Goal: Task Accomplishment & Management: Manage account settings

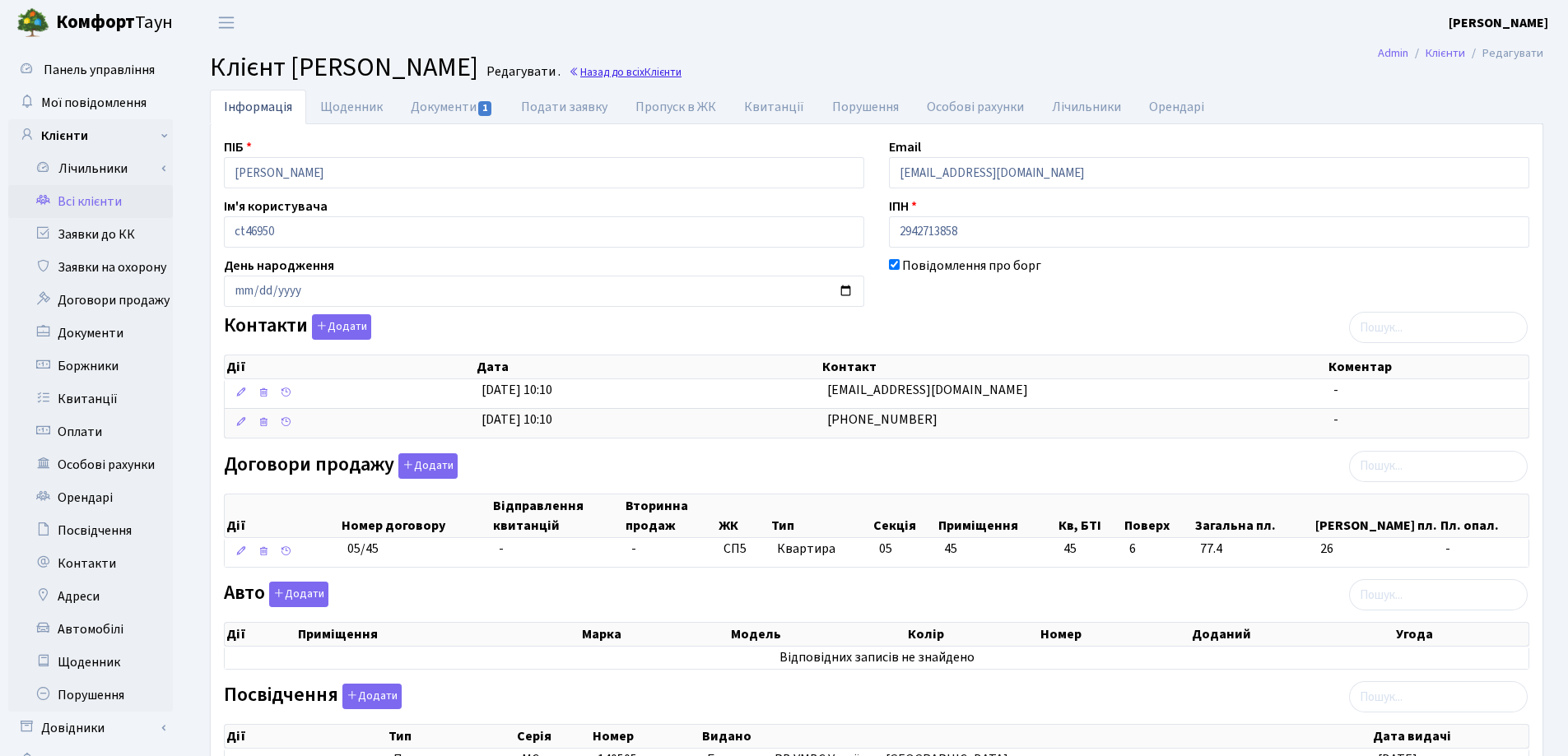
click at [682, 75] on link "Назад до всіх Клієнти" at bounding box center [625, 72] width 113 height 15
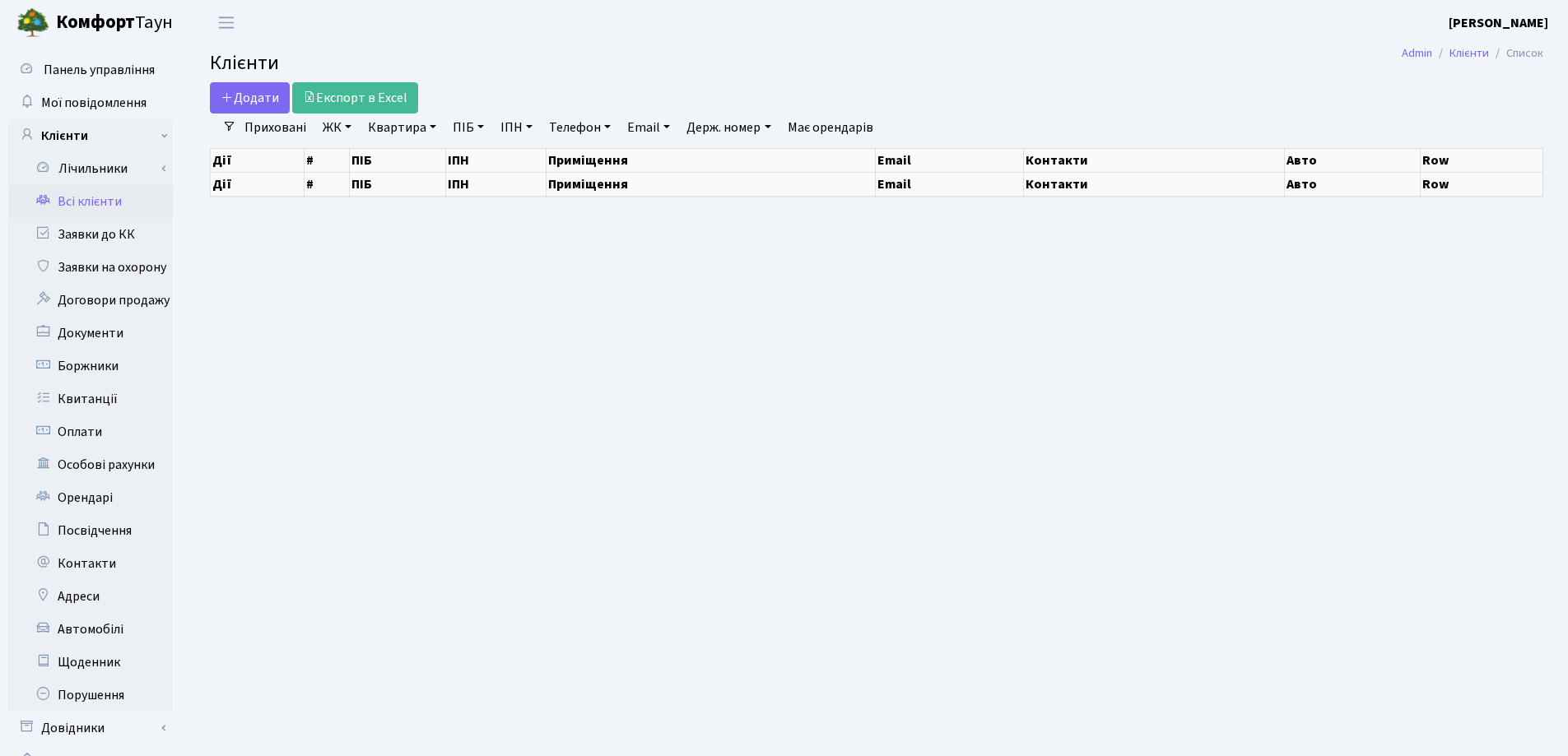
select select "25"
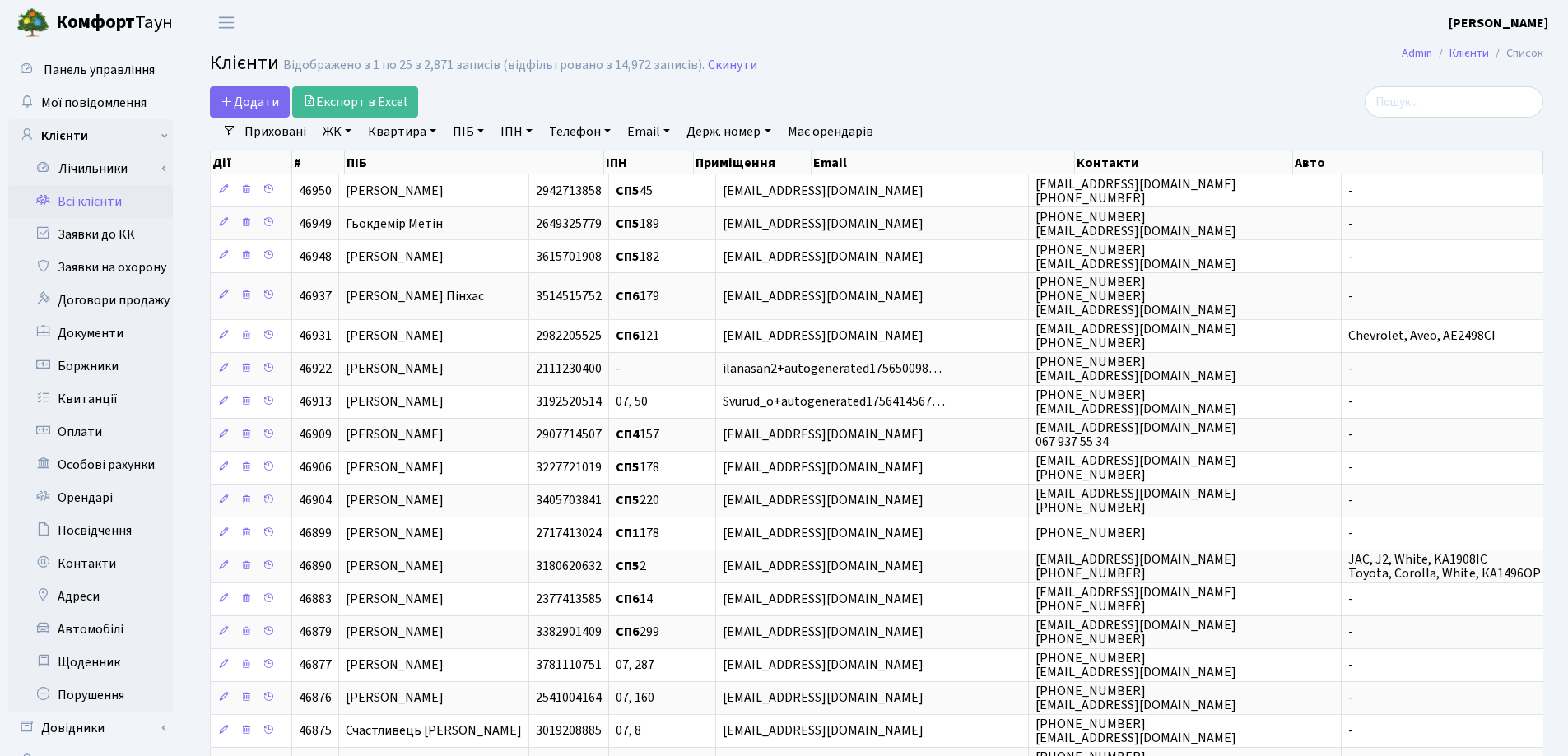
click at [431, 129] on link "Квартира" at bounding box center [402, 131] width 82 height 28
type input "20"
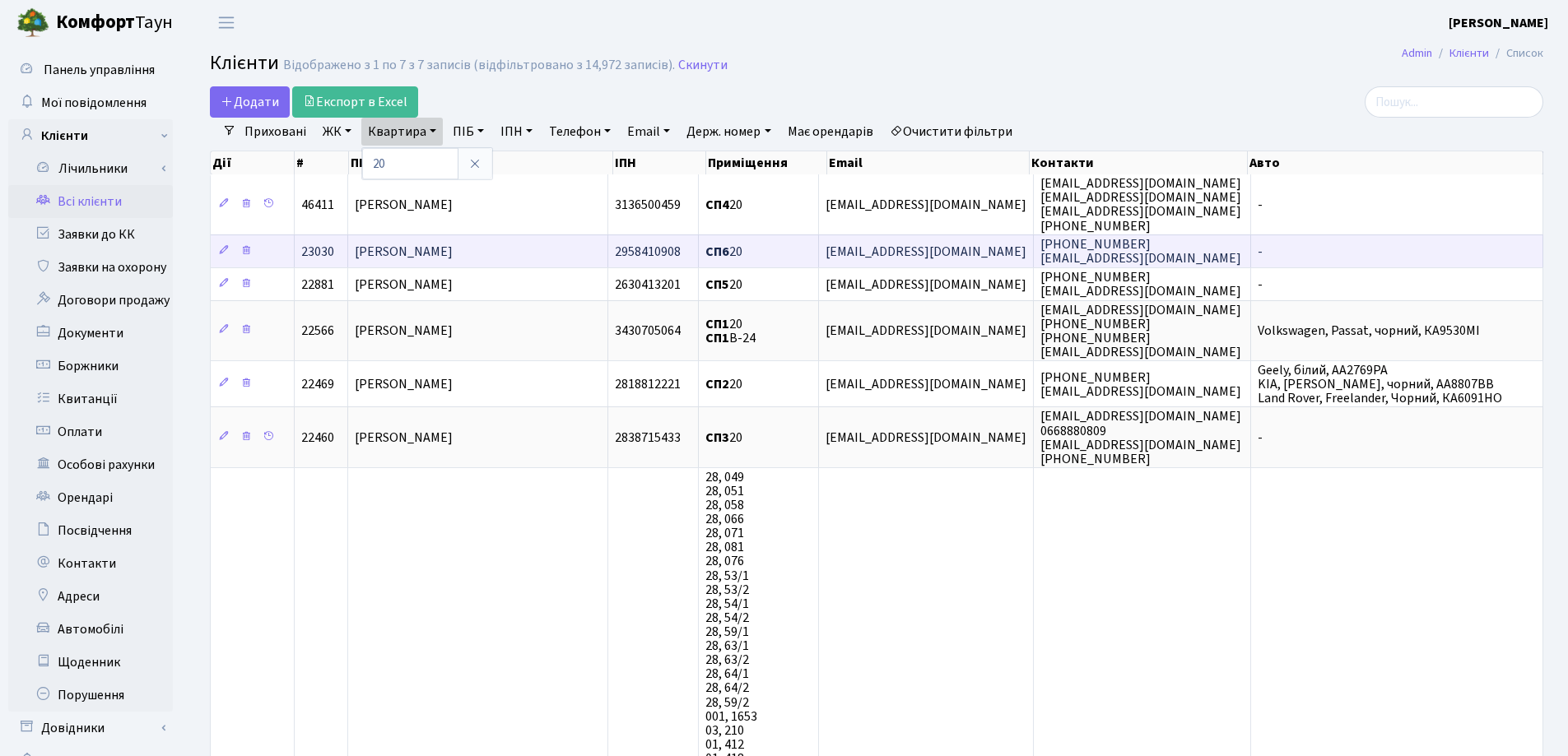
click at [538, 254] on td "Титаренко Наталія Миколаївна" at bounding box center [479, 251] width 260 height 33
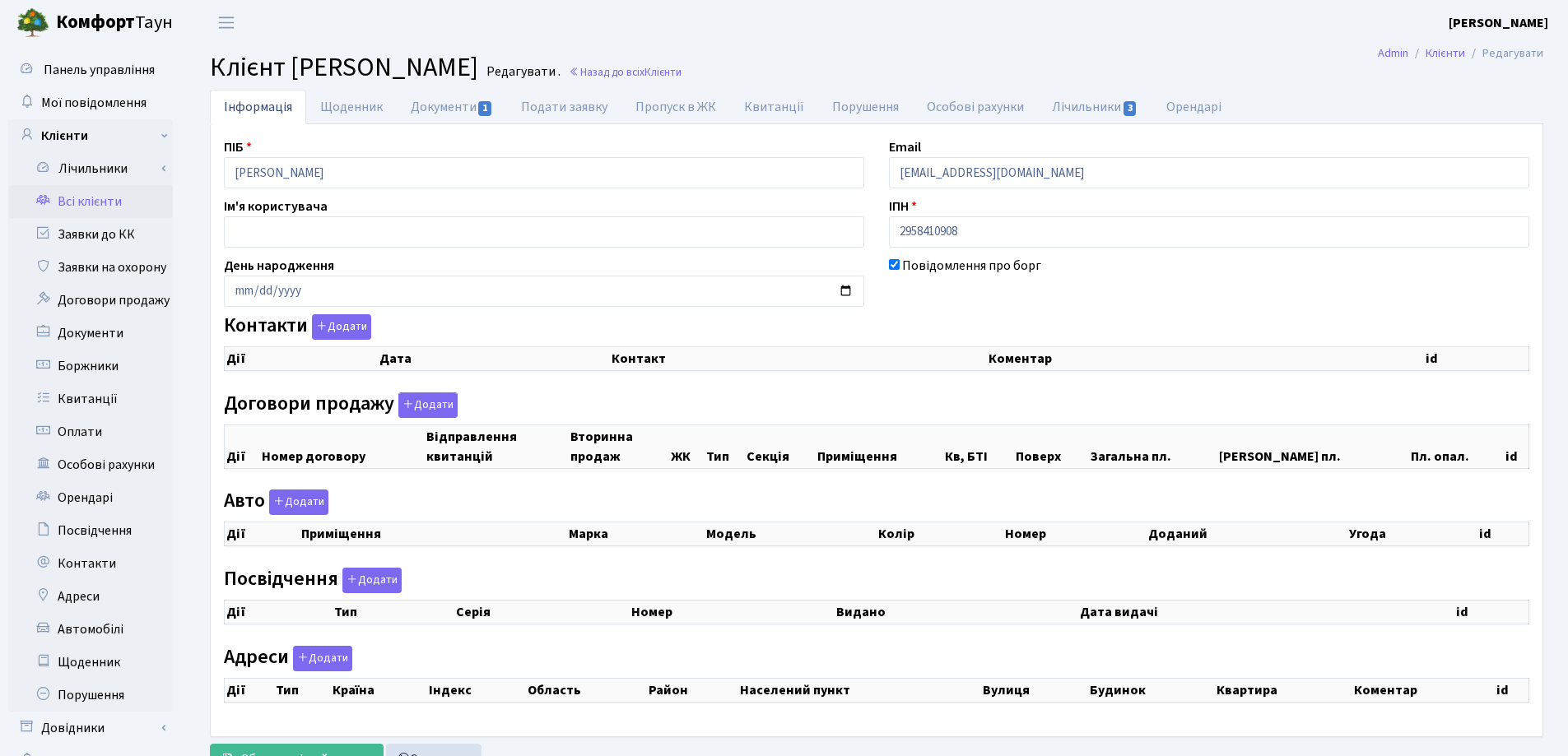
checkbox input "true"
select select "25"
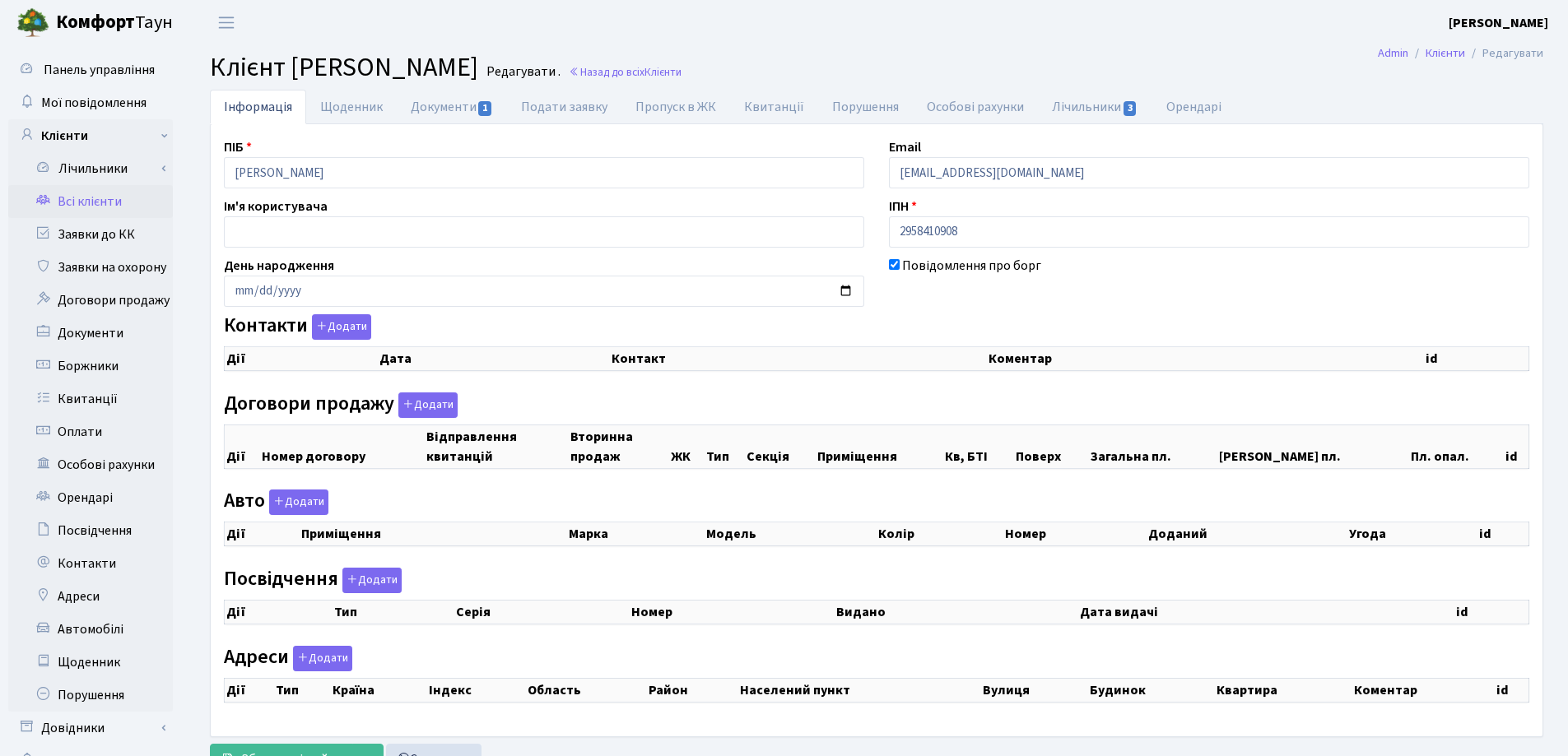
select select "25"
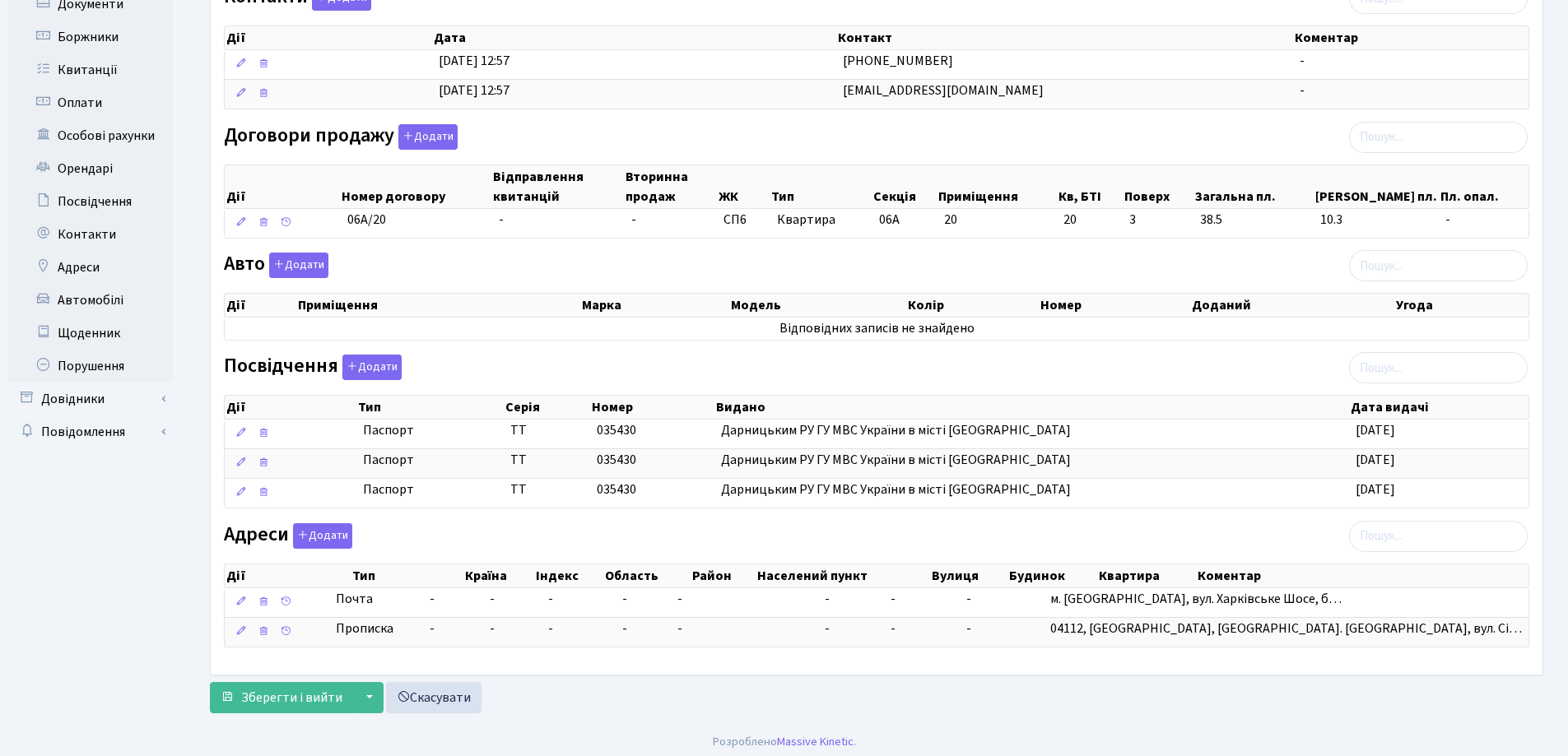
scroll to position [336, 0]
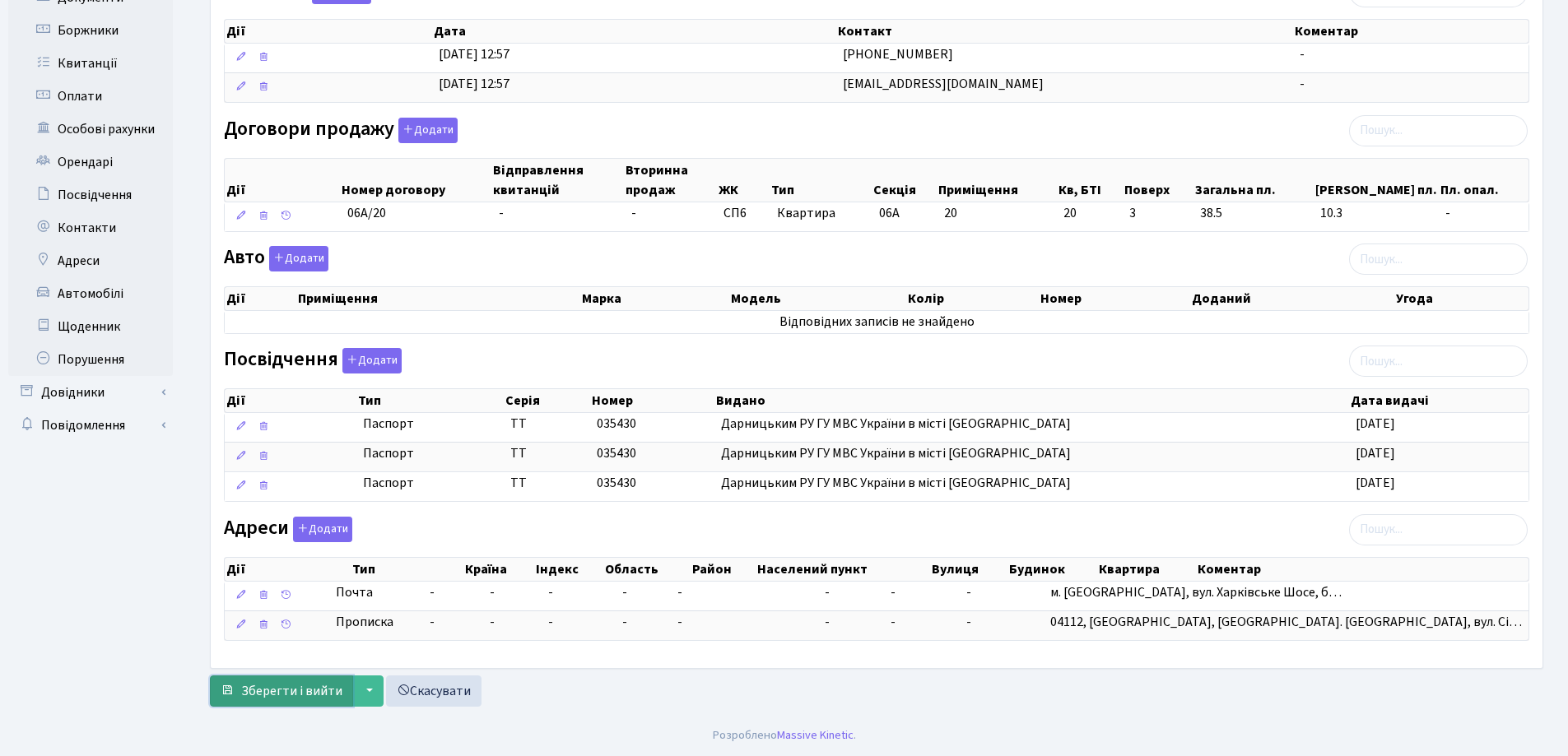
click at [297, 697] on span "Зберегти і вийти" at bounding box center [291, 691] width 101 height 18
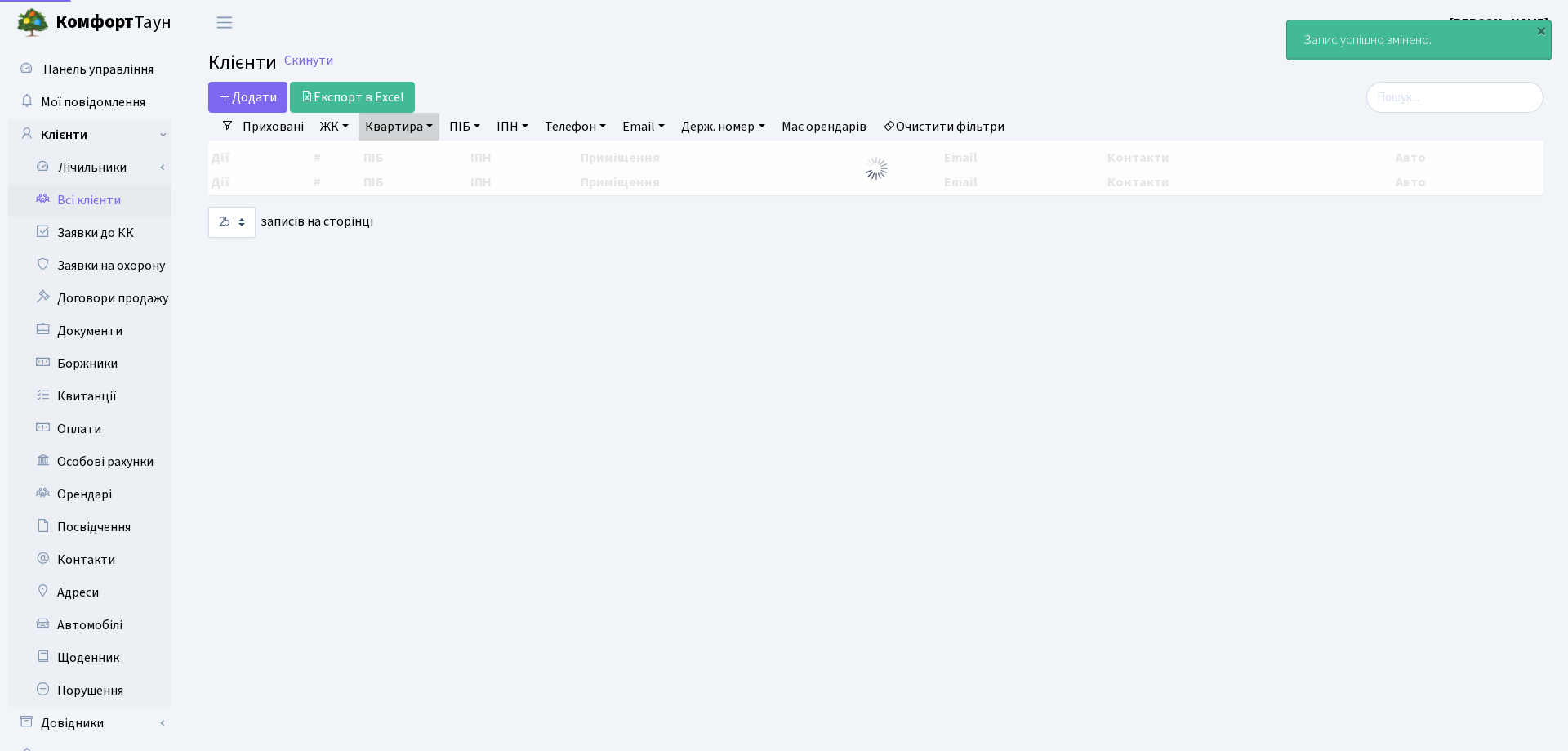
select select "25"
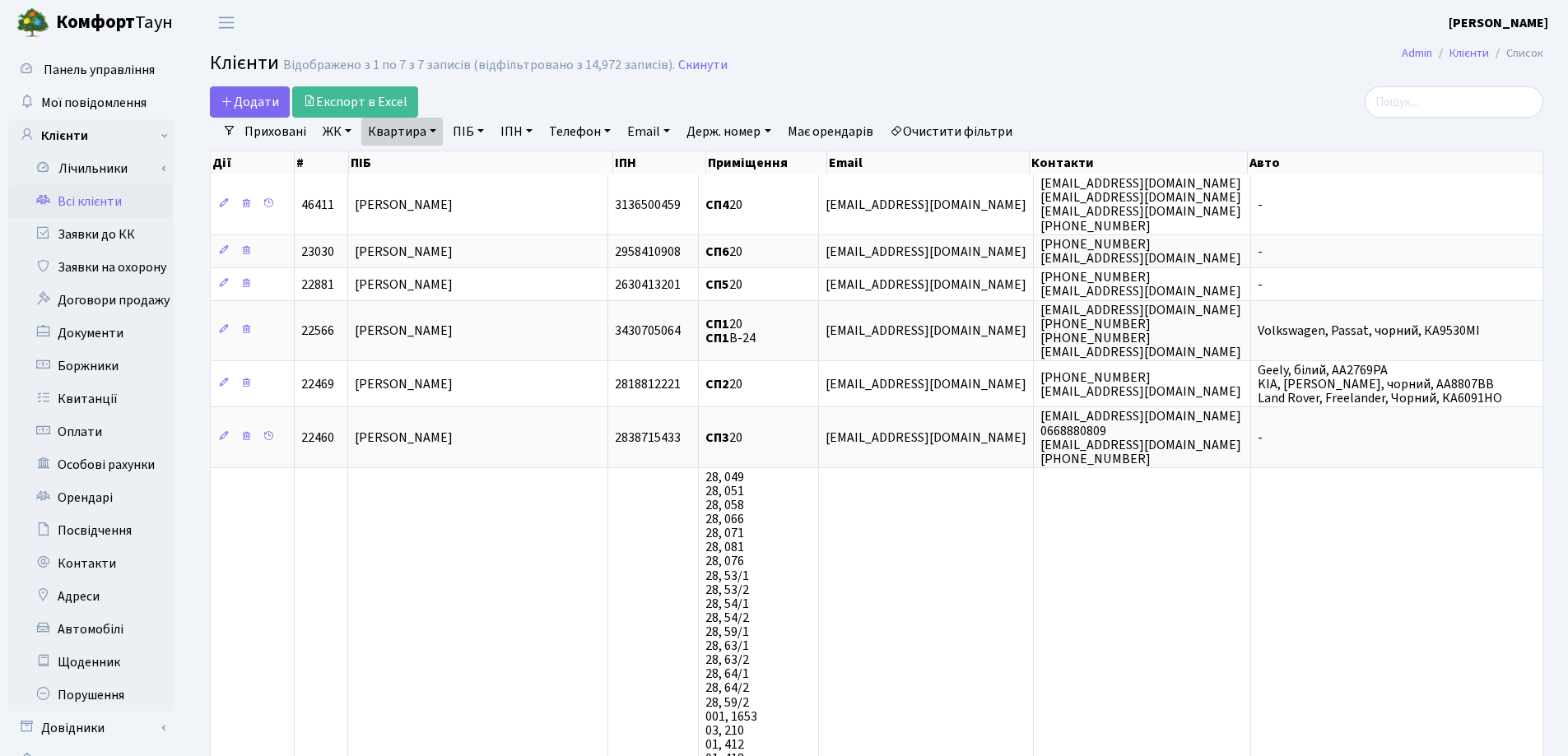
click at [435, 133] on link "Квартира" at bounding box center [402, 131] width 82 height 28
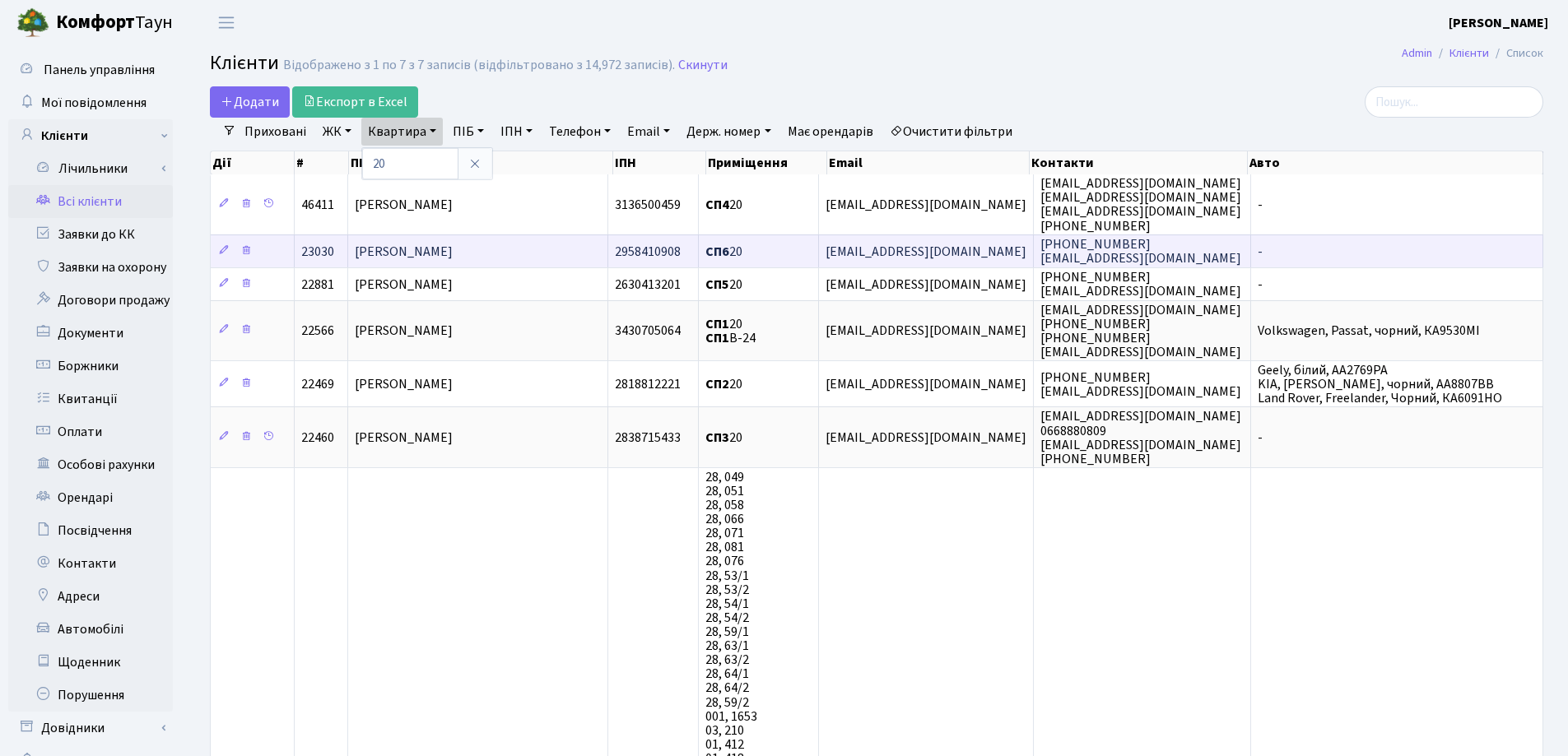
click at [452, 243] on span "[PERSON_NAME]" at bounding box center [404, 252] width 98 height 18
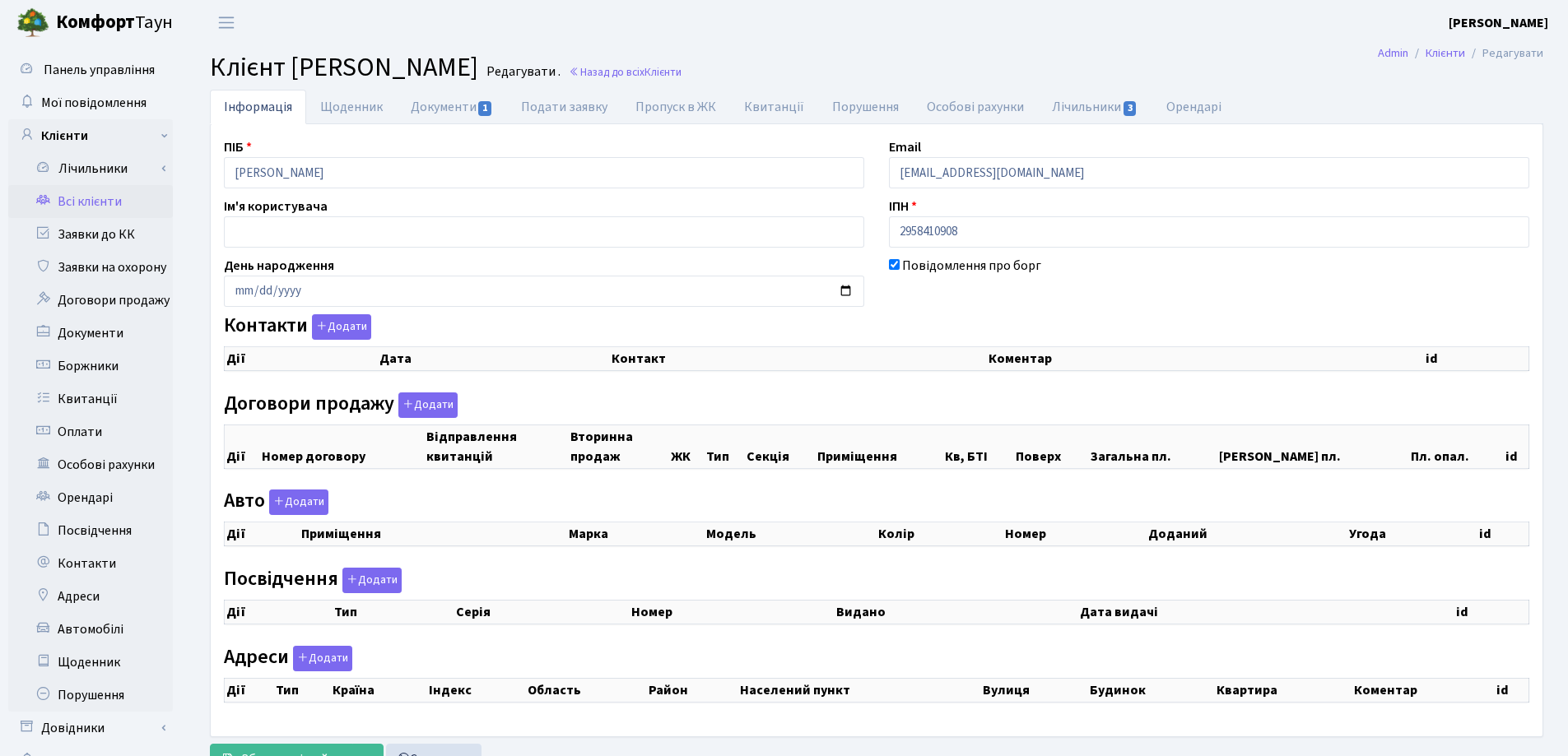
checkbox input "true"
select select "25"
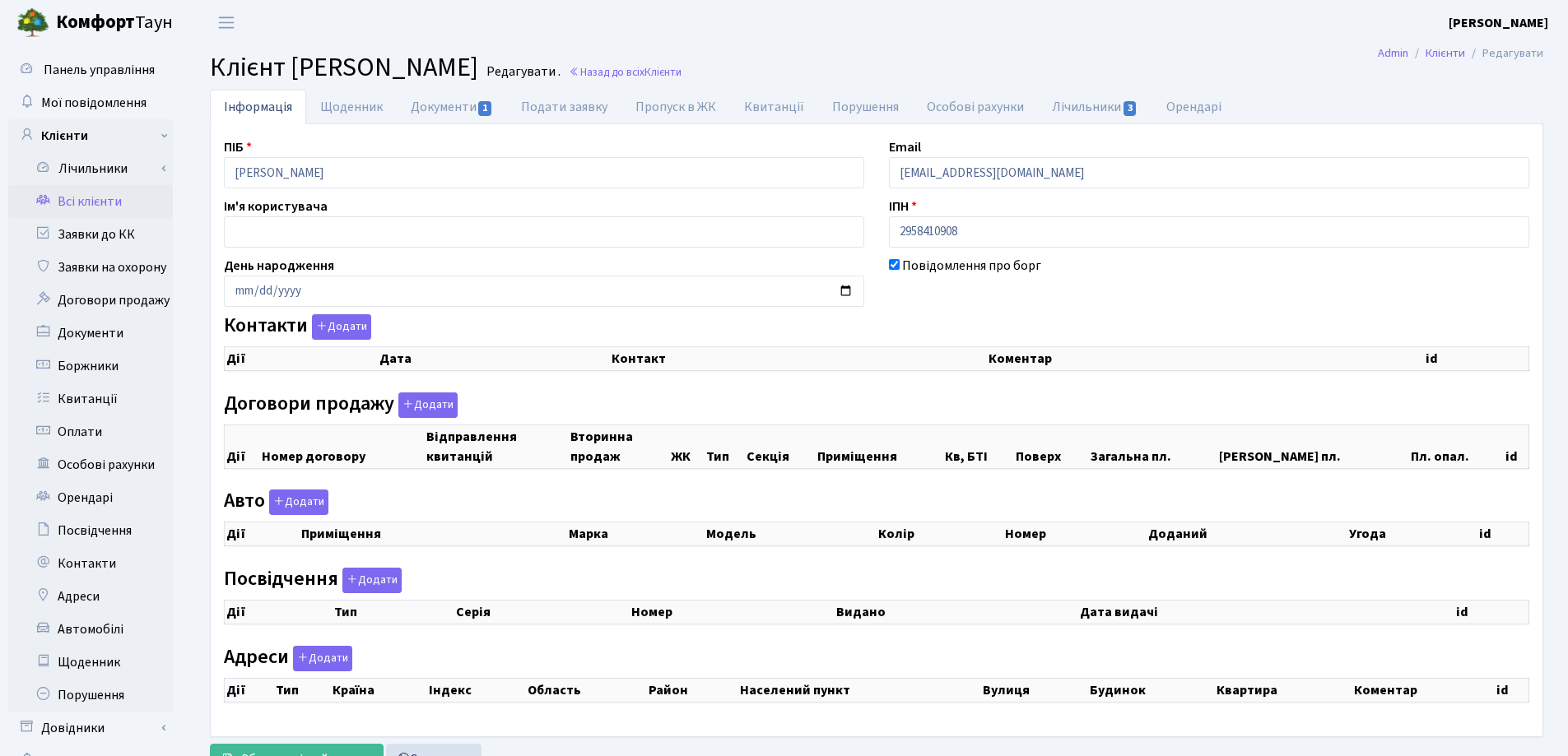
select select "25"
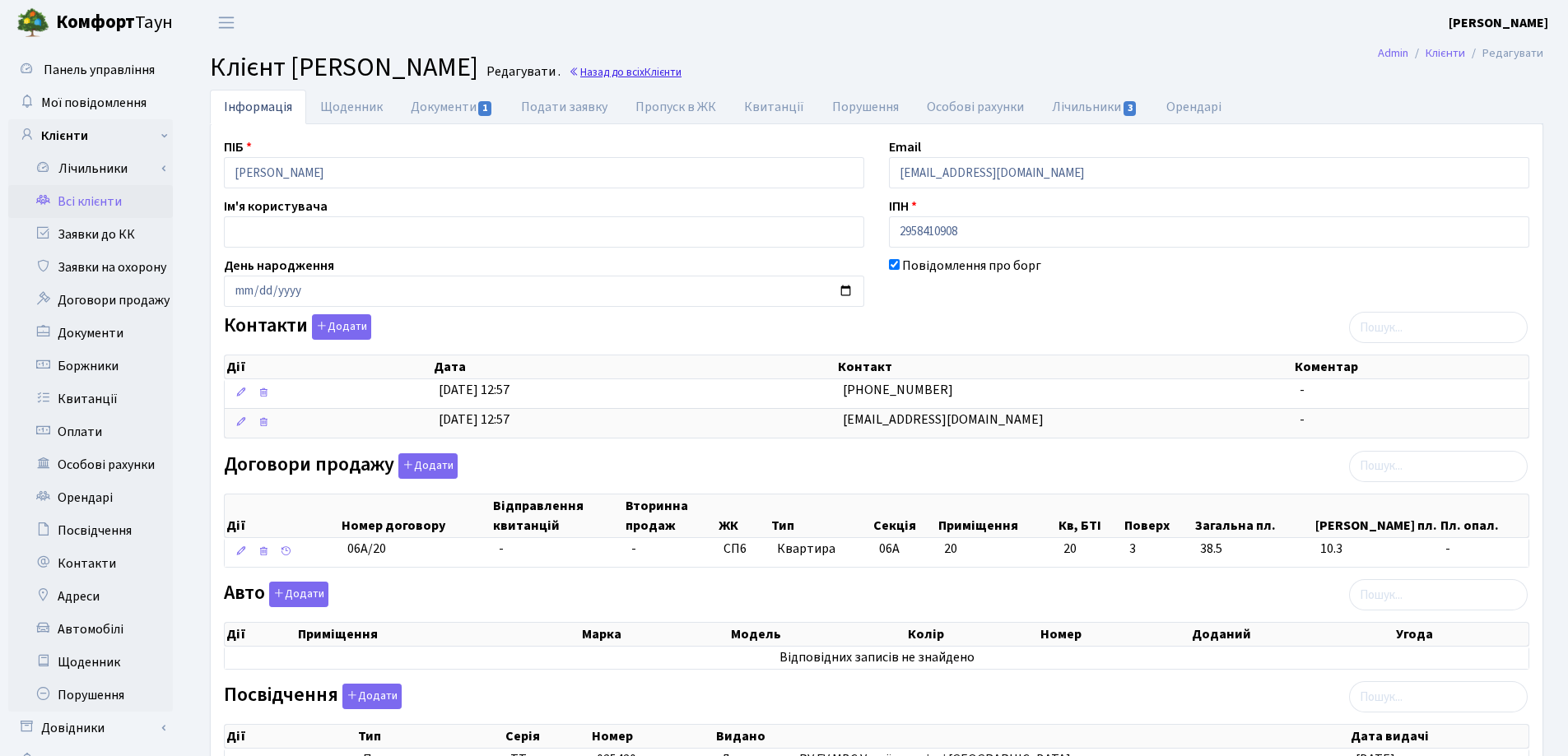
click at [682, 73] on link "Назад до всіх Клієнти" at bounding box center [625, 72] width 113 height 15
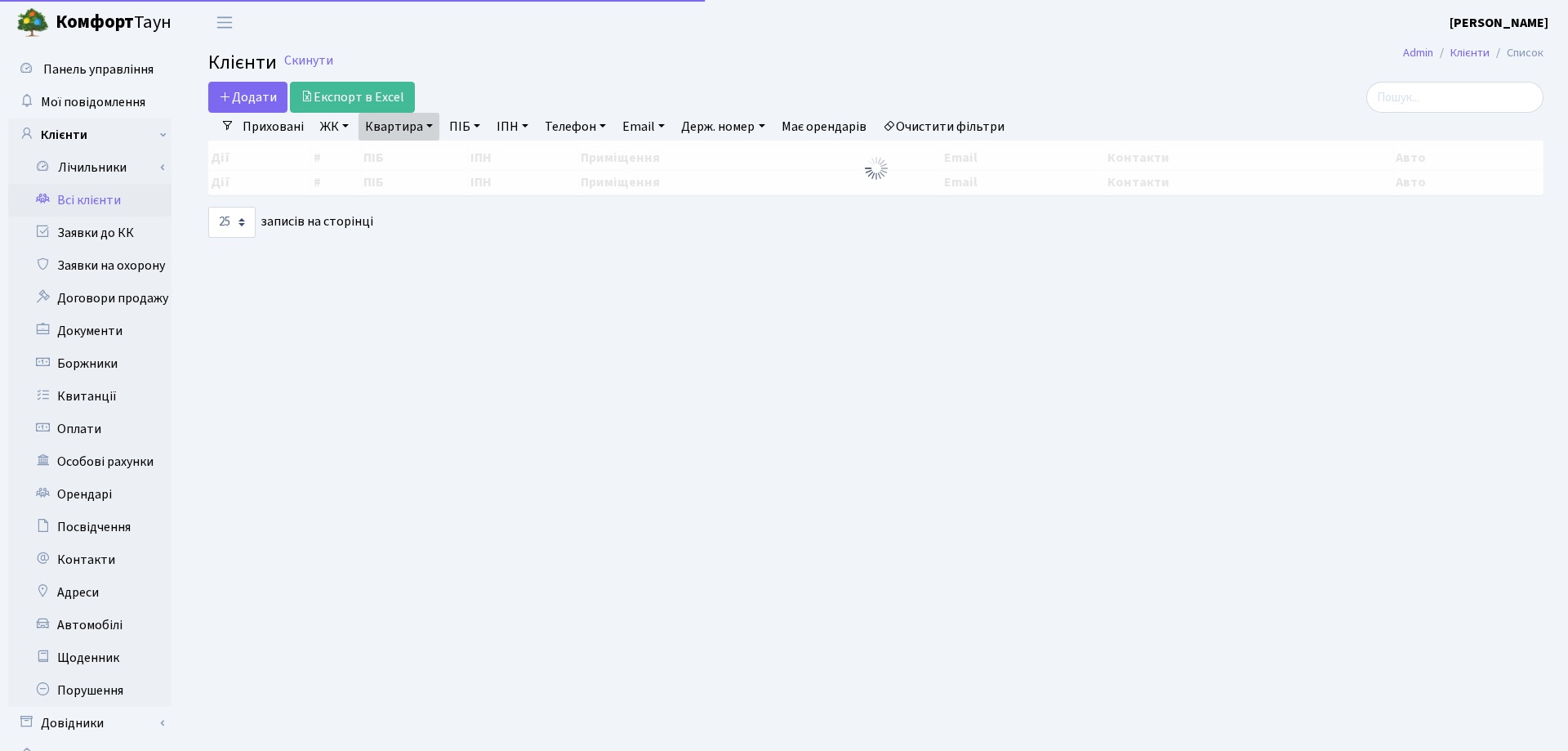
select select "25"
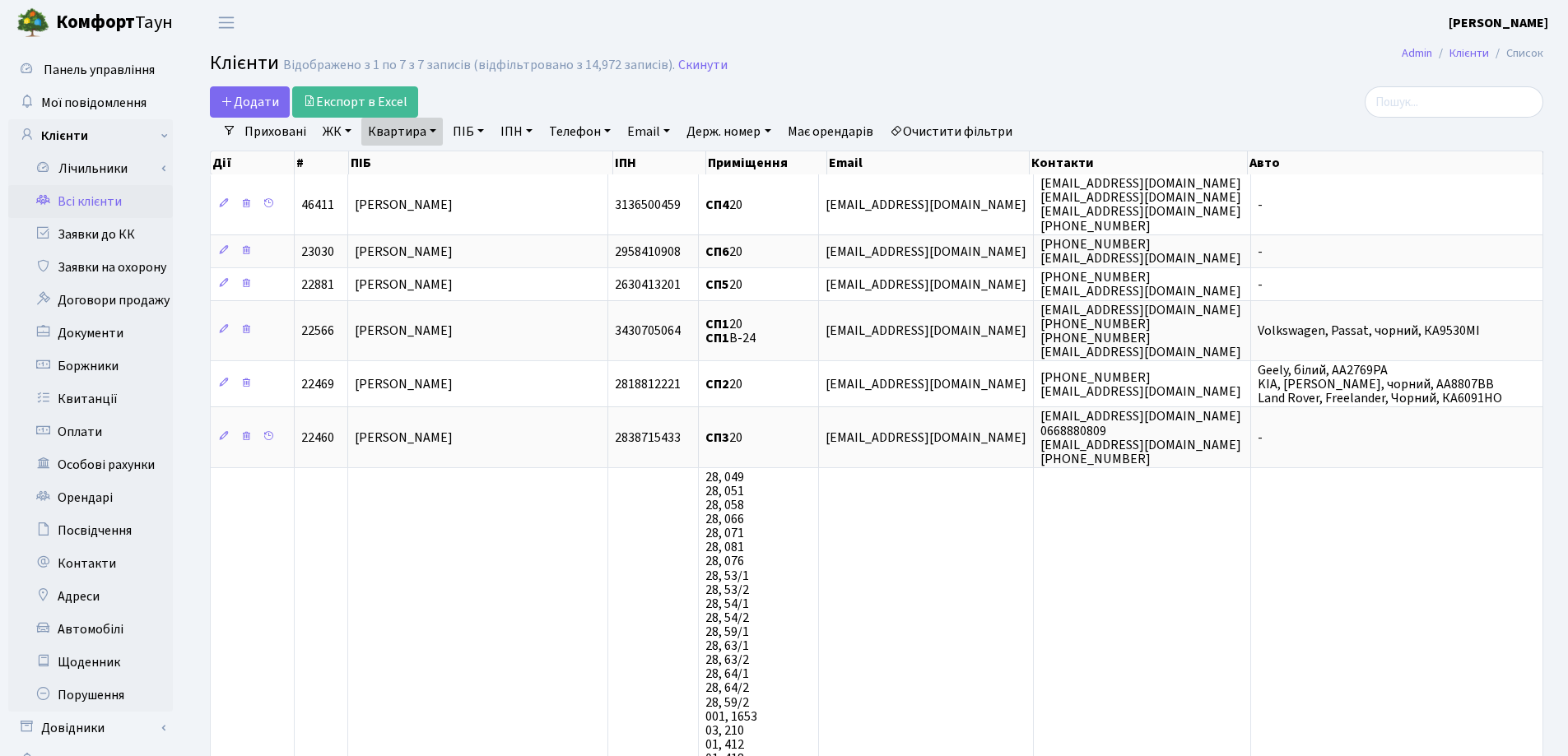
click at [435, 129] on link "Квартира" at bounding box center [402, 131] width 82 height 28
click at [481, 160] on icon at bounding box center [475, 164] width 13 height 13
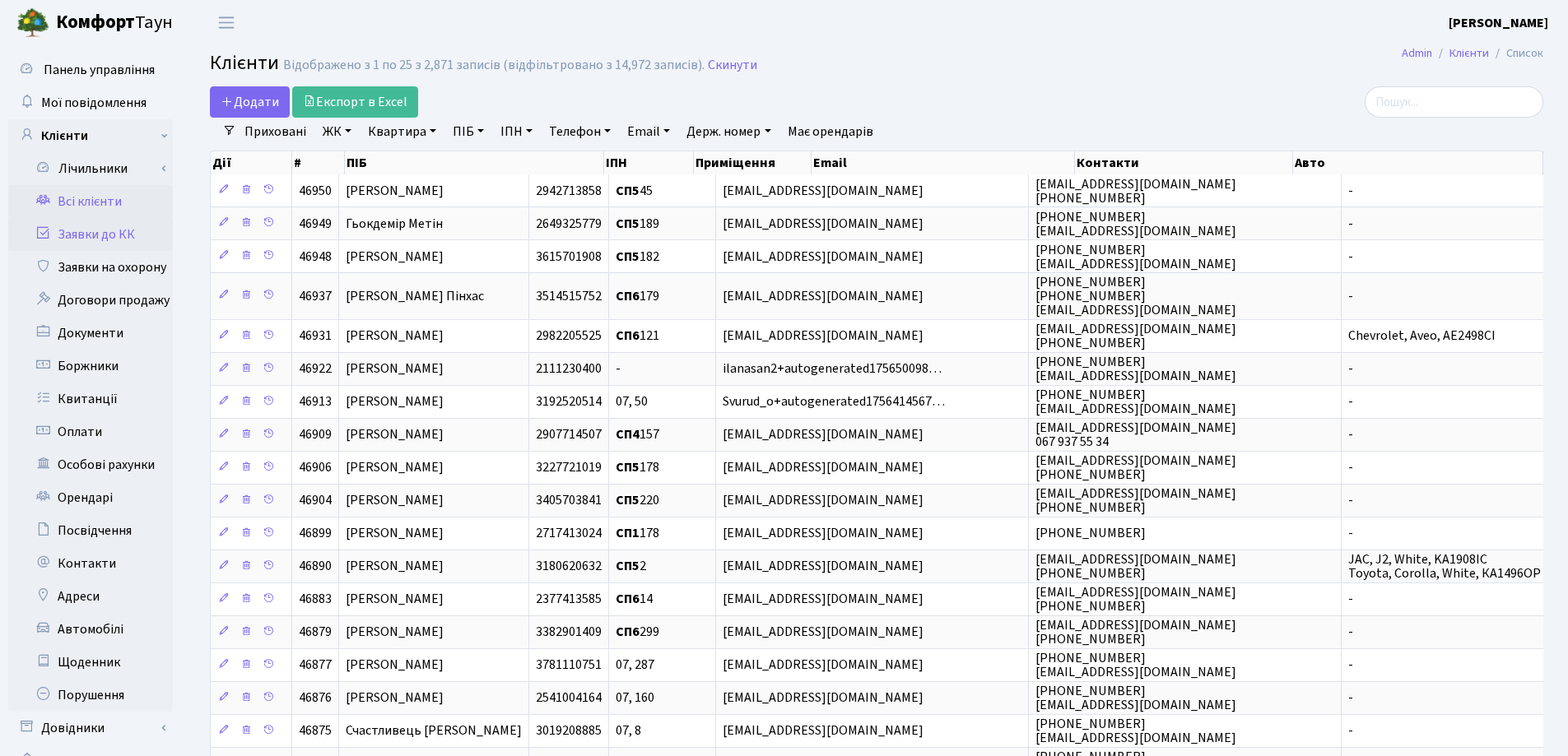
click at [76, 231] on link "Заявки до КК" at bounding box center [90, 235] width 165 height 33
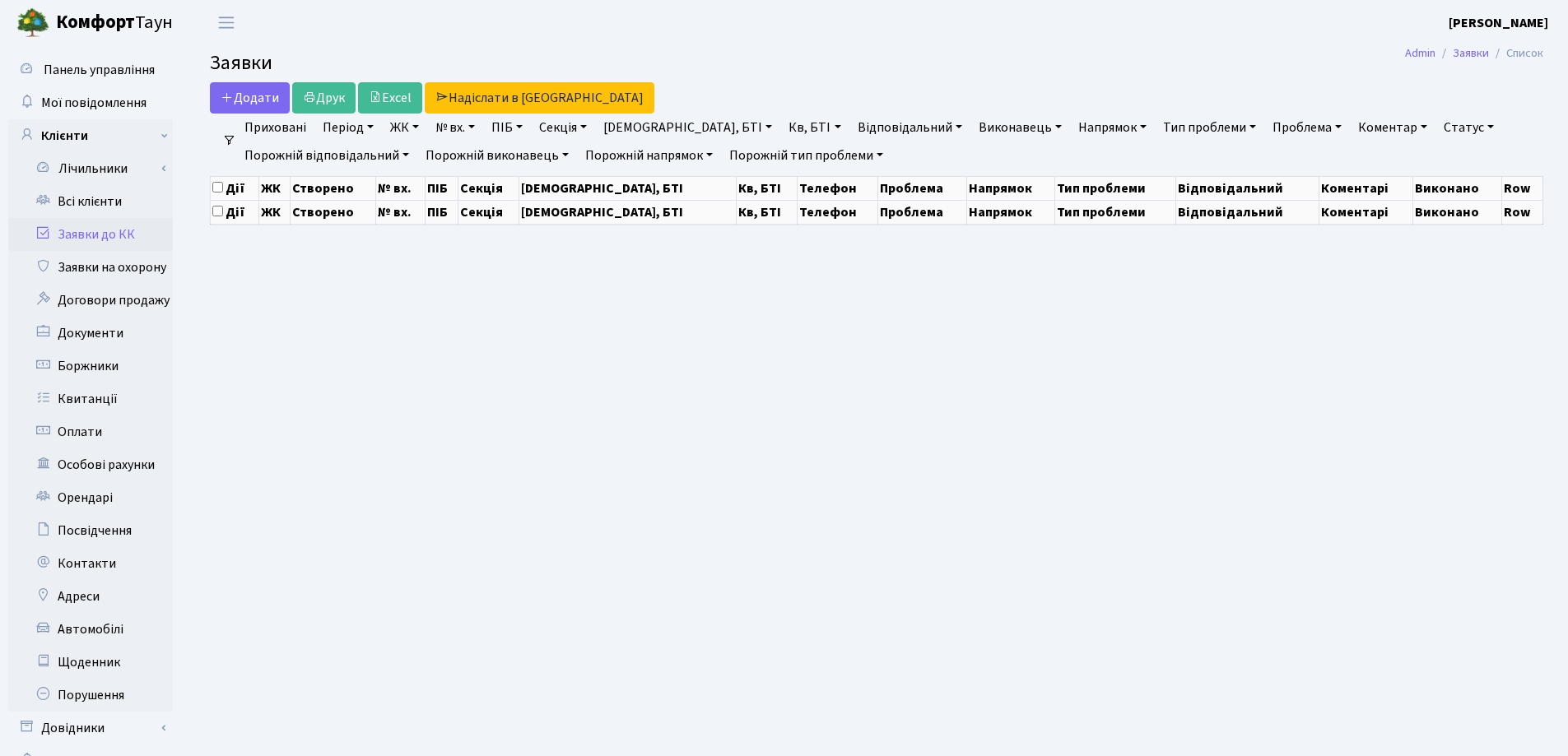
select select "25"
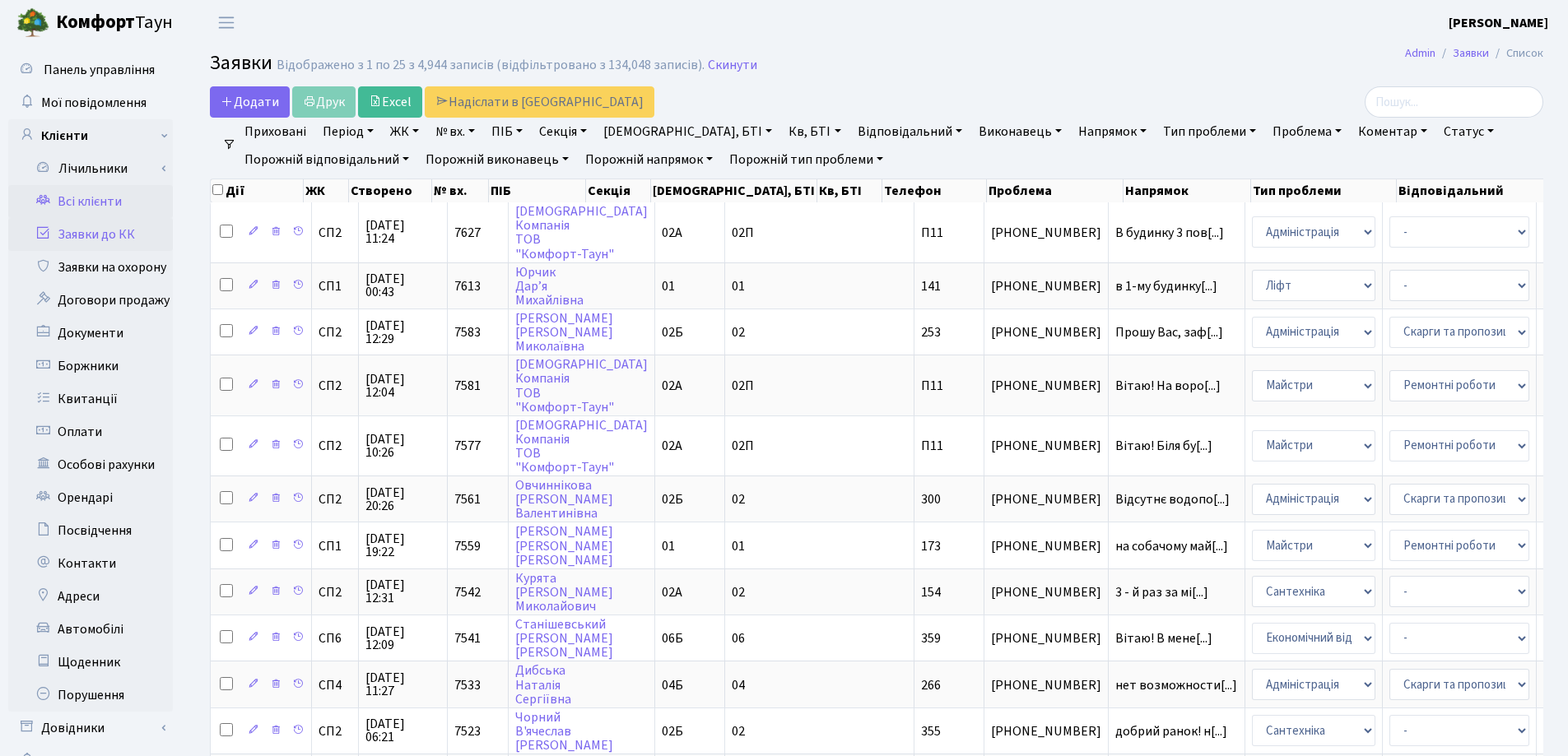
click at [77, 204] on link "Всі клієнти" at bounding box center [90, 201] width 165 height 33
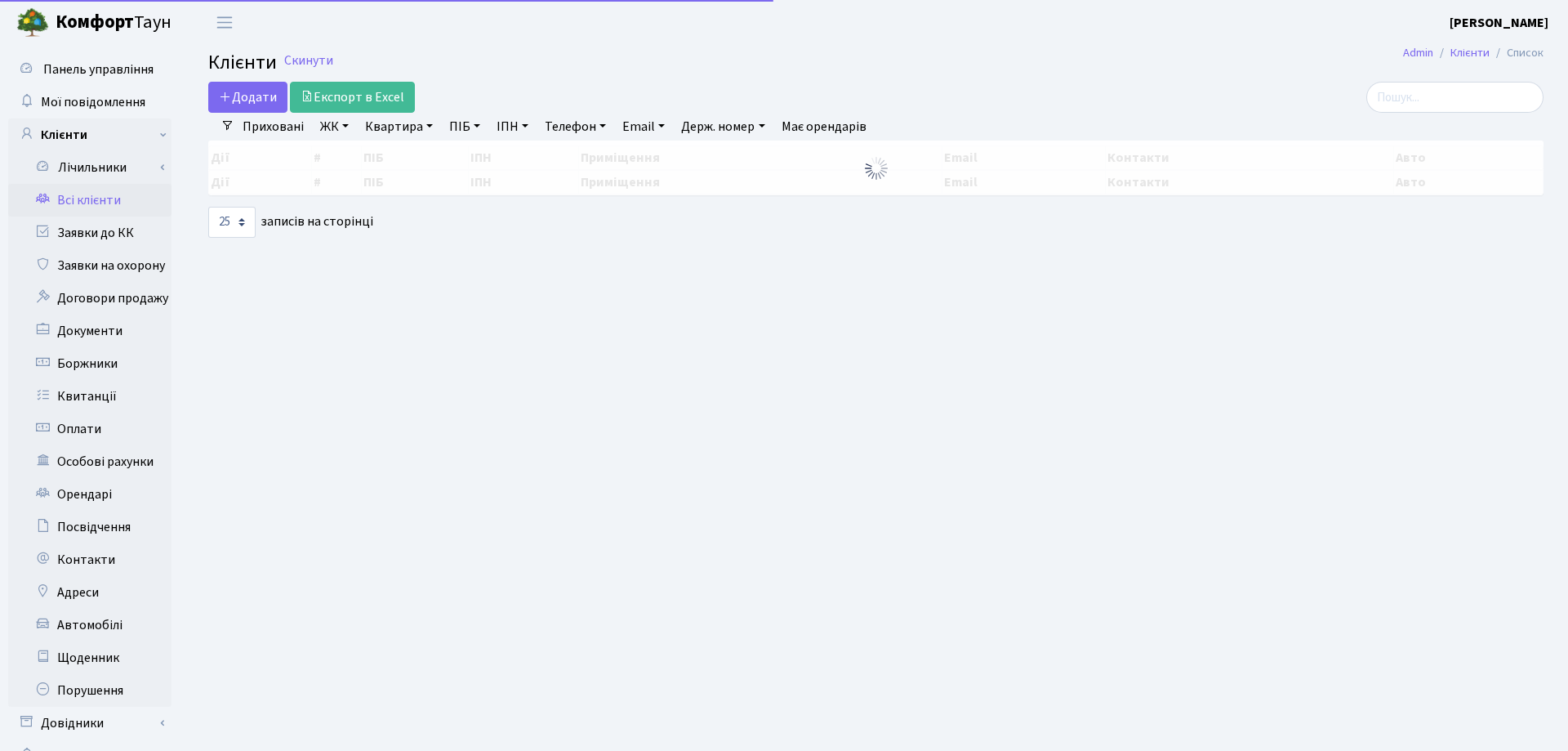
select select "25"
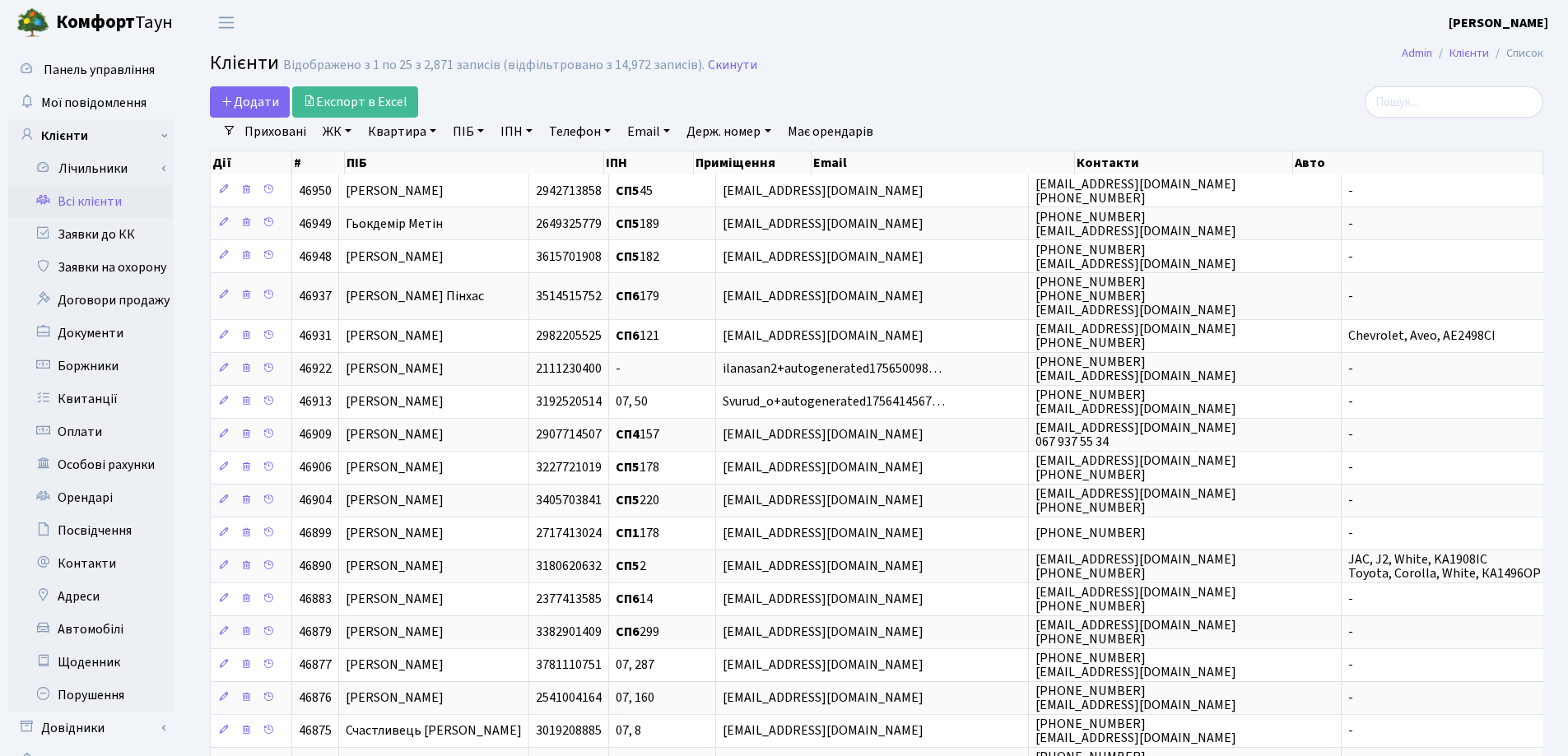
click at [433, 133] on link "Квартира" at bounding box center [402, 131] width 82 height 28
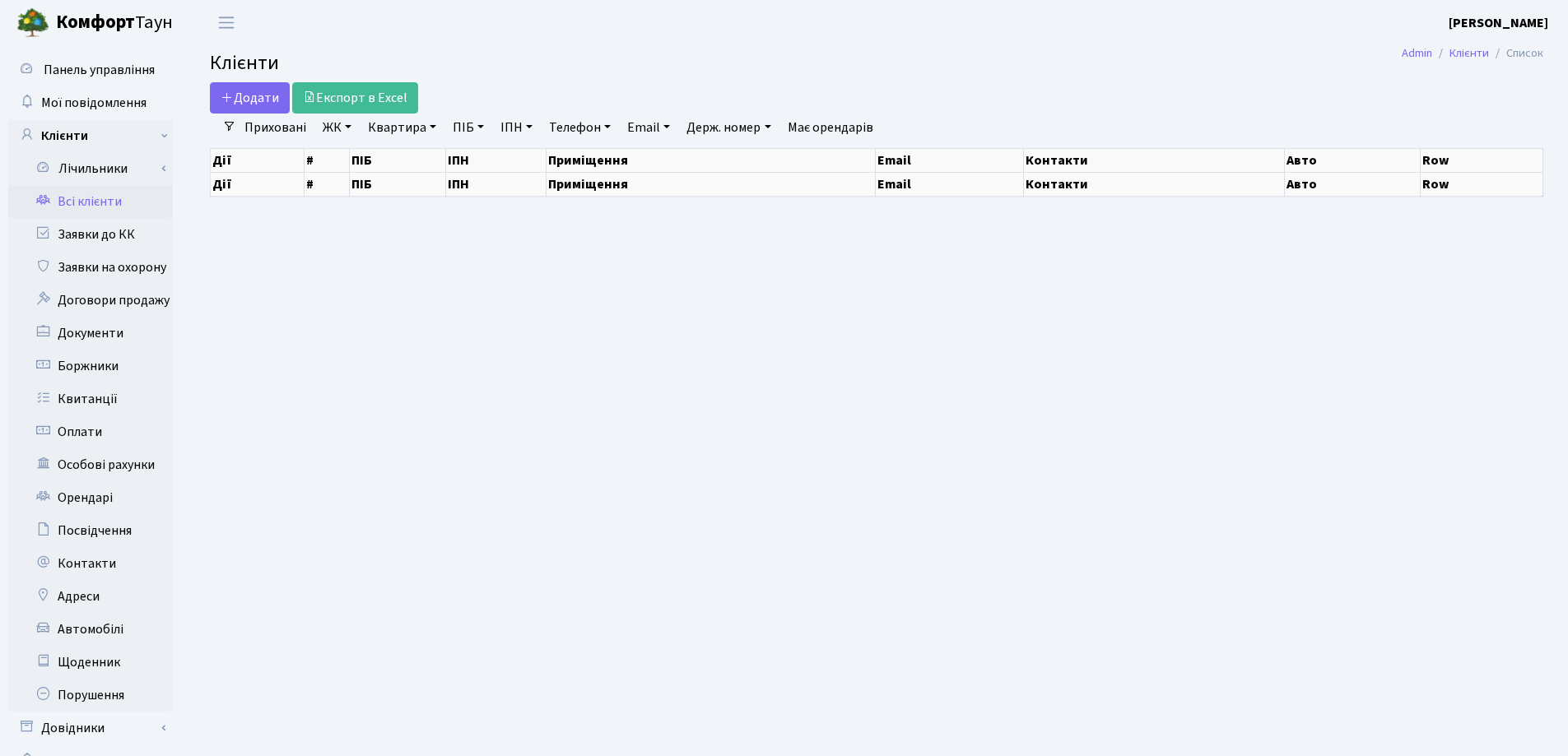
select select "25"
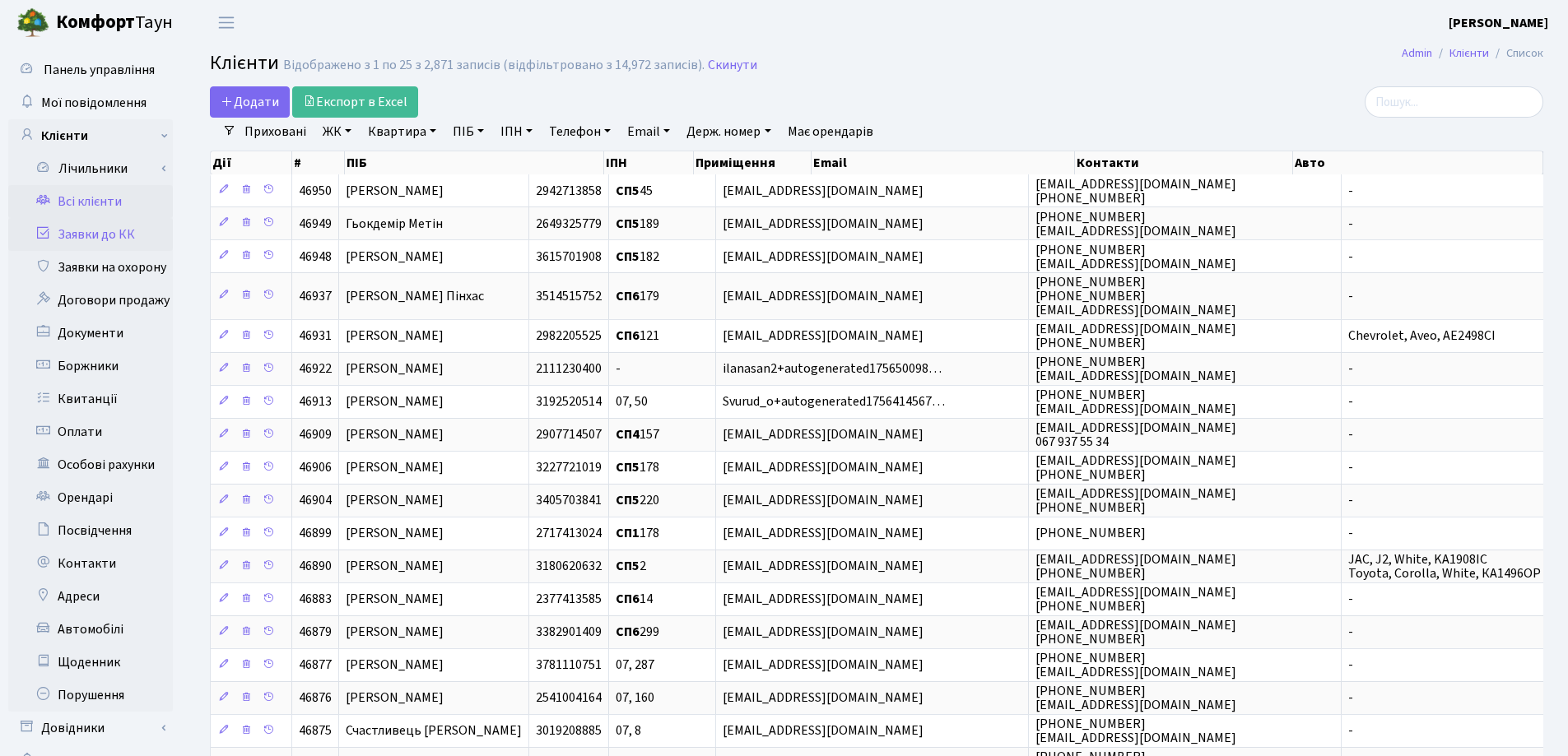
click at [124, 232] on link "Заявки до КК" at bounding box center [90, 235] width 165 height 33
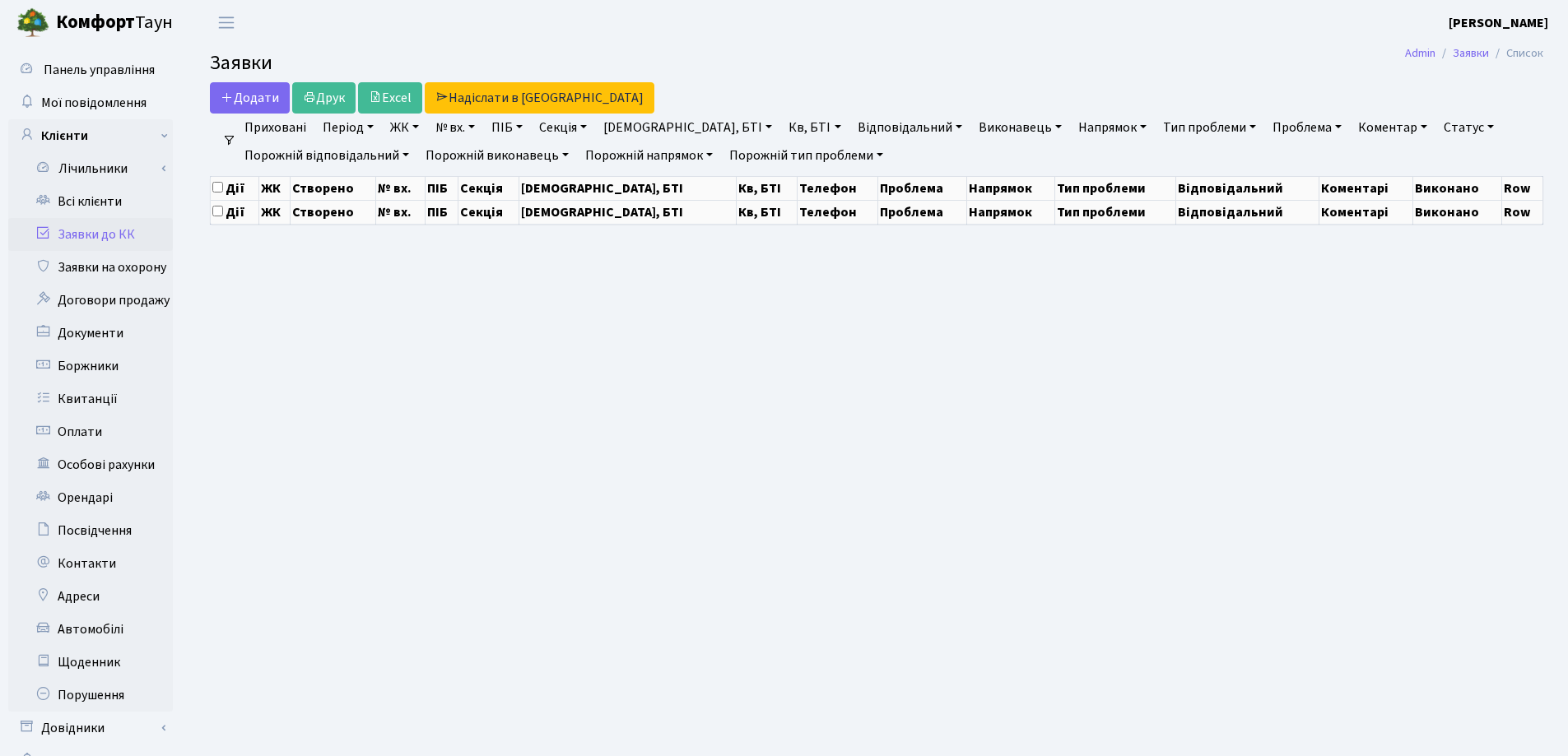
select select "25"
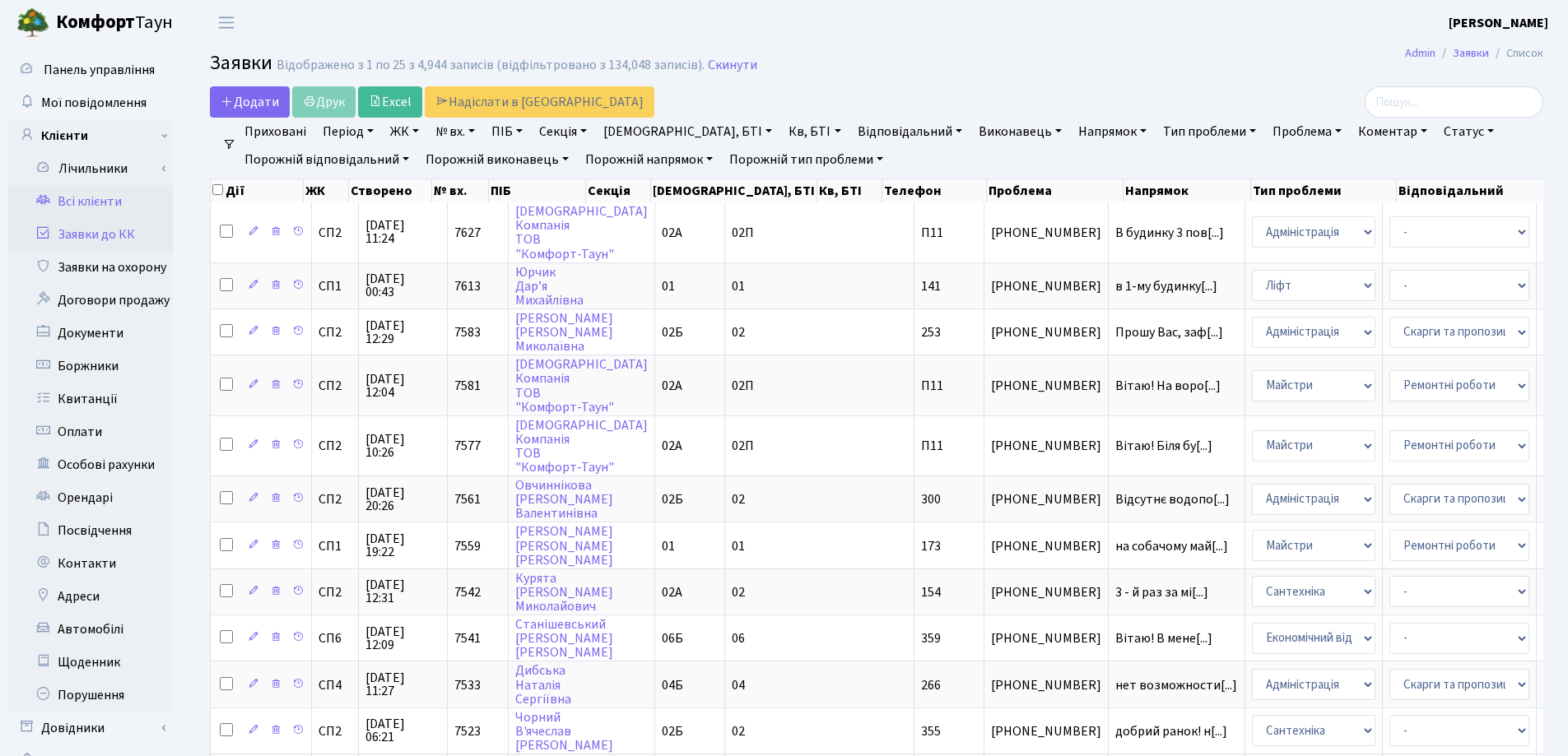
click at [90, 201] on link "Всі клієнти" at bounding box center [90, 201] width 165 height 33
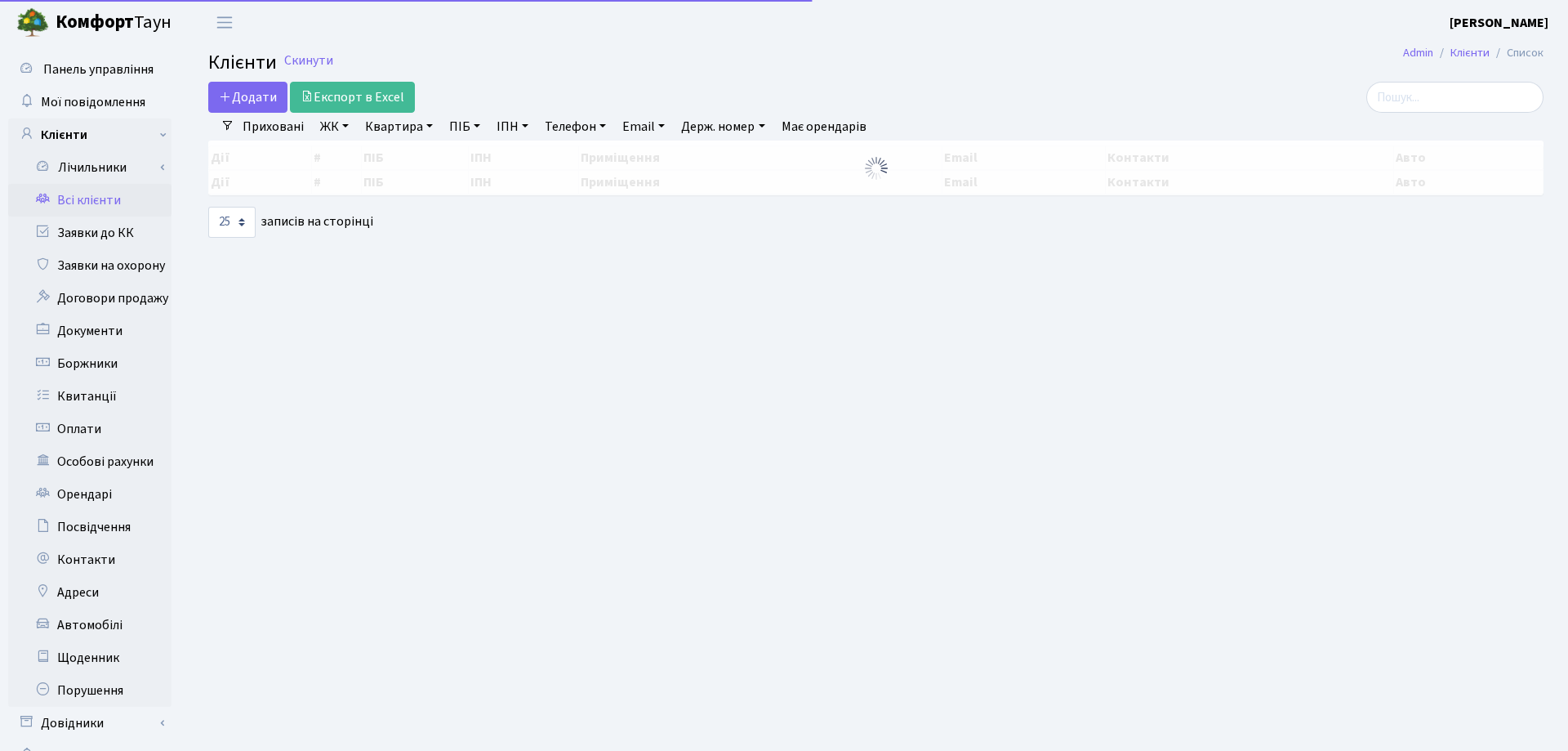
select select "25"
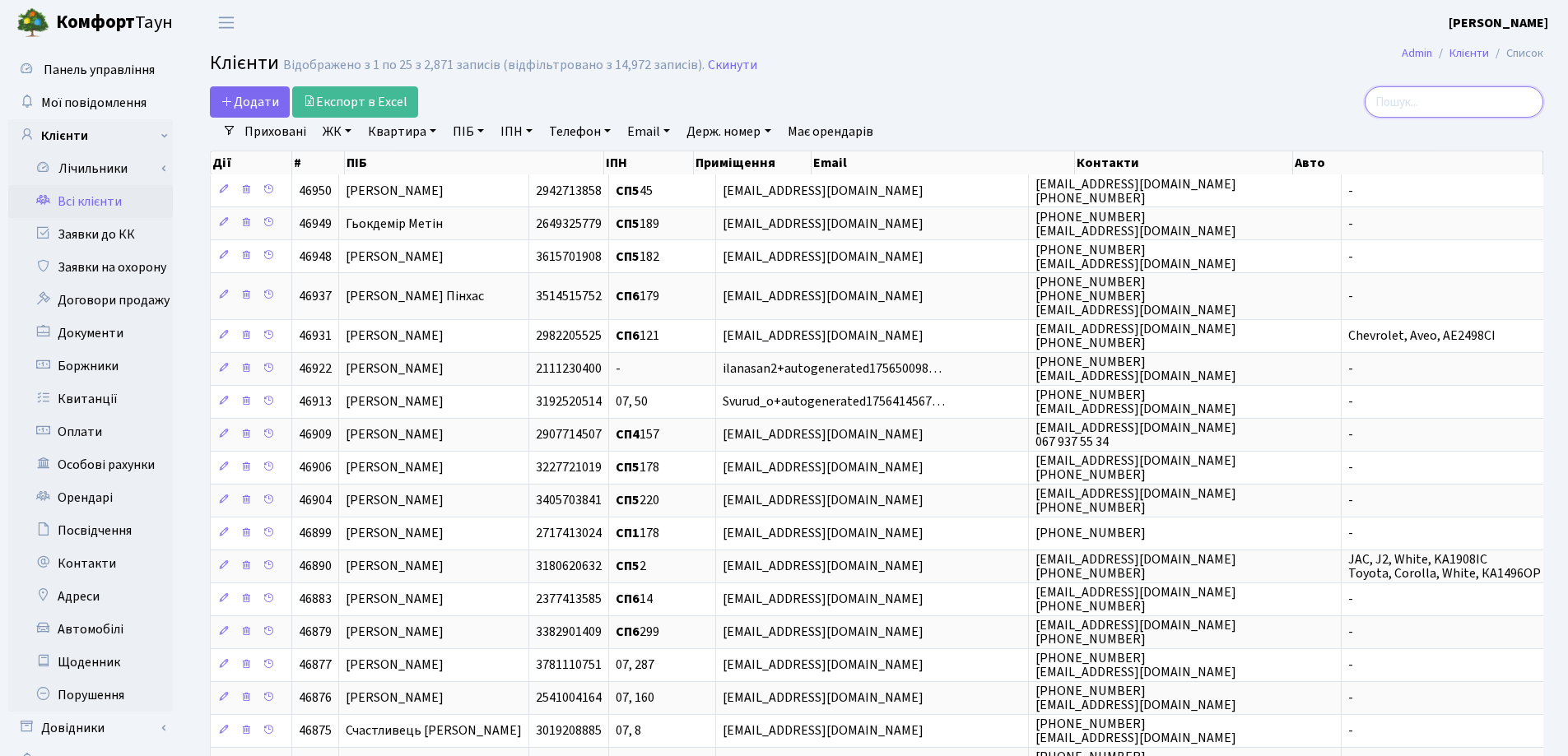
click at [1430, 106] on input "search" at bounding box center [1453, 102] width 178 height 31
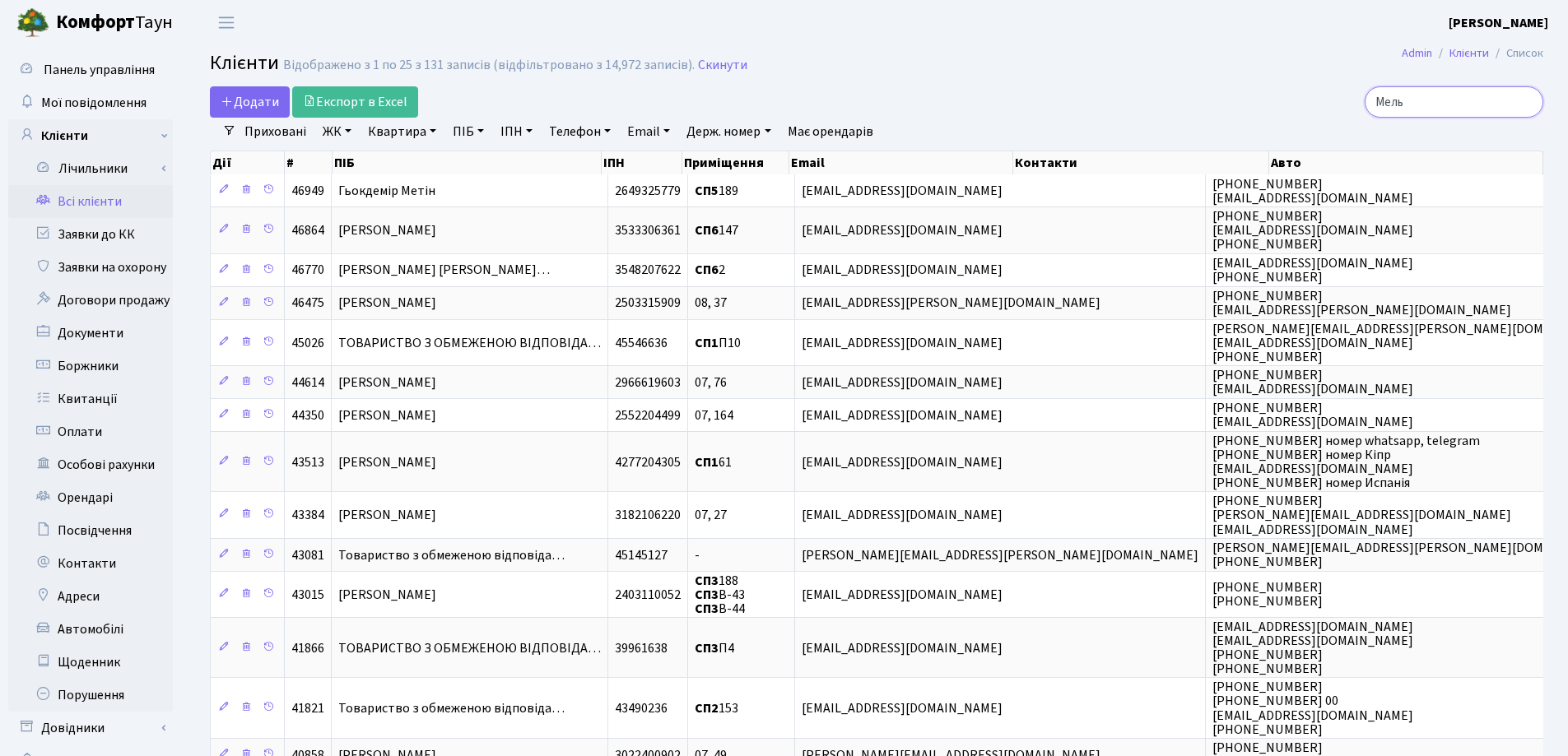
type input "Мельн"
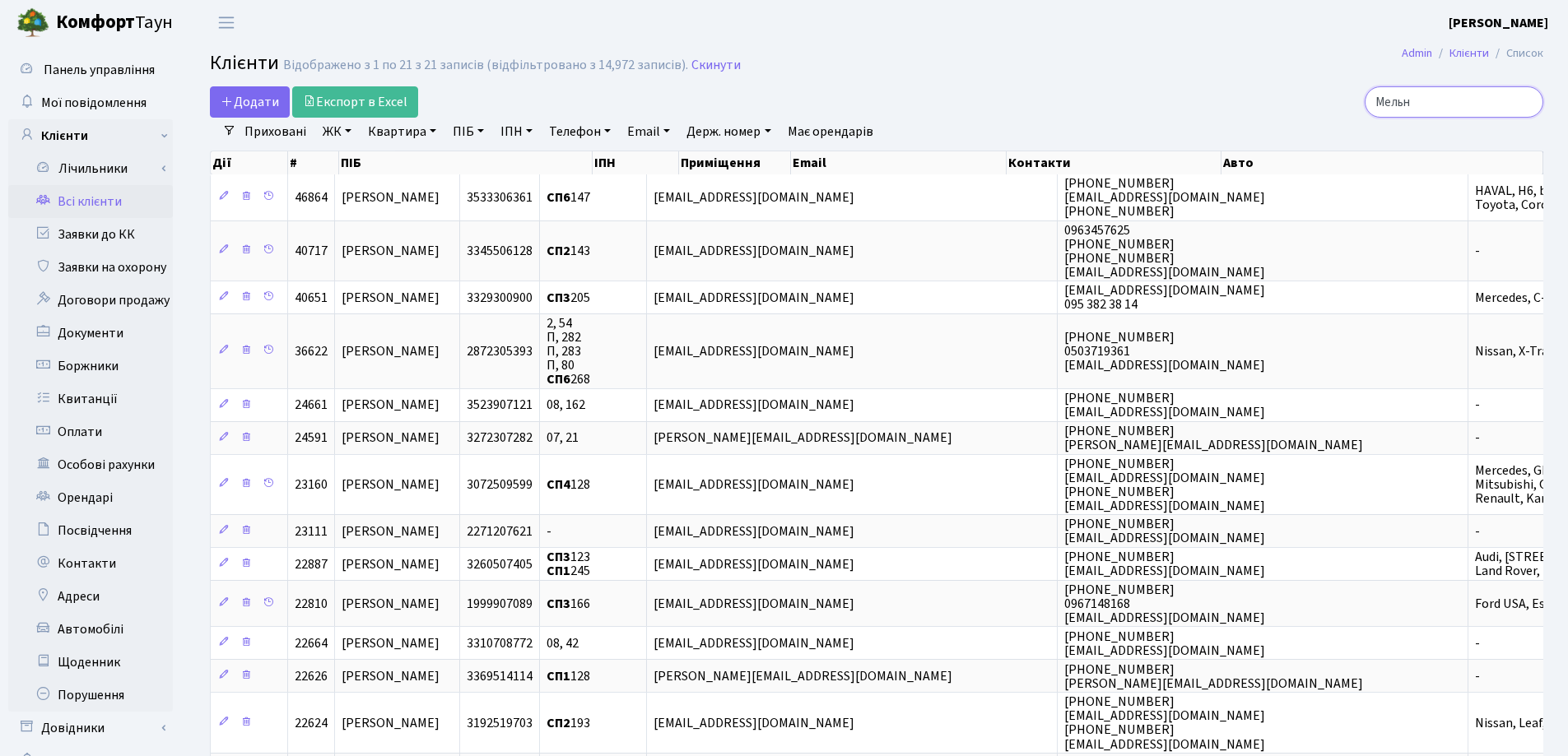
click at [1526, 97] on input "Мельн" at bounding box center [1453, 102] width 178 height 31
click at [1528, 104] on input "Мельн" at bounding box center [1453, 102] width 178 height 31
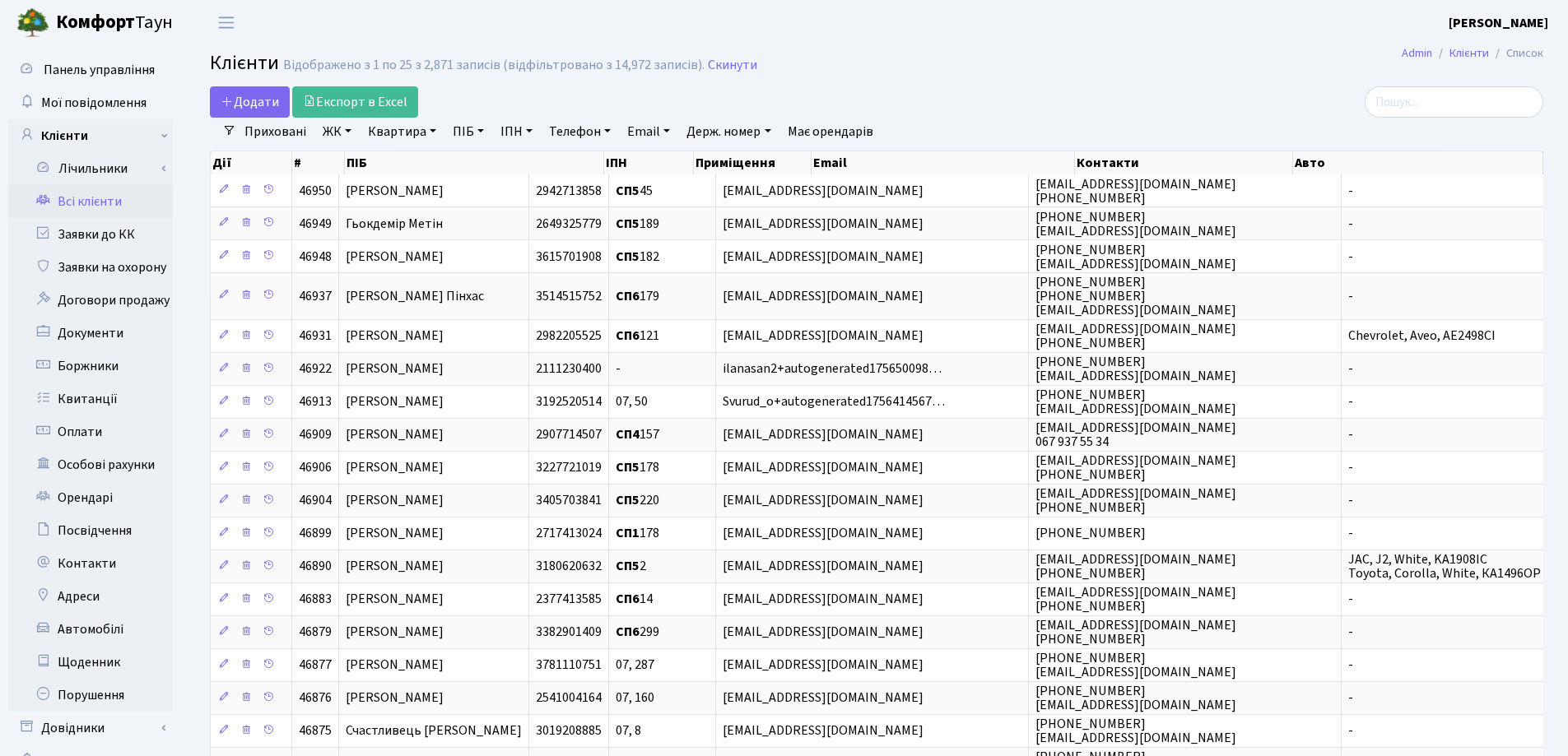
click at [434, 130] on link "Квартира" at bounding box center [402, 131] width 82 height 28
type input "110"
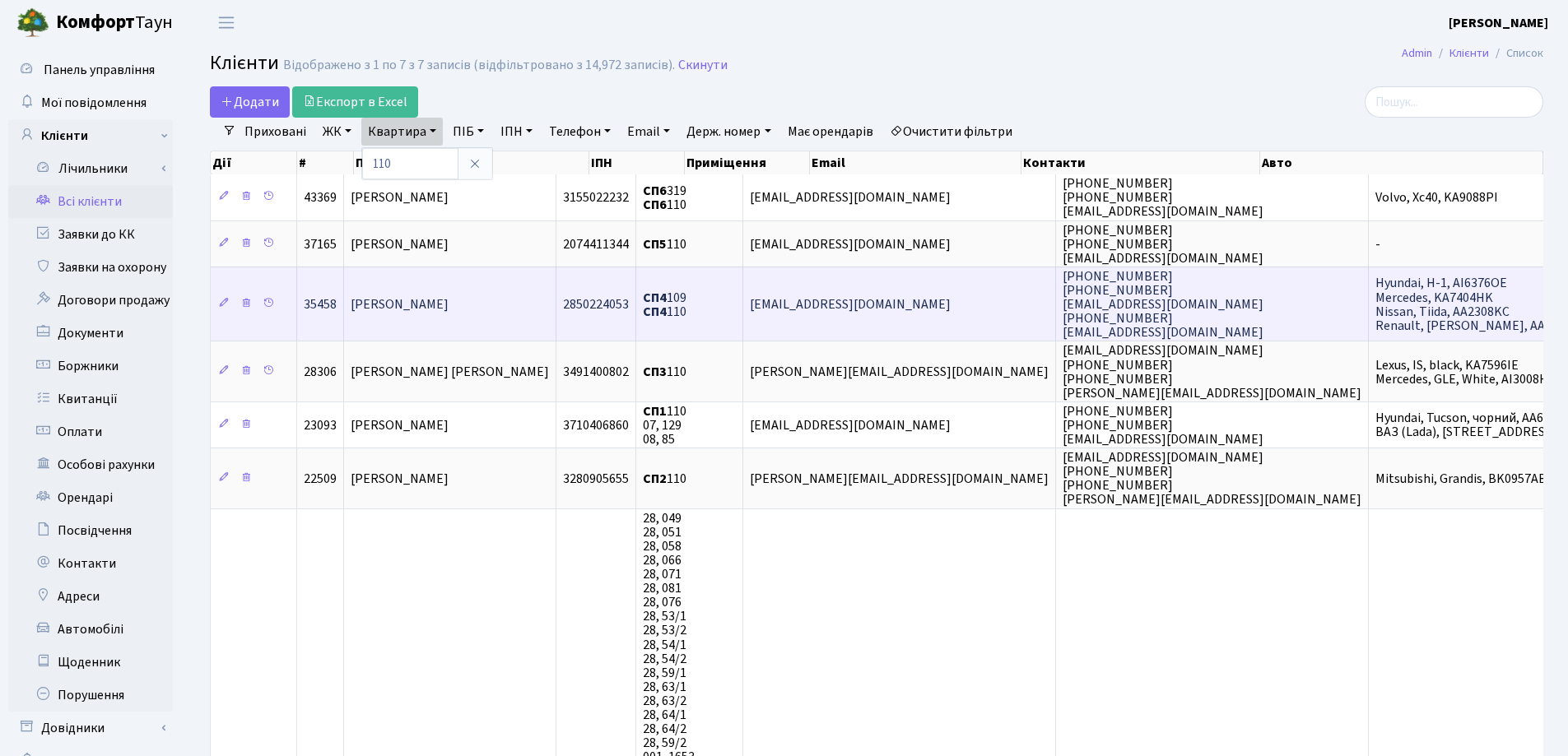
click at [527, 296] on td "Нуріелі Барак Барух" at bounding box center [450, 304] width 212 height 75
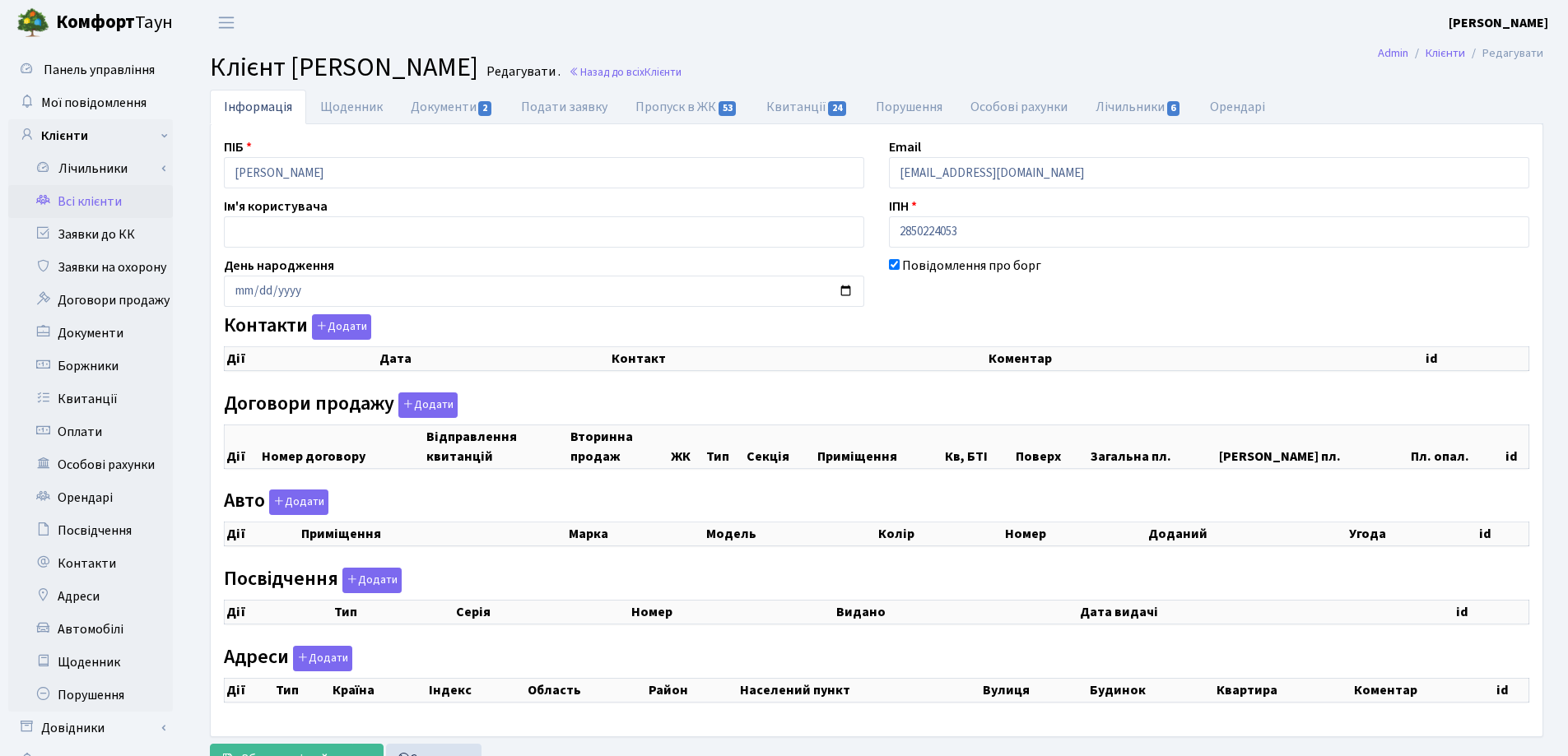
checkbox input "true"
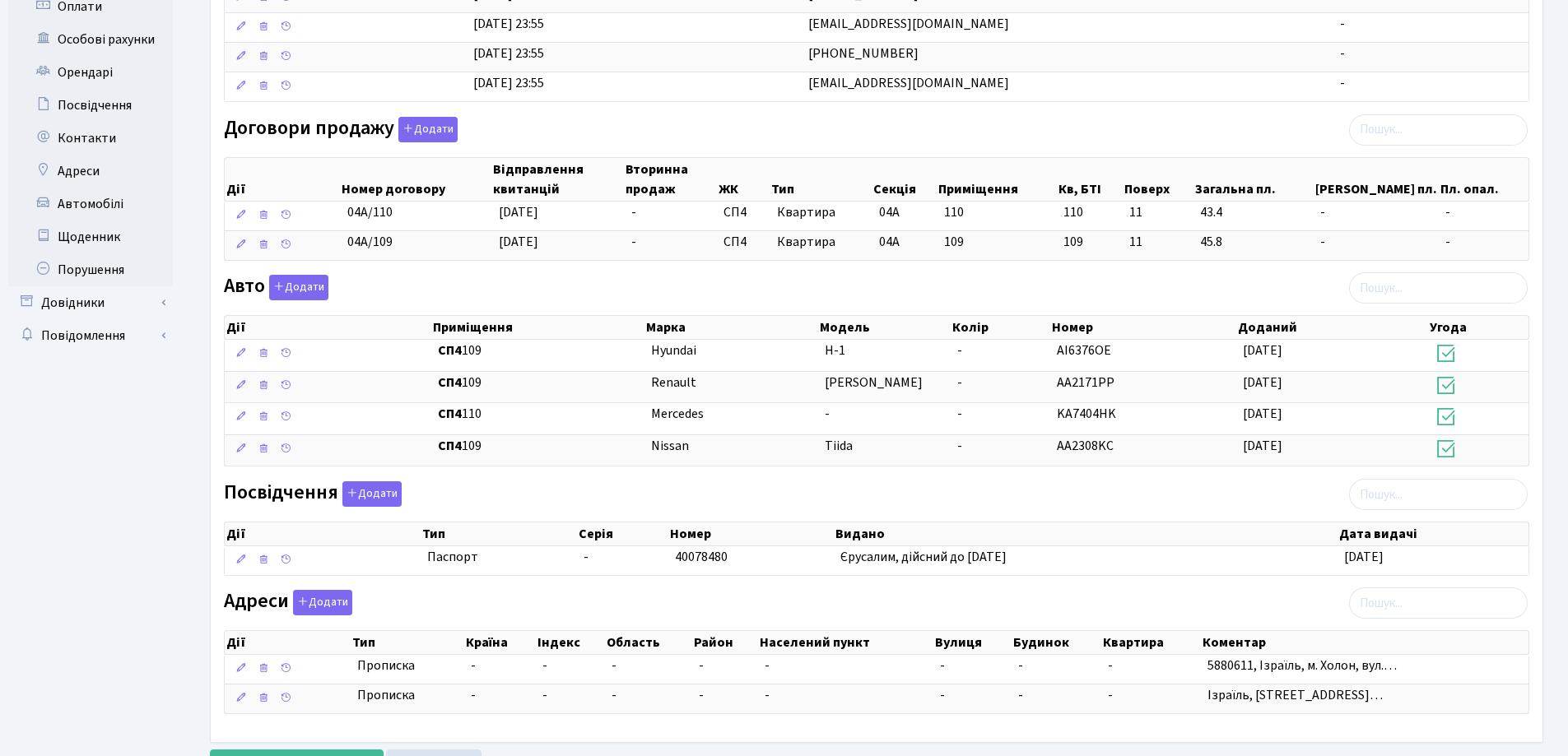
scroll to position [499, 0]
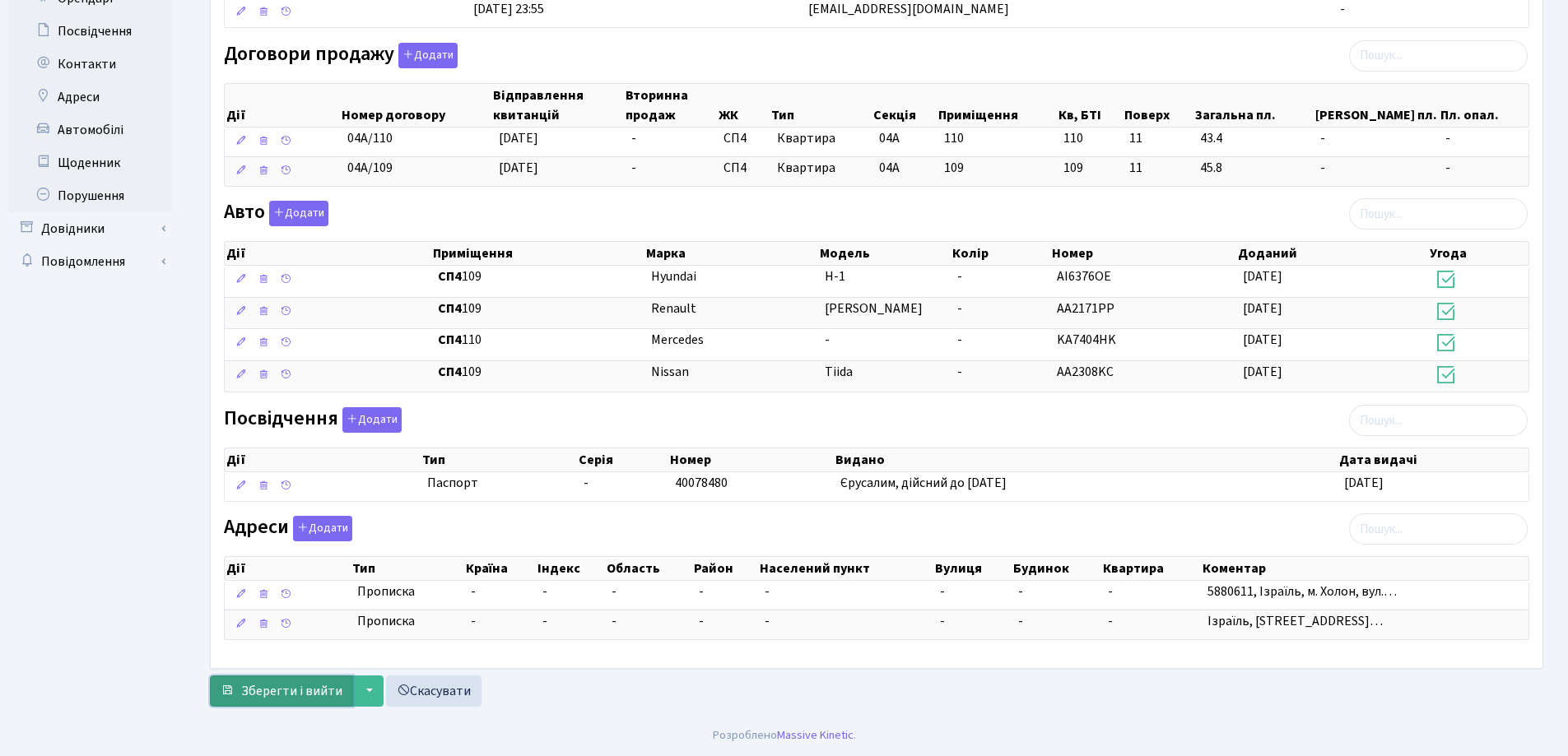
click at [315, 692] on span "Зберегти і вийти" at bounding box center [291, 691] width 101 height 18
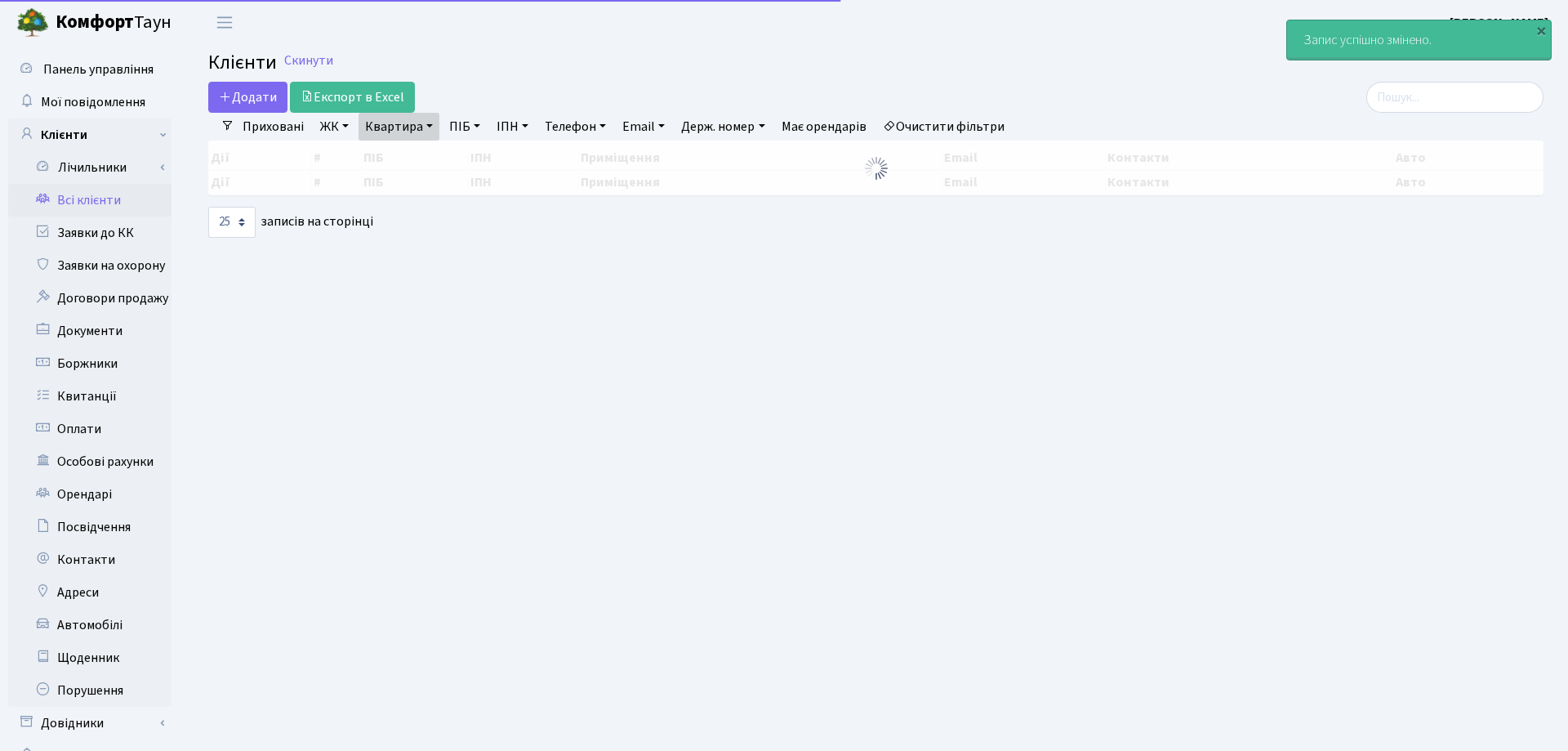
select select "25"
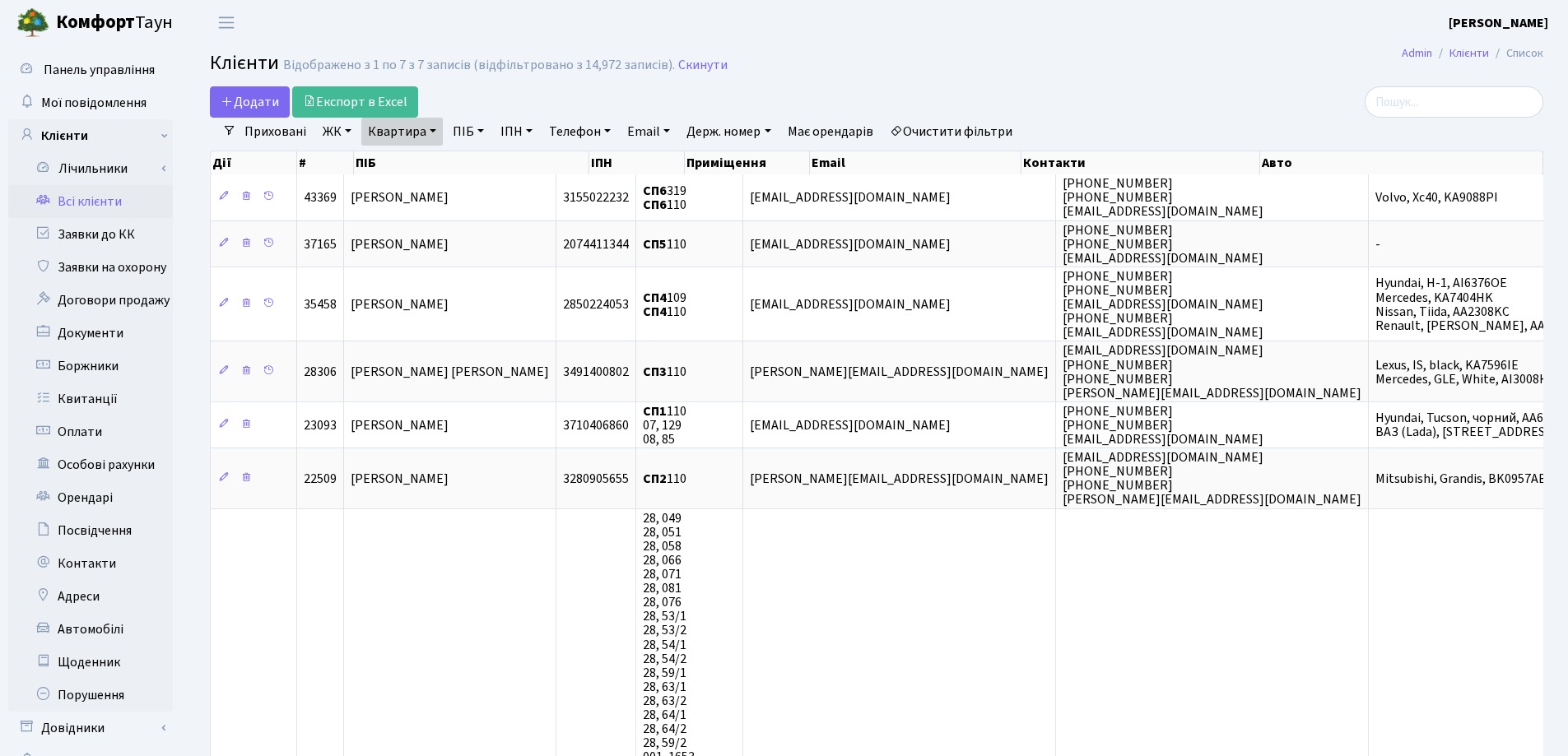
click at [431, 132] on link "Квартира" at bounding box center [402, 131] width 82 height 28
click at [477, 167] on icon at bounding box center [475, 164] width 13 height 13
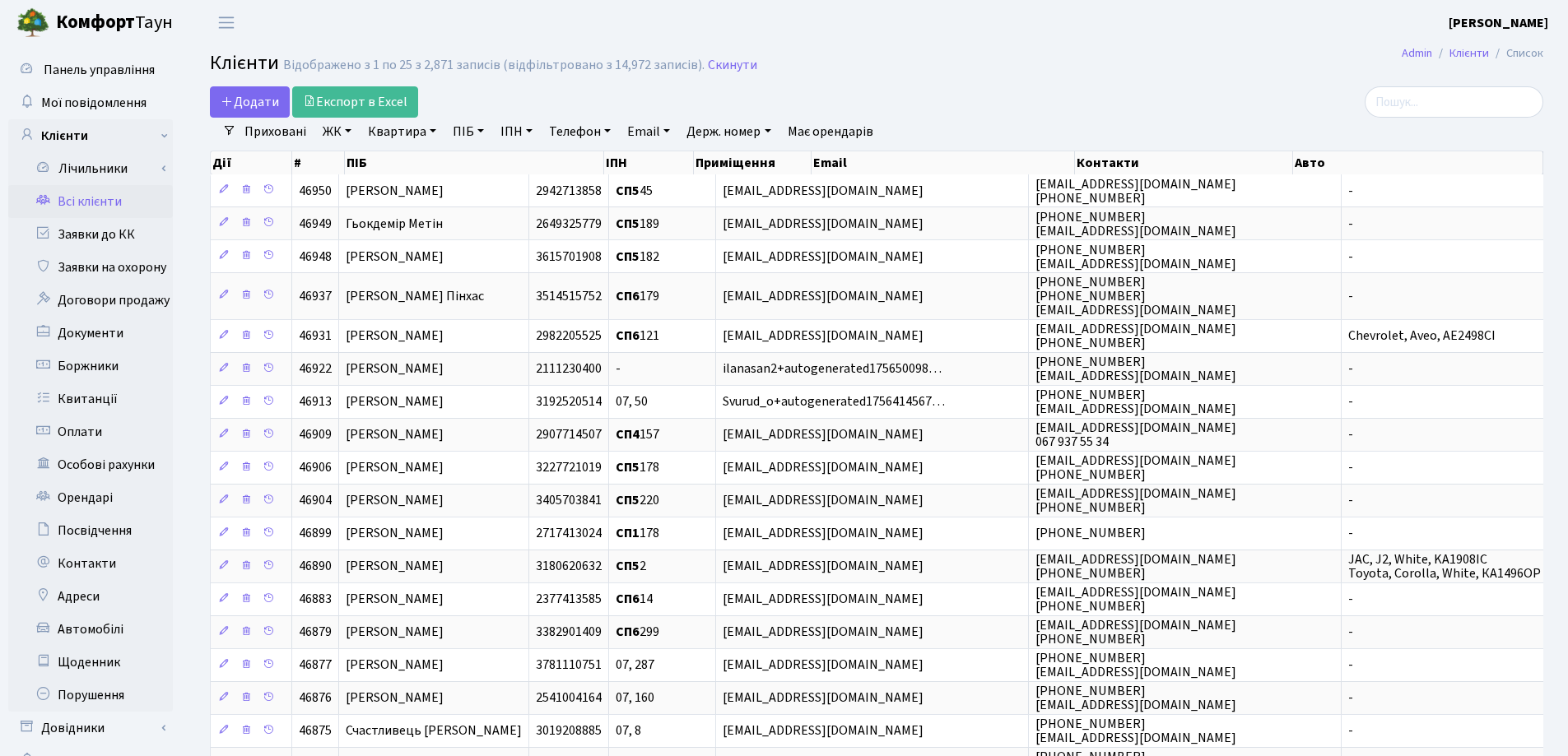
click at [433, 129] on link "Квартира" at bounding box center [402, 131] width 82 height 28
click at [1430, 102] on input "search" at bounding box center [1453, 102] width 178 height 31
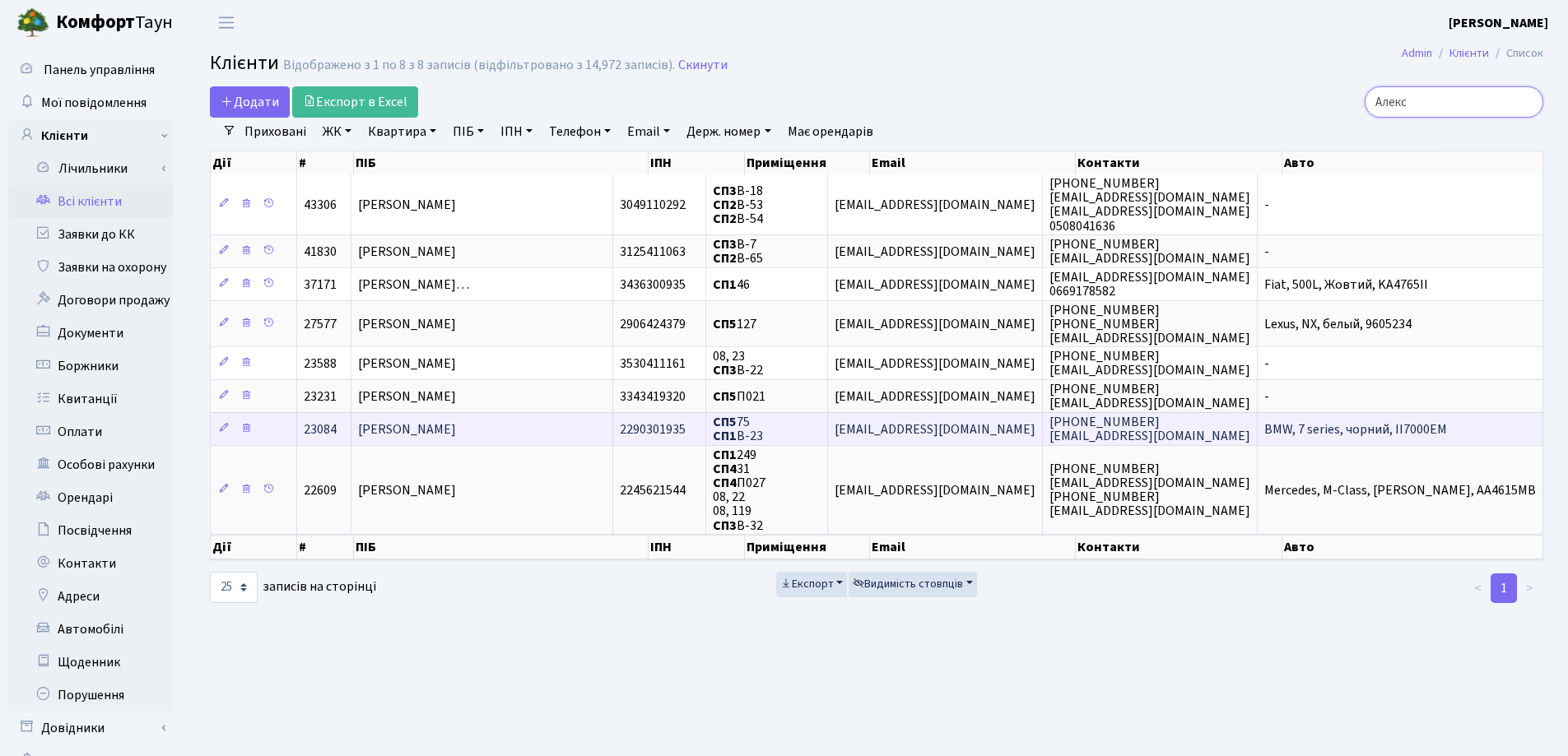
type input "Алекс"
click at [600, 431] on td "Алексєєв Михайло Іванович" at bounding box center [482, 428] width 262 height 33
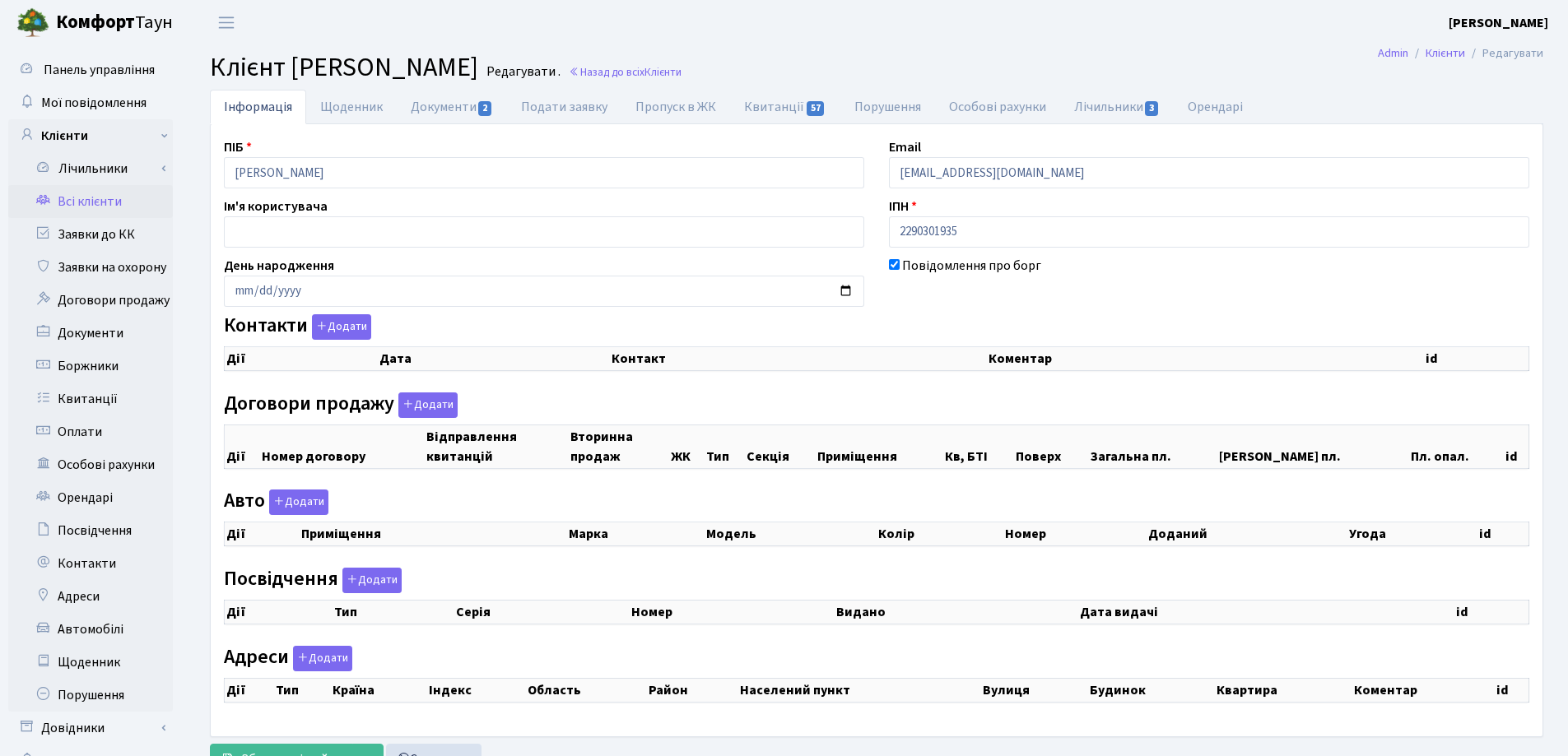
checkbox input "true"
select select "25"
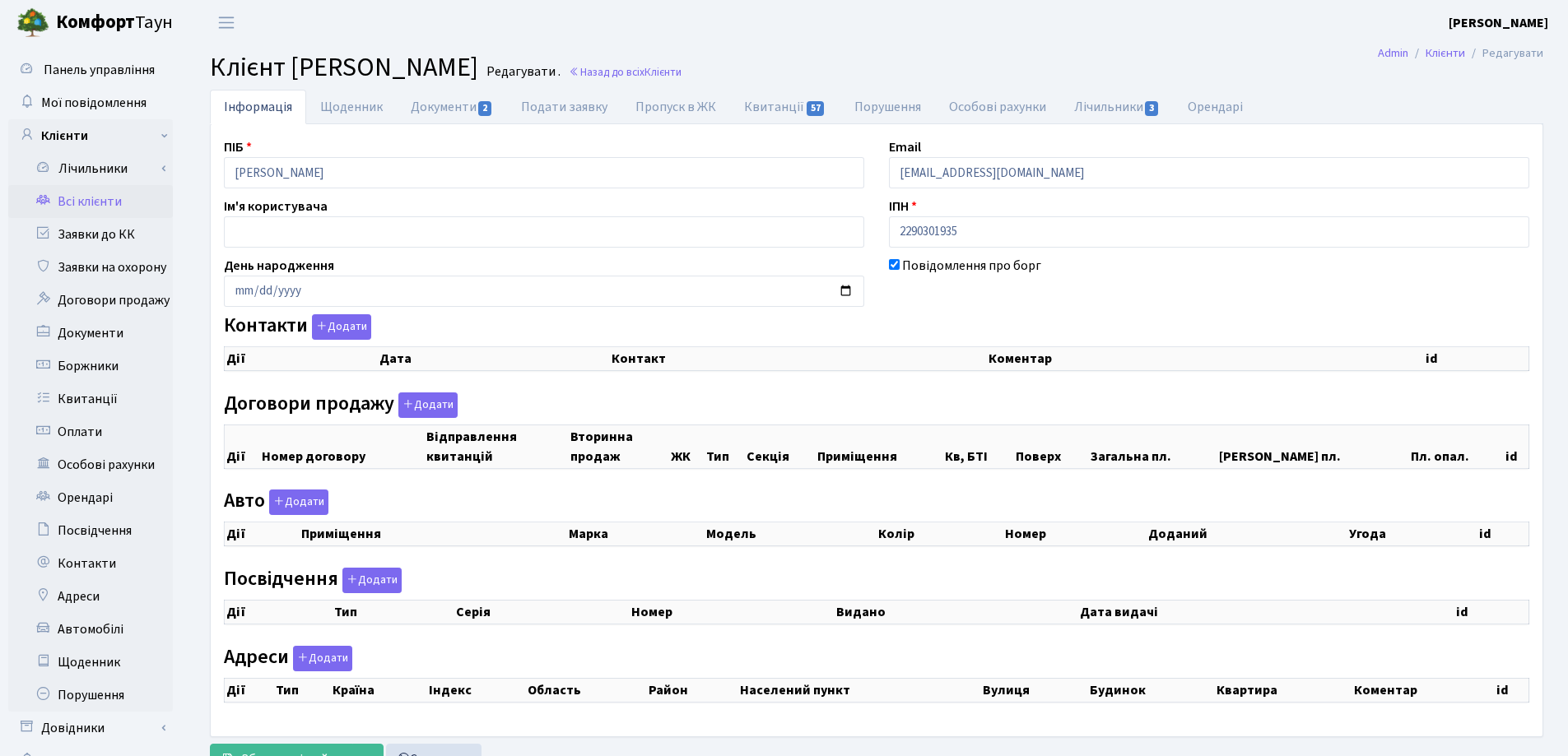
select select "25"
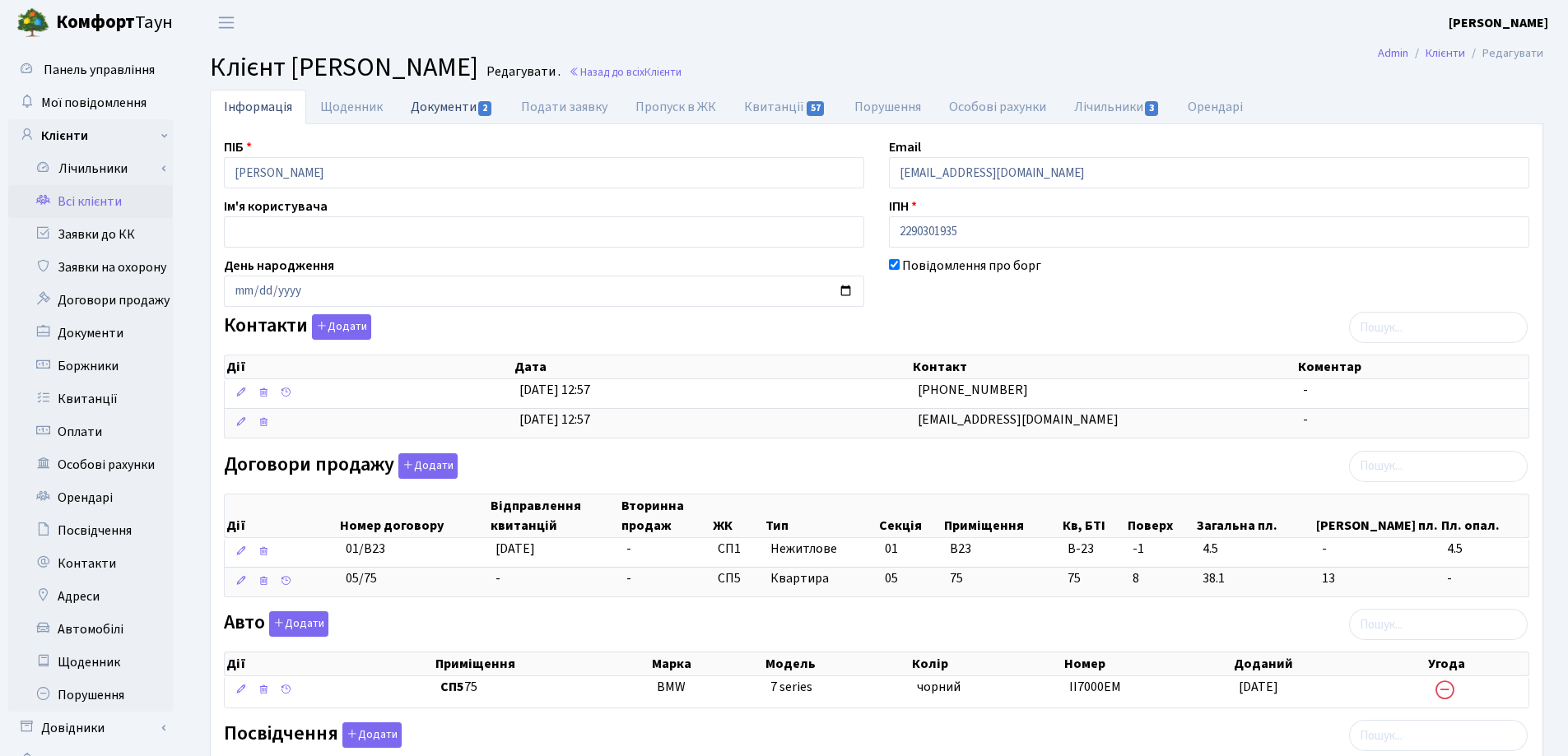
click at [415, 108] on link "Документи 2" at bounding box center [451, 106] width 110 height 34
select select "25"
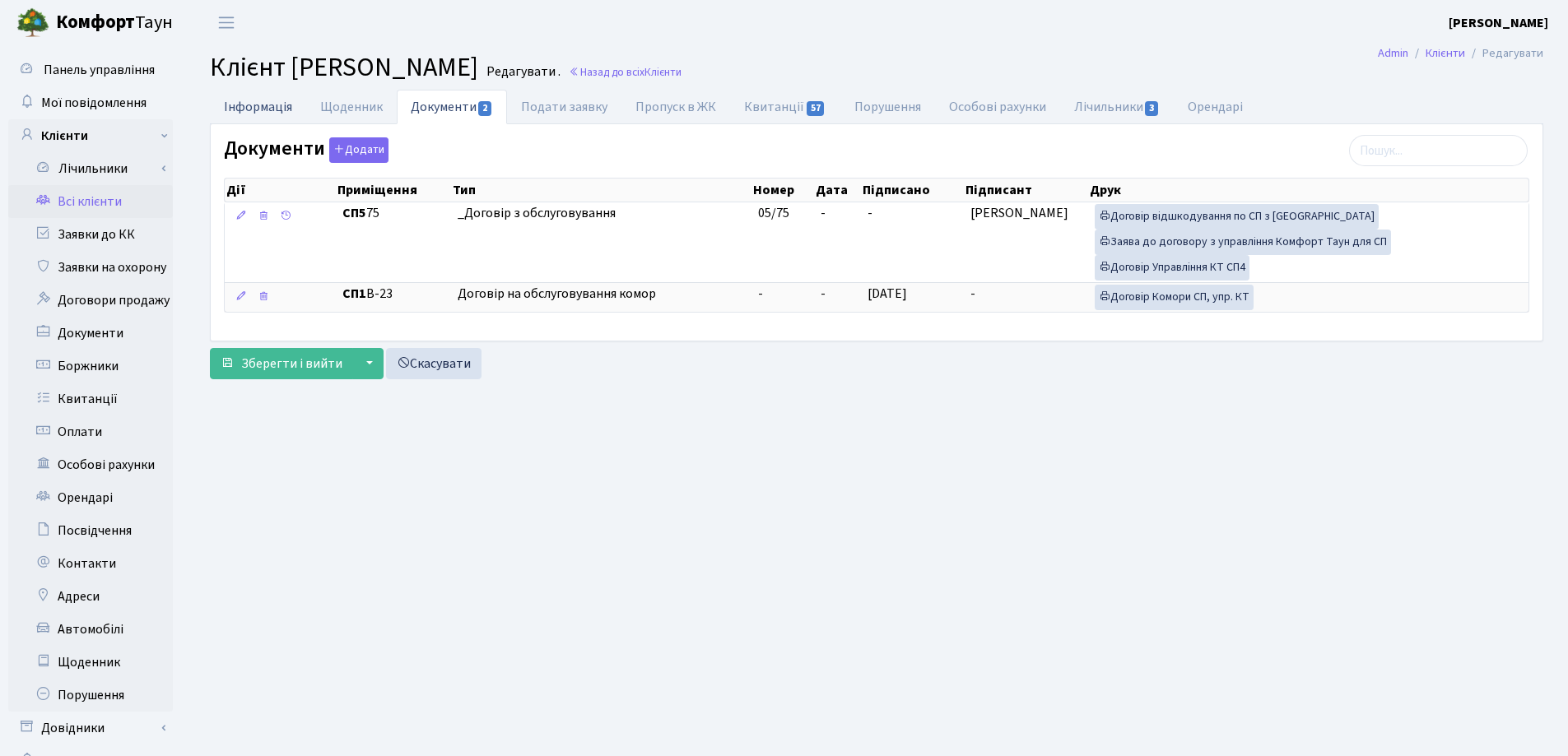
click at [212, 104] on link "Інформація" at bounding box center [258, 106] width 96 height 34
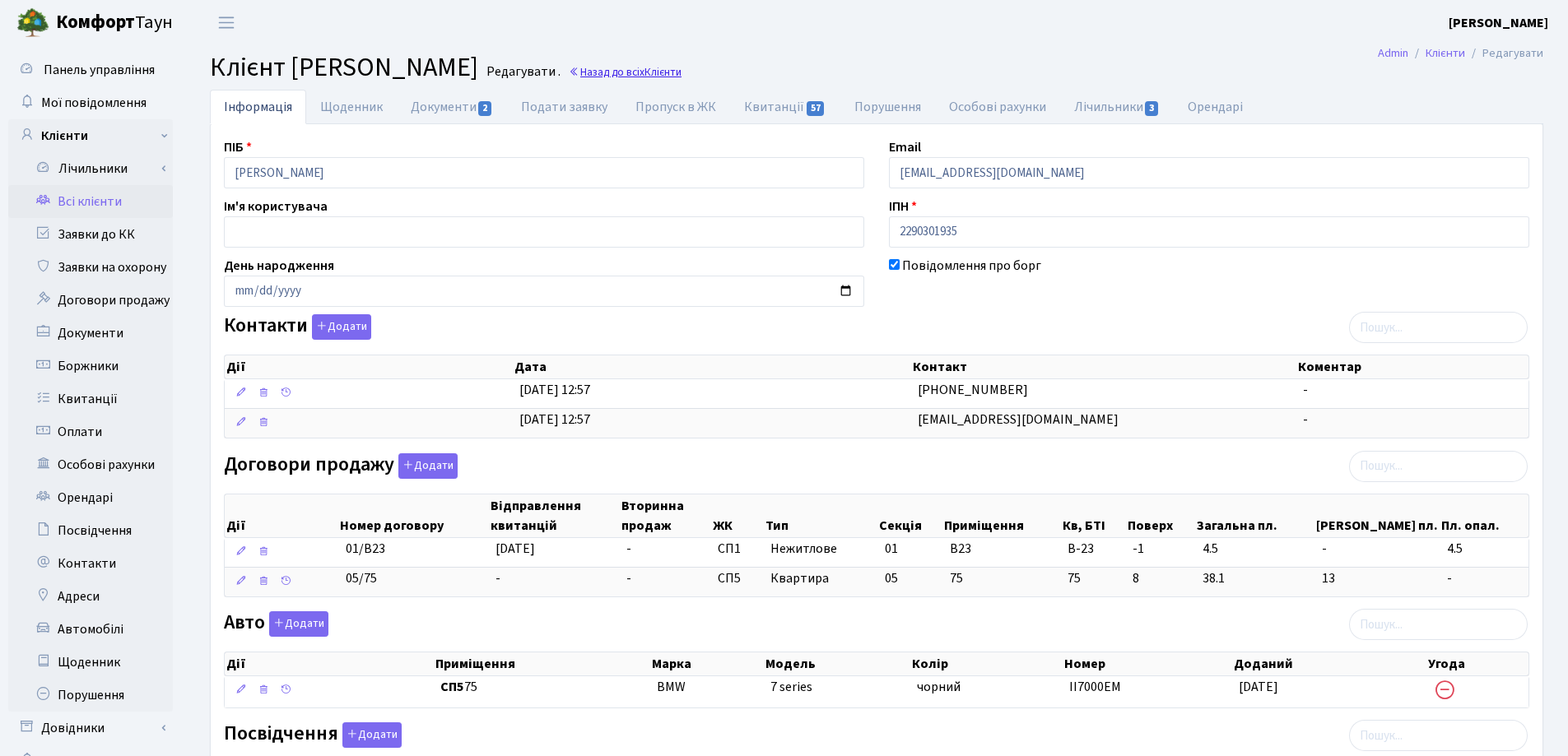
click at [682, 74] on link "Назад до всіх Клієнти" at bounding box center [625, 72] width 113 height 15
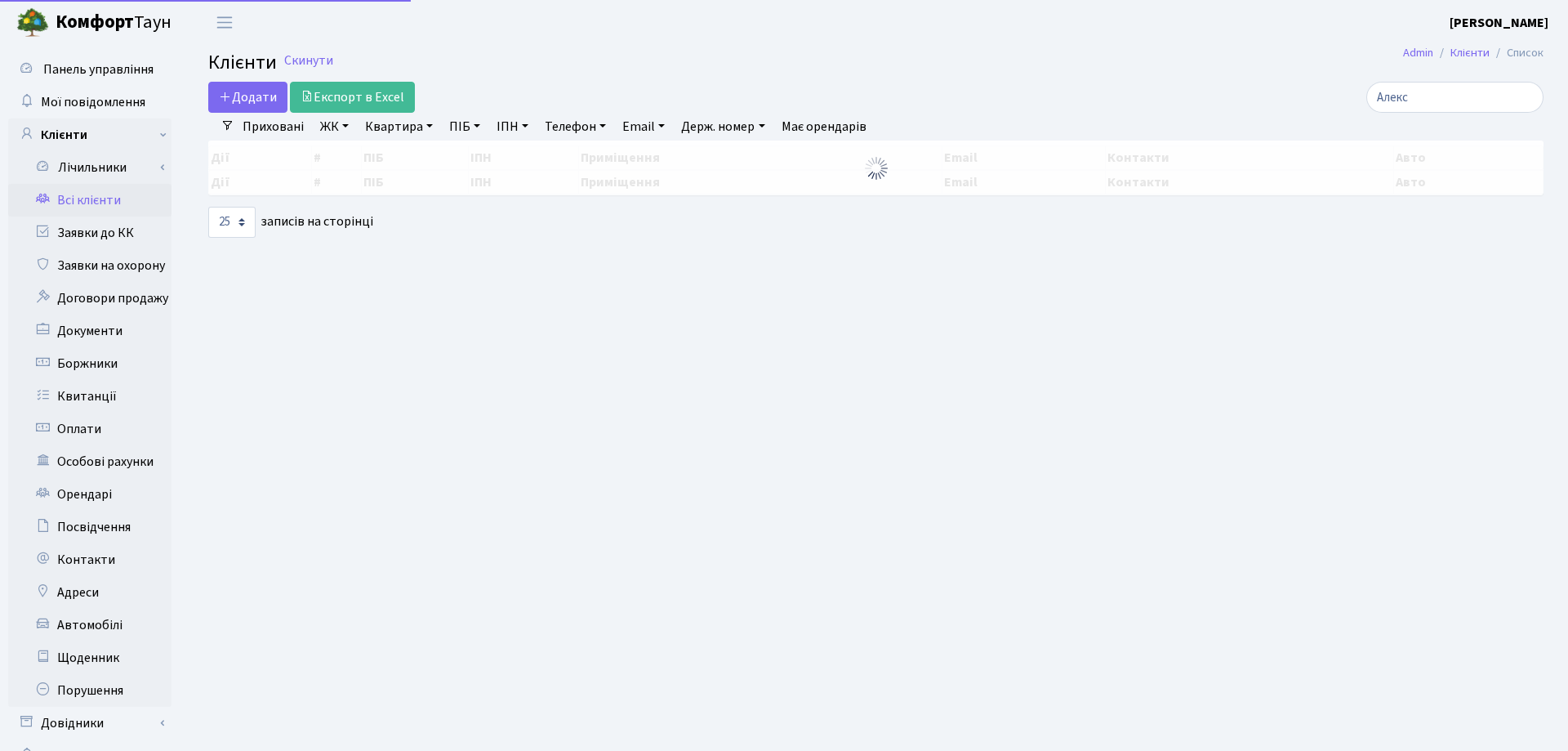
select select "25"
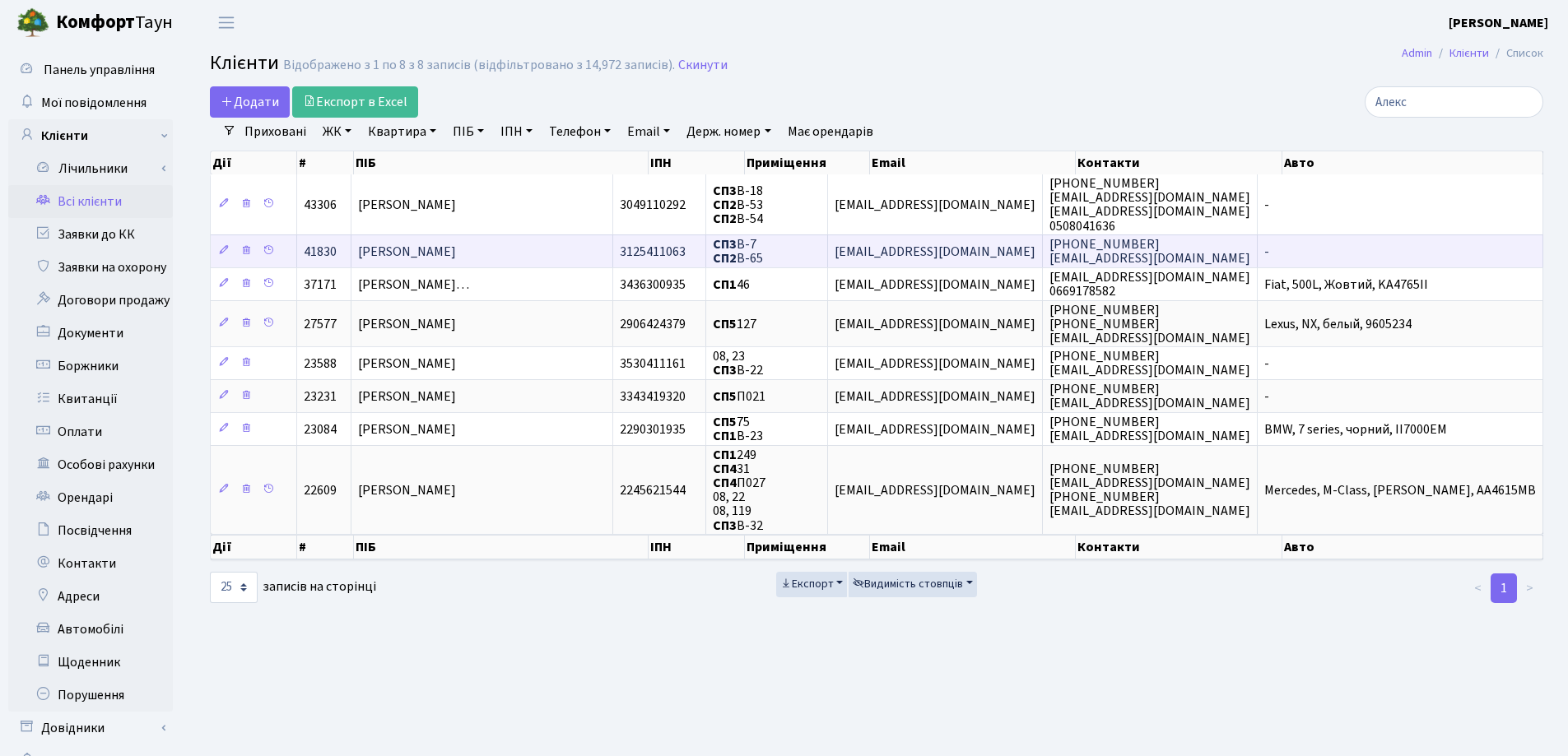
click at [538, 255] on td "[PERSON_NAME]" at bounding box center [482, 251] width 262 height 33
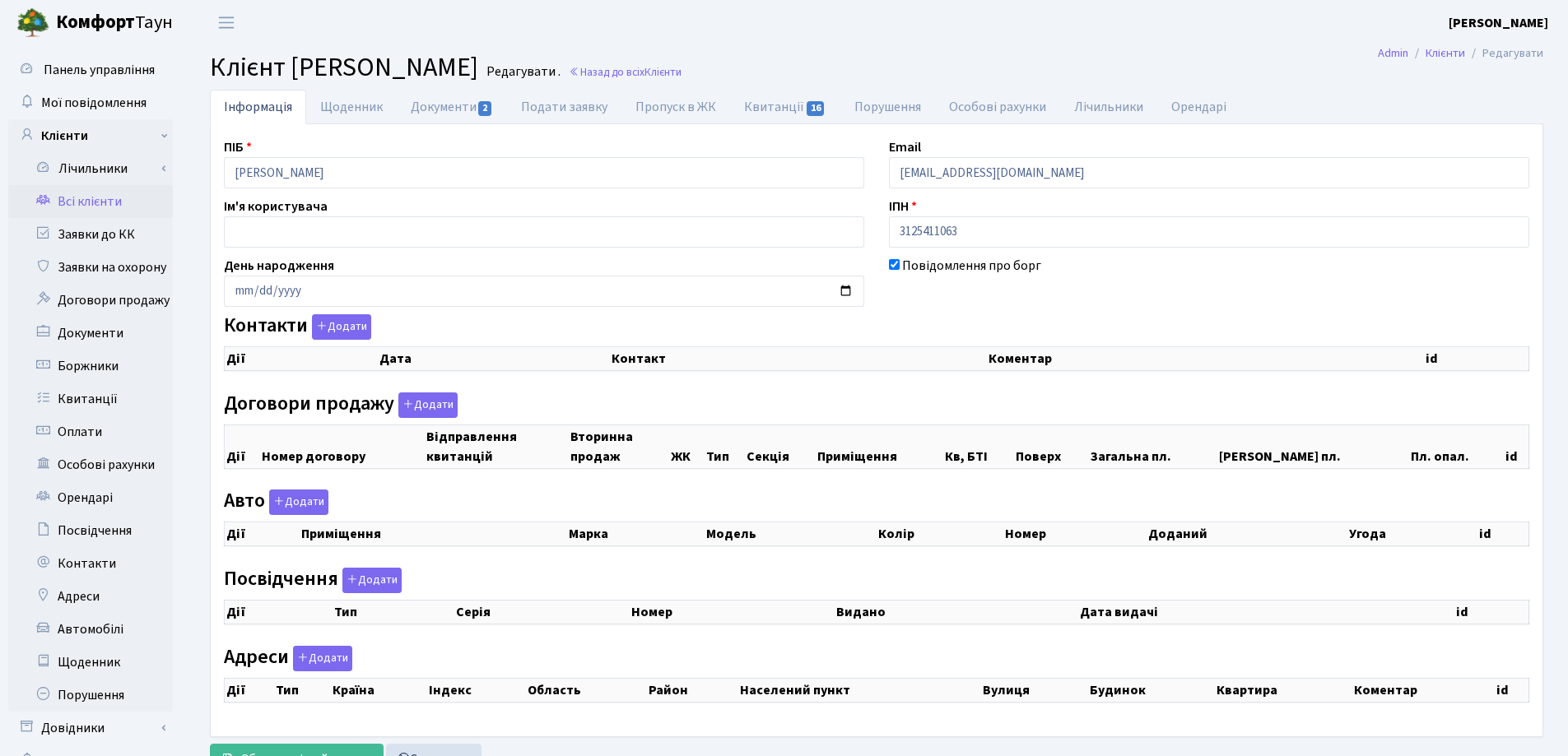
checkbox input "true"
select select "25"
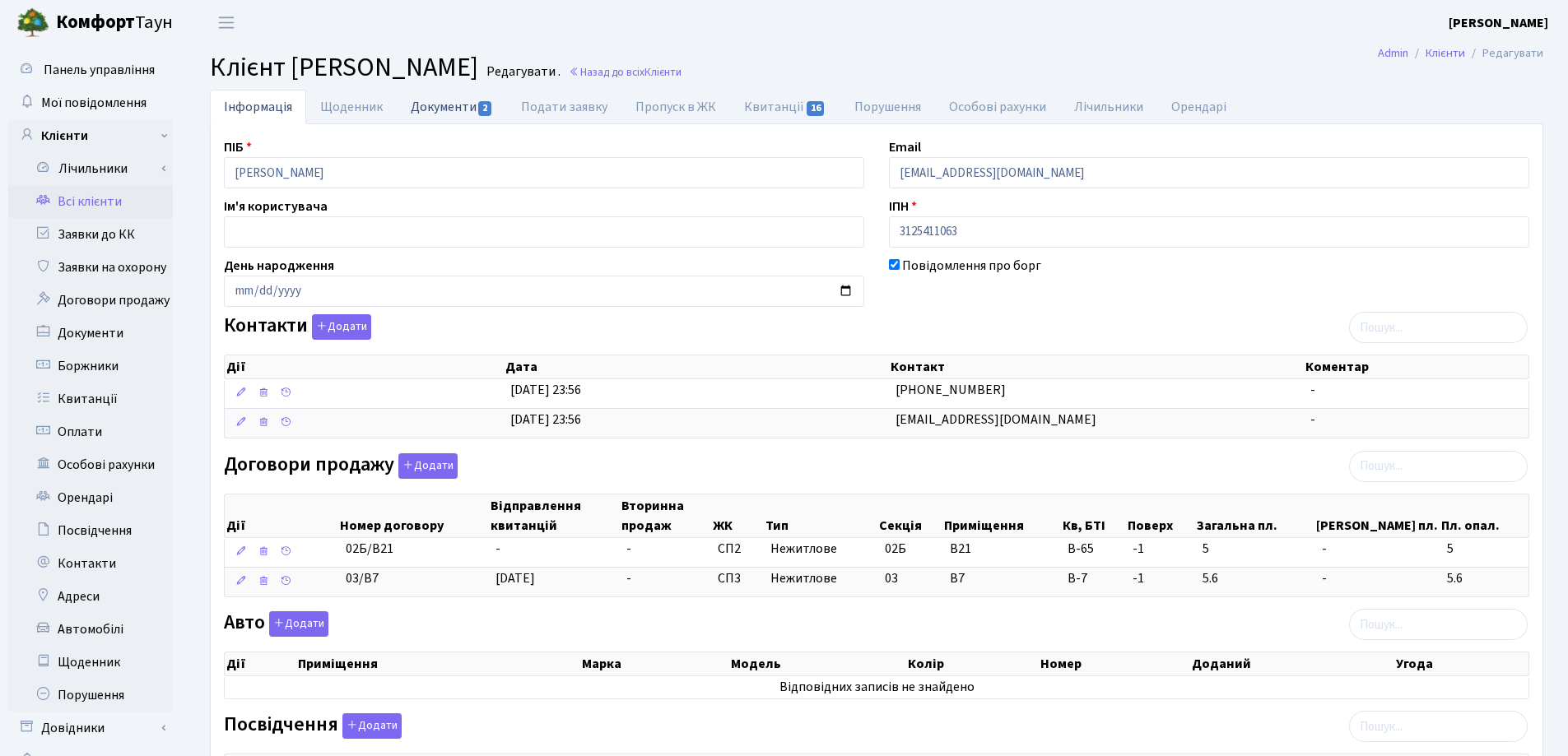
click at [434, 104] on link "Документи 2" at bounding box center [451, 106] width 110 height 34
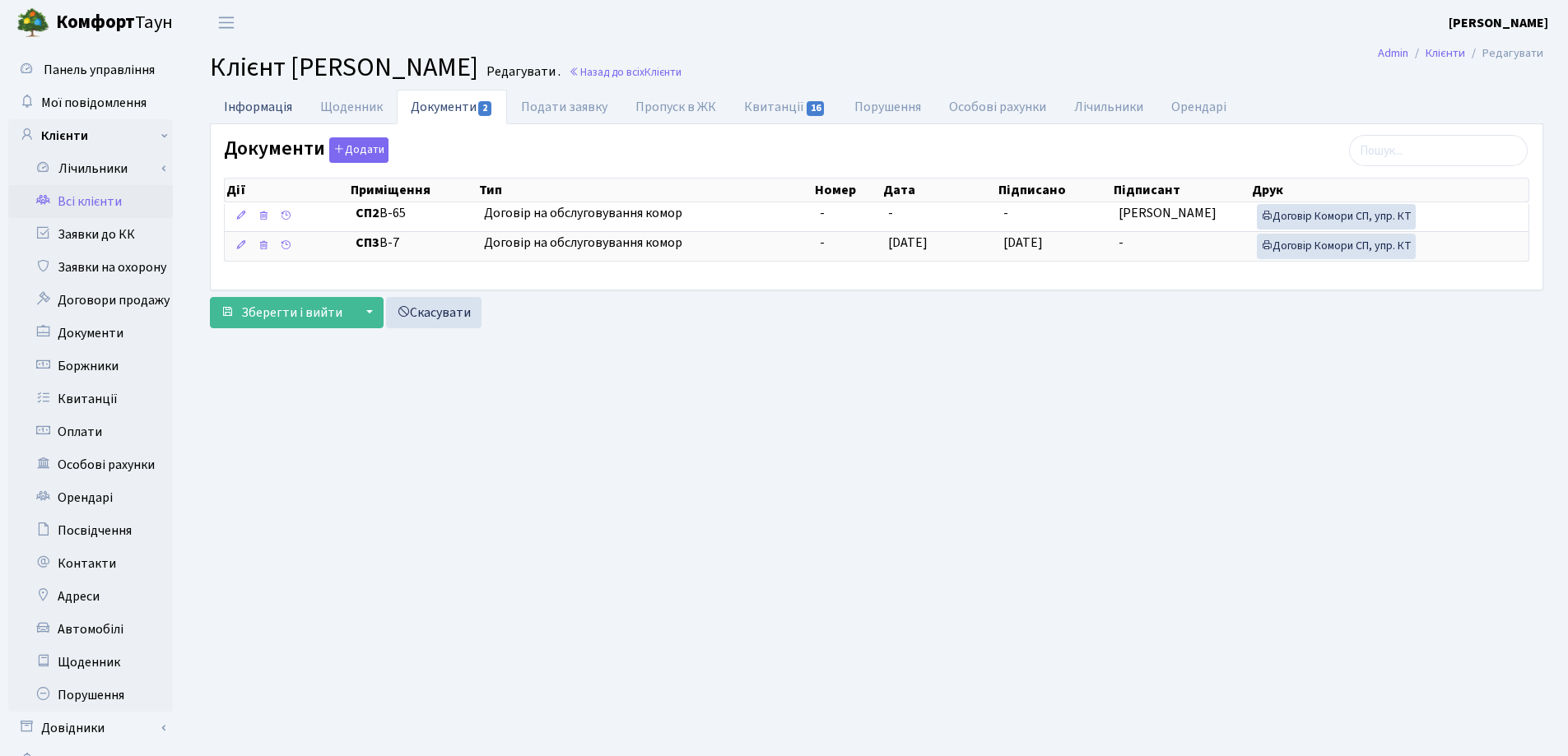
click at [245, 107] on link "Інформація" at bounding box center [258, 106] width 96 height 34
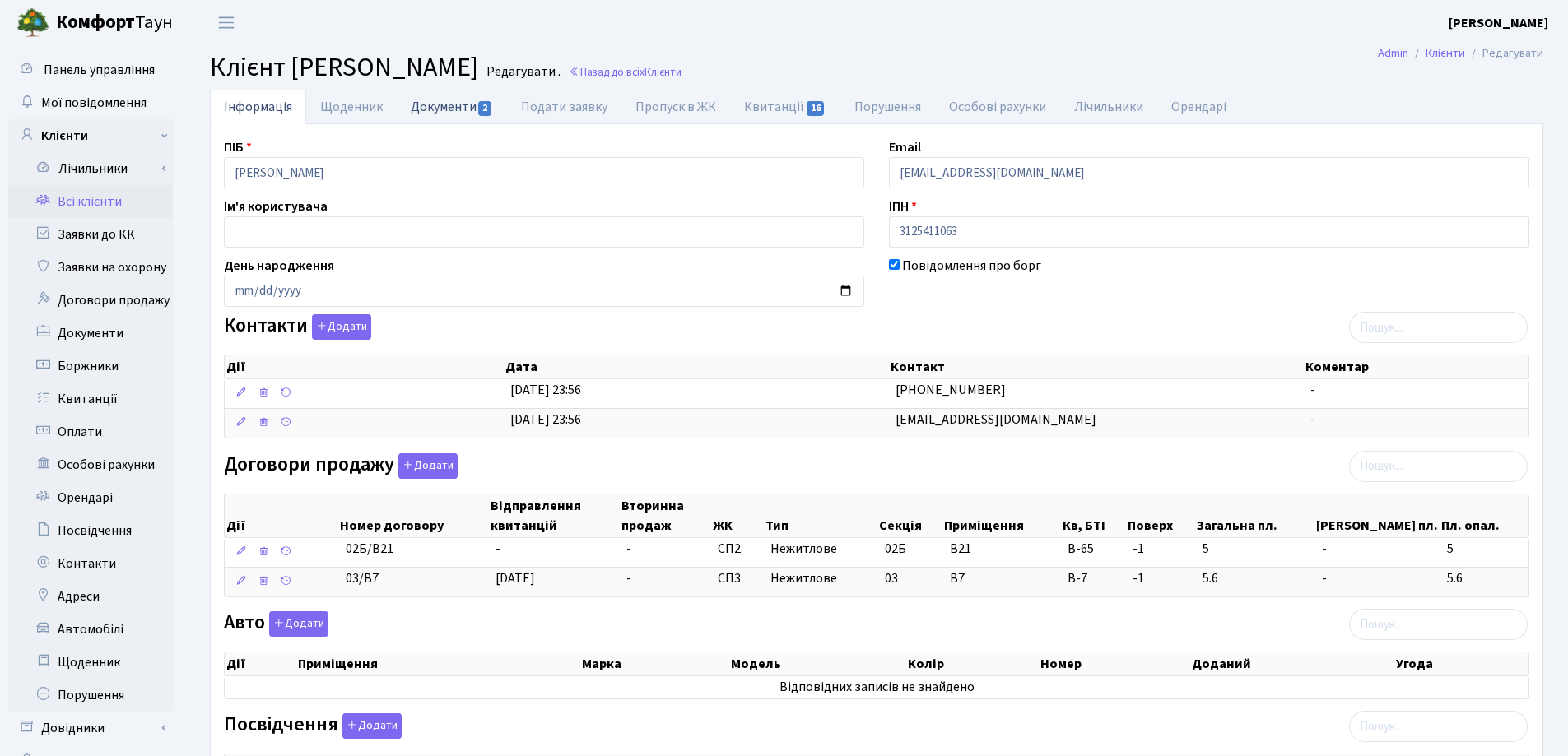
click at [434, 104] on link "Документи 2" at bounding box center [451, 106] width 110 height 34
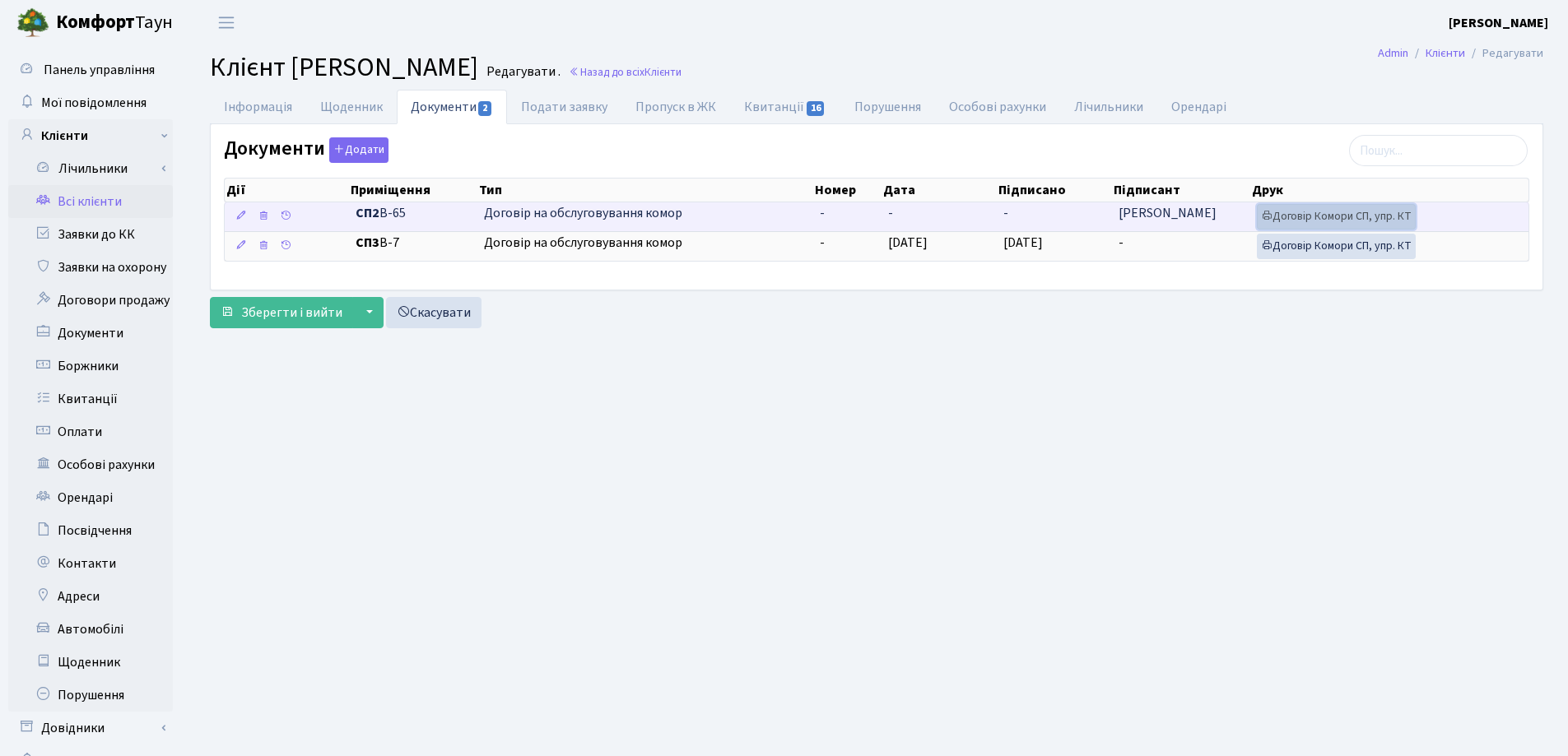
click at [1370, 217] on link "Договір Комори СП, упр. КТ" at bounding box center [1336, 217] width 159 height 25
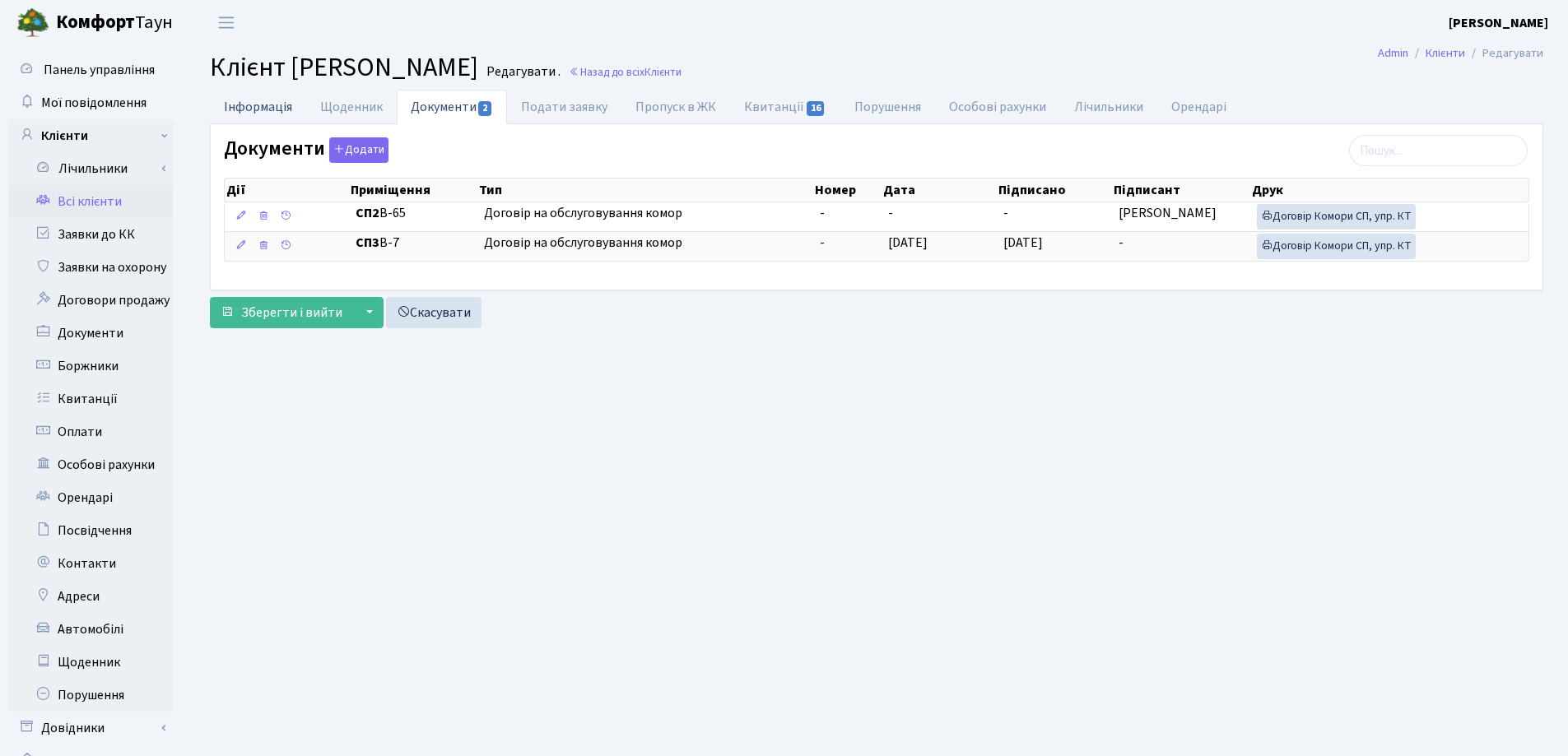
click at [227, 107] on link "Інформація" at bounding box center [258, 106] width 96 height 34
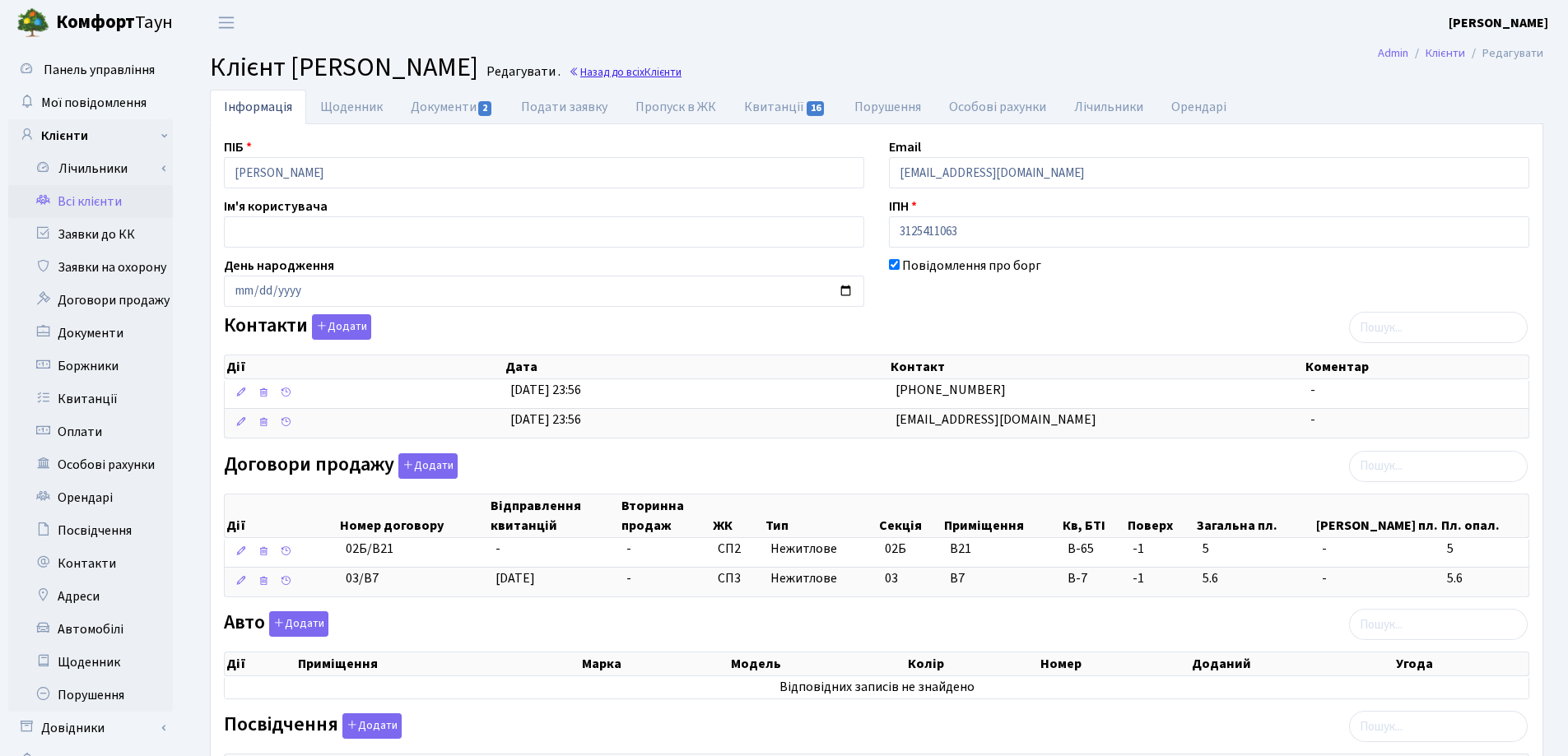
click at [682, 73] on link "Назад до всіх Клієнти" at bounding box center [625, 72] width 113 height 15
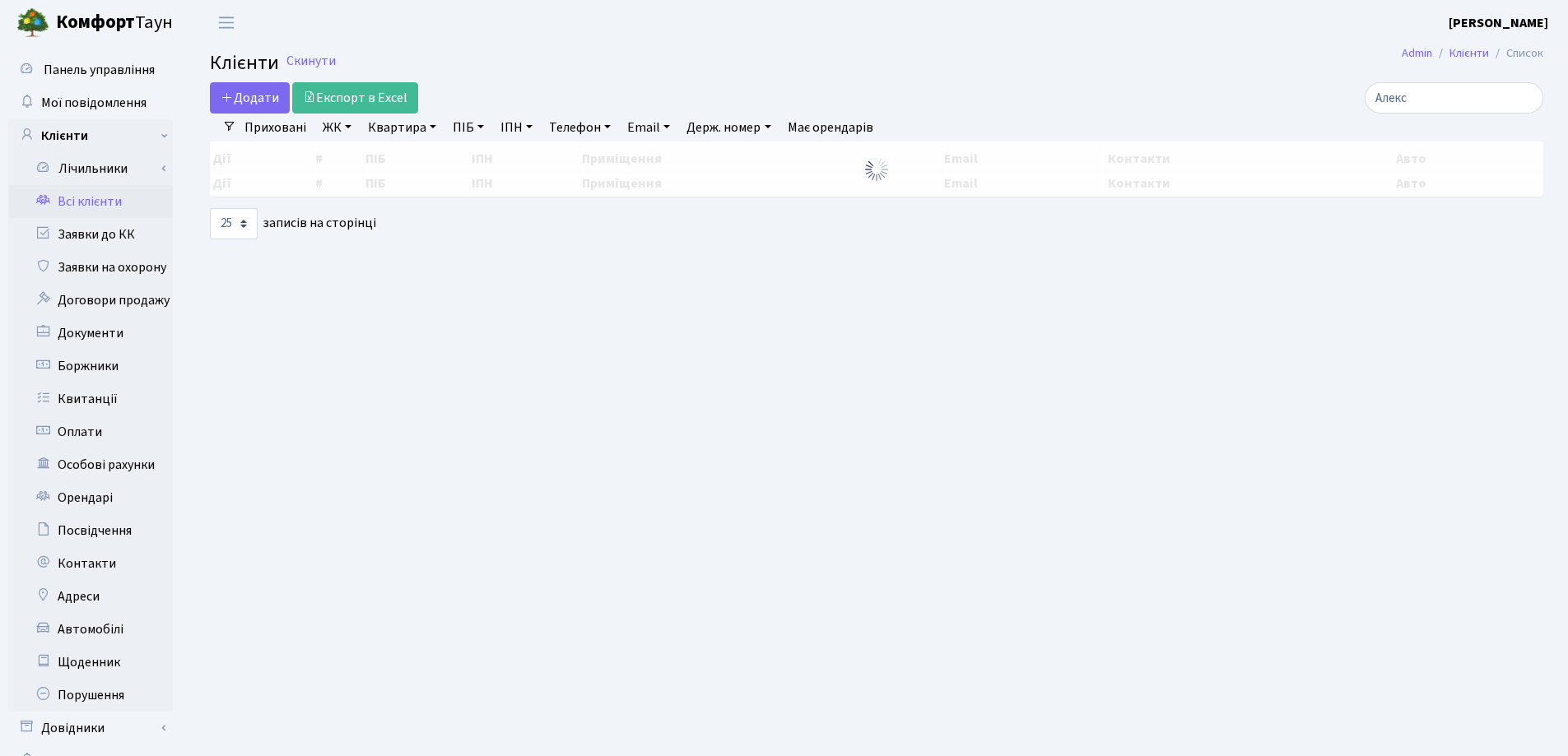
select select "25"
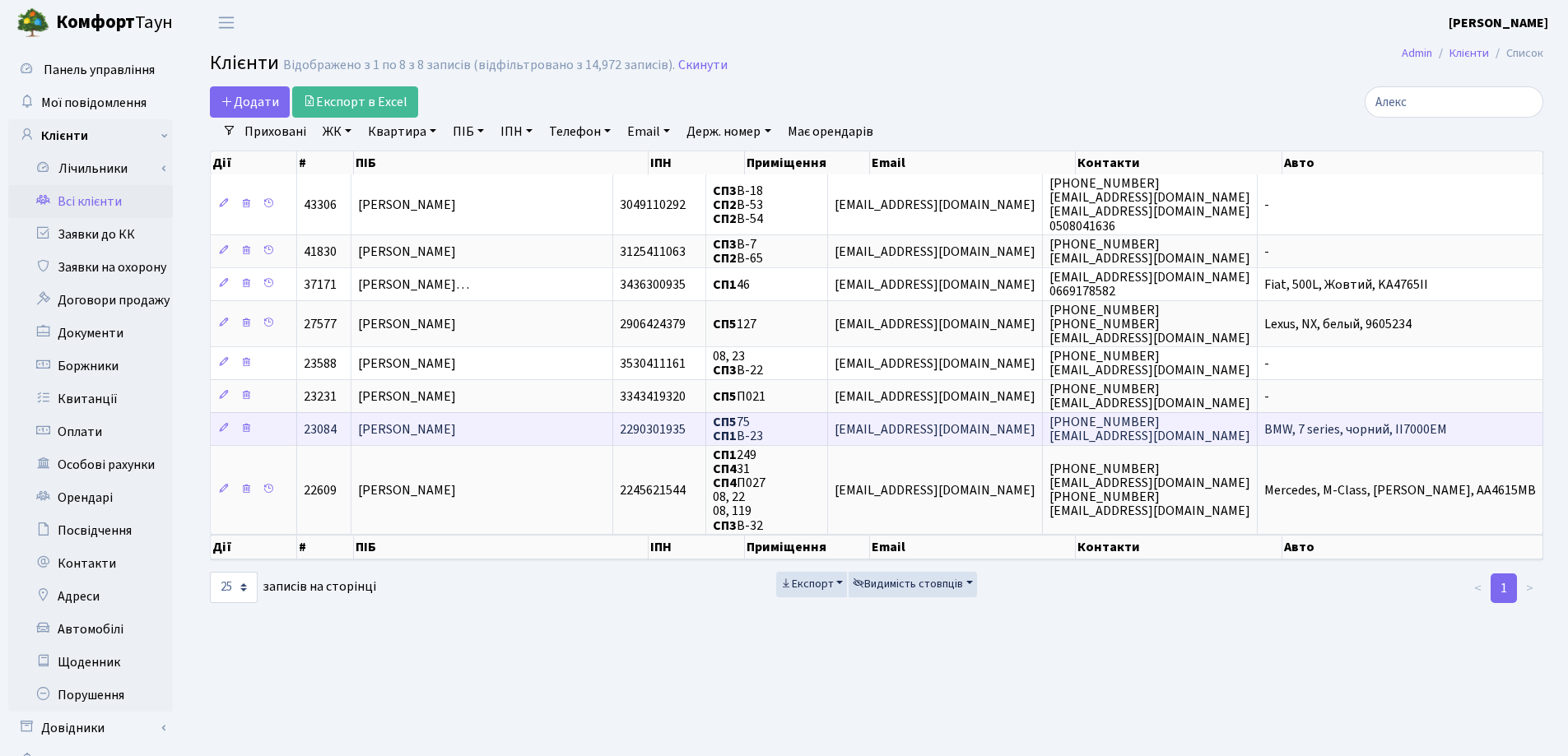
click at [524, 434] on td "[PERSON_NAME]" at bounding box center [482, 428] width 262 height 33
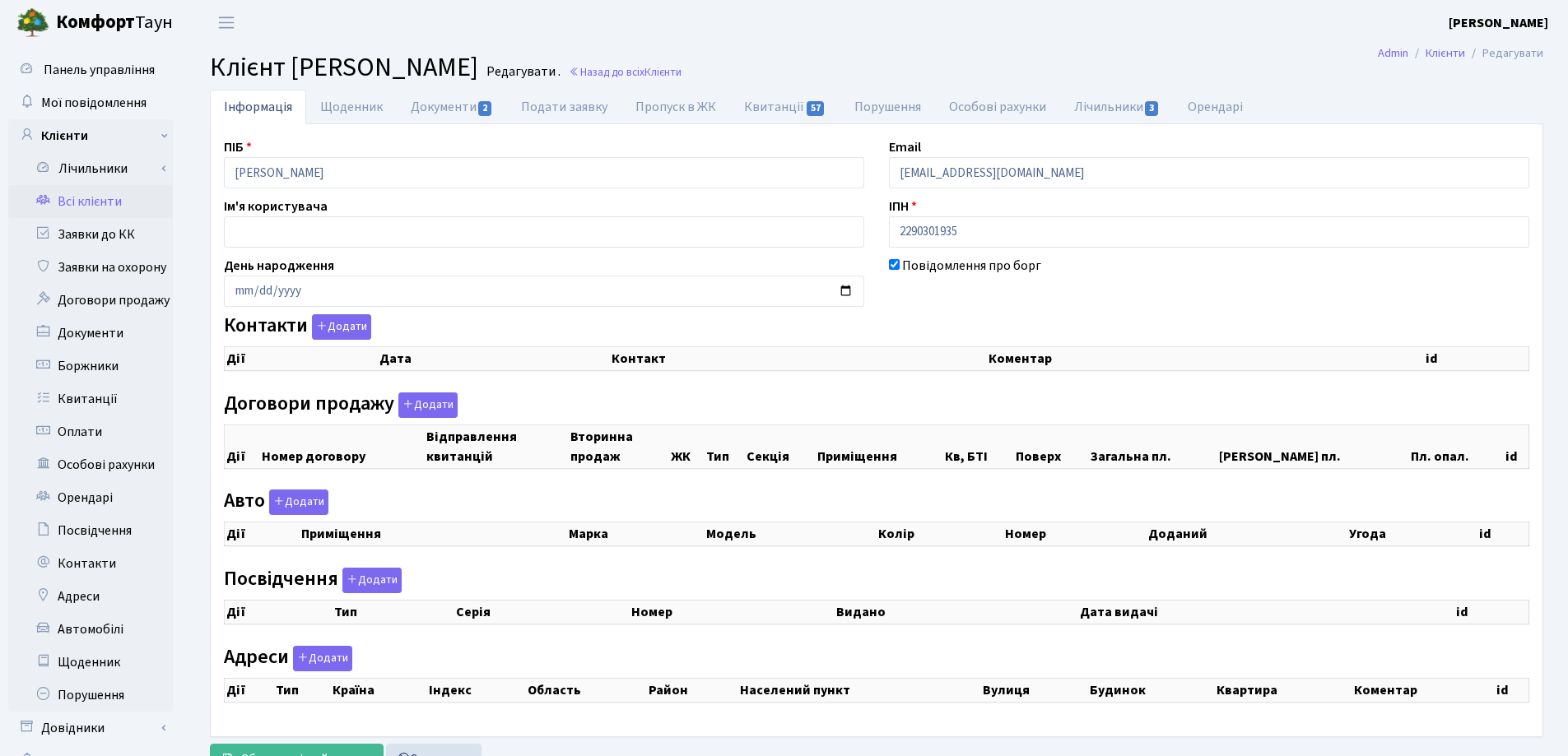
checkbox input "true"
select select "25"
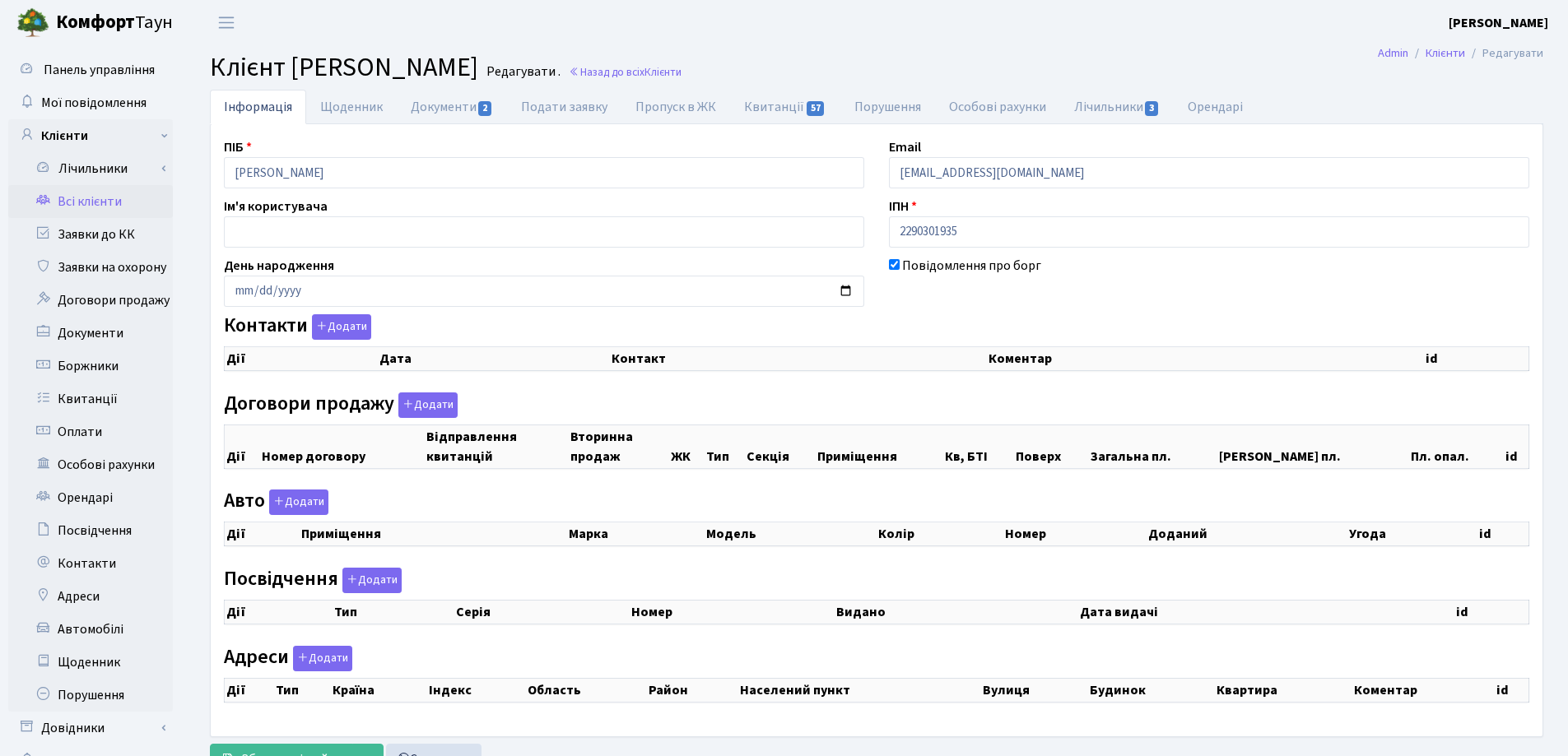
select select "25"
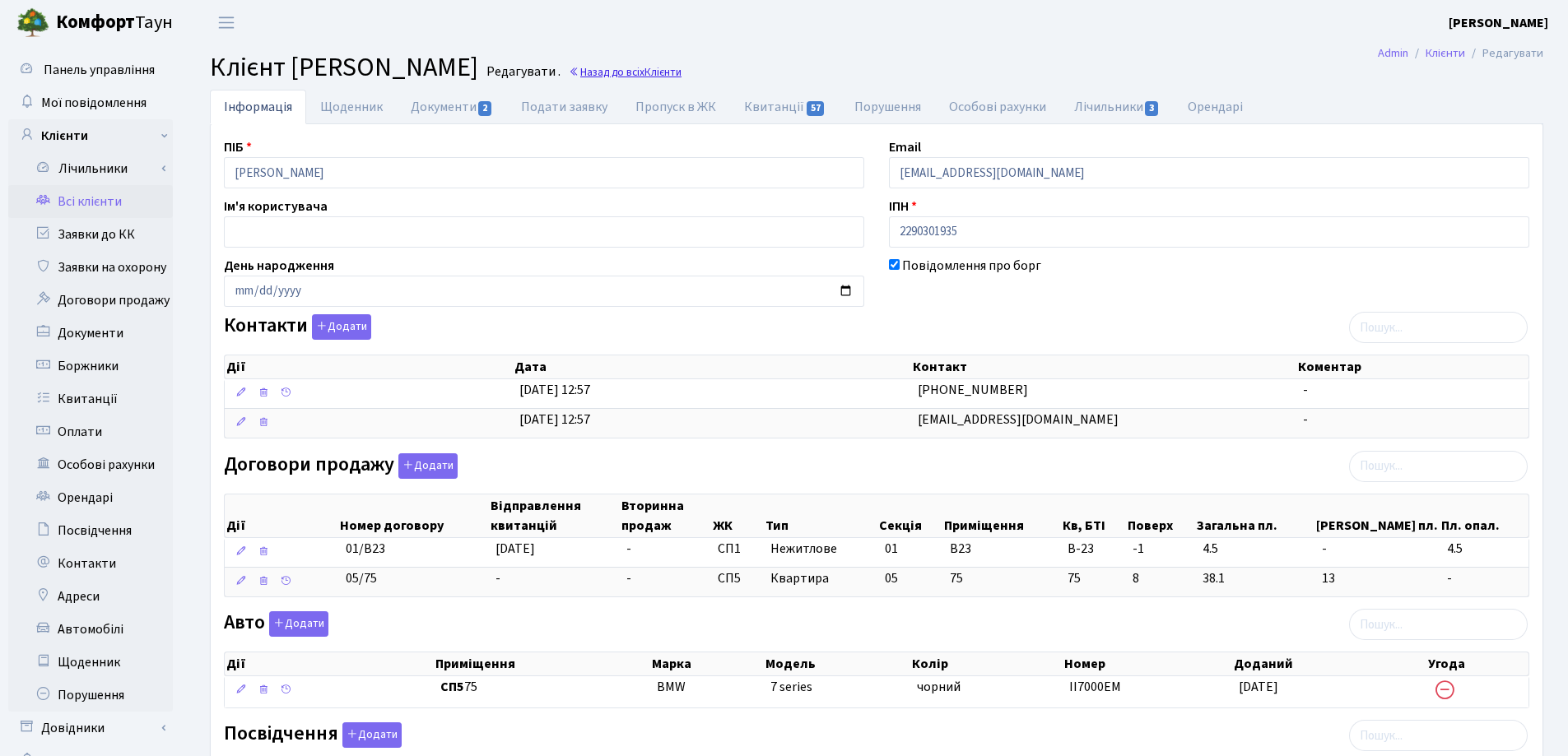
click at [682, 72] on link "Назад до всіх Клієнти" at bounding box center [625, 72] width 113 height 15
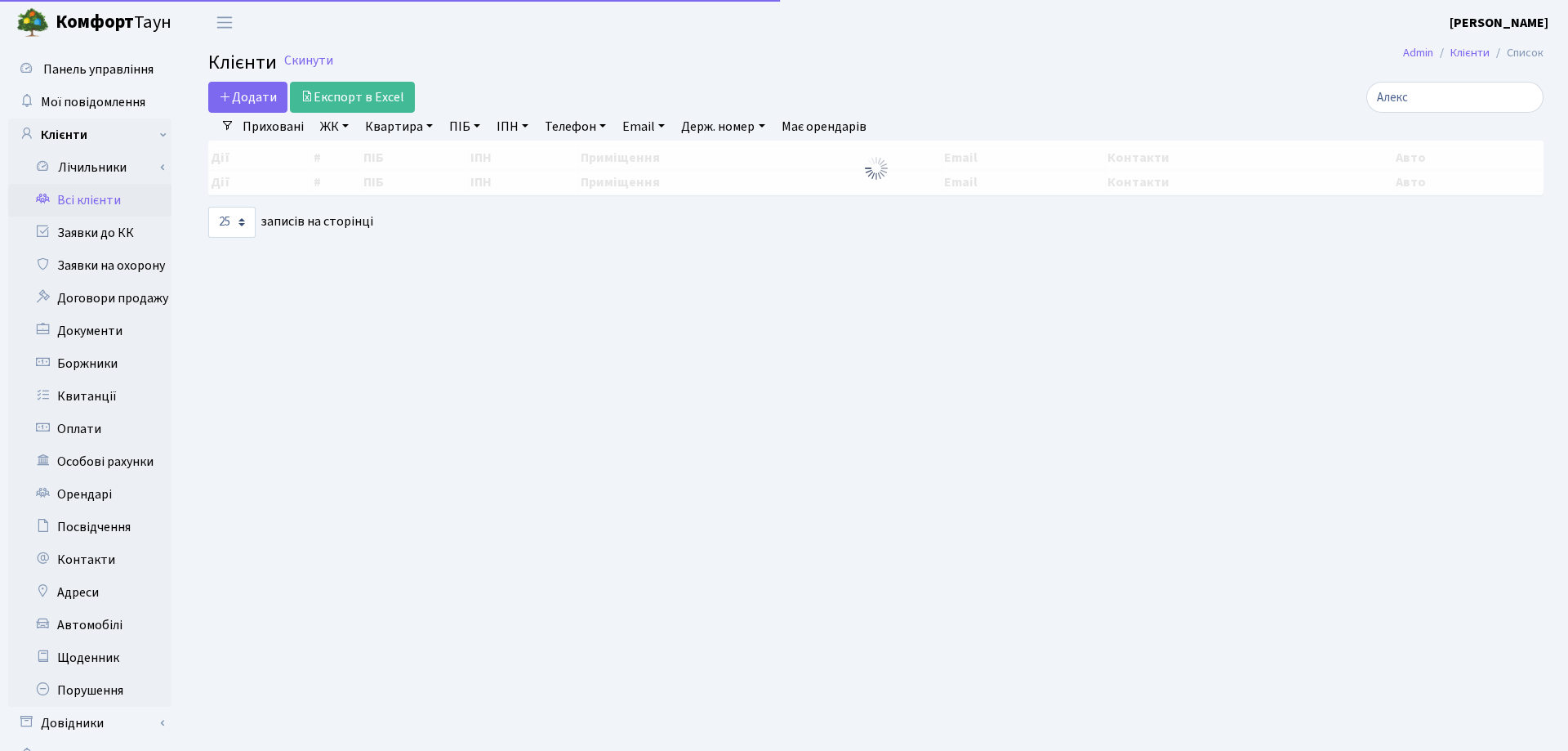
select select "25"
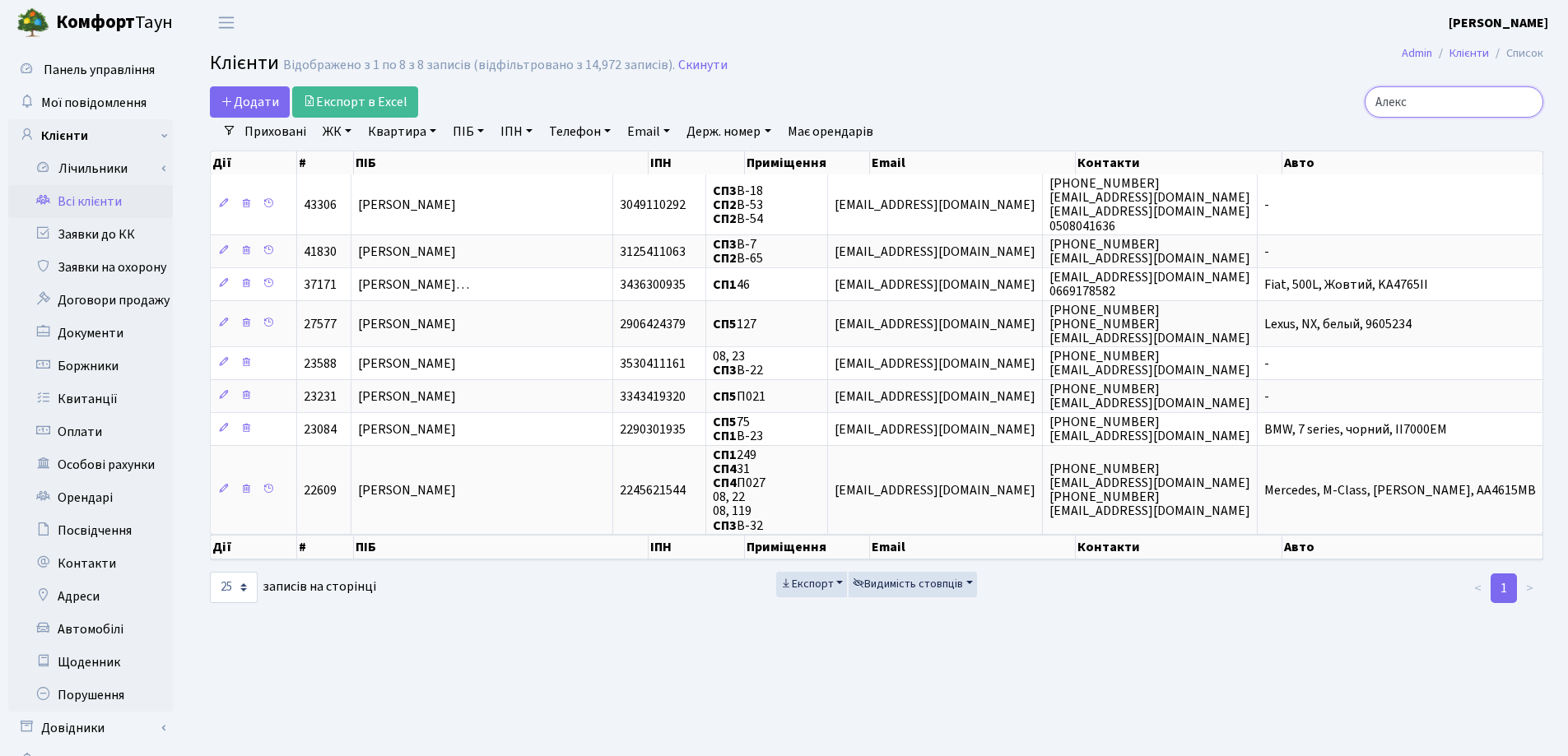
click at [1526, 102] on input "Алекс" at bounding box center [1453, 102] width 178 height 31
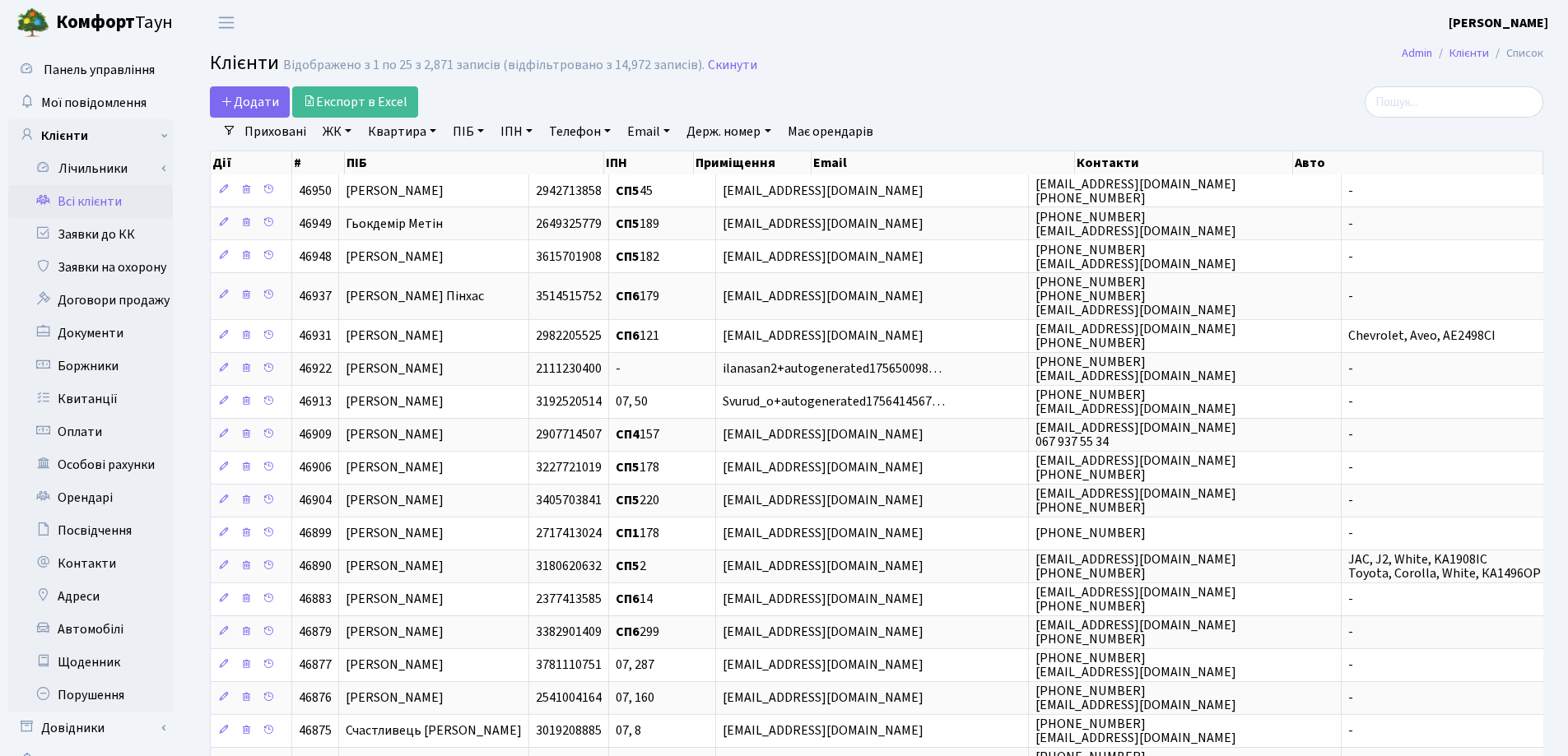
click at [434, 128] on link "Квартира" at bounding box center [402, 131] width 82 height 28
type input "5"
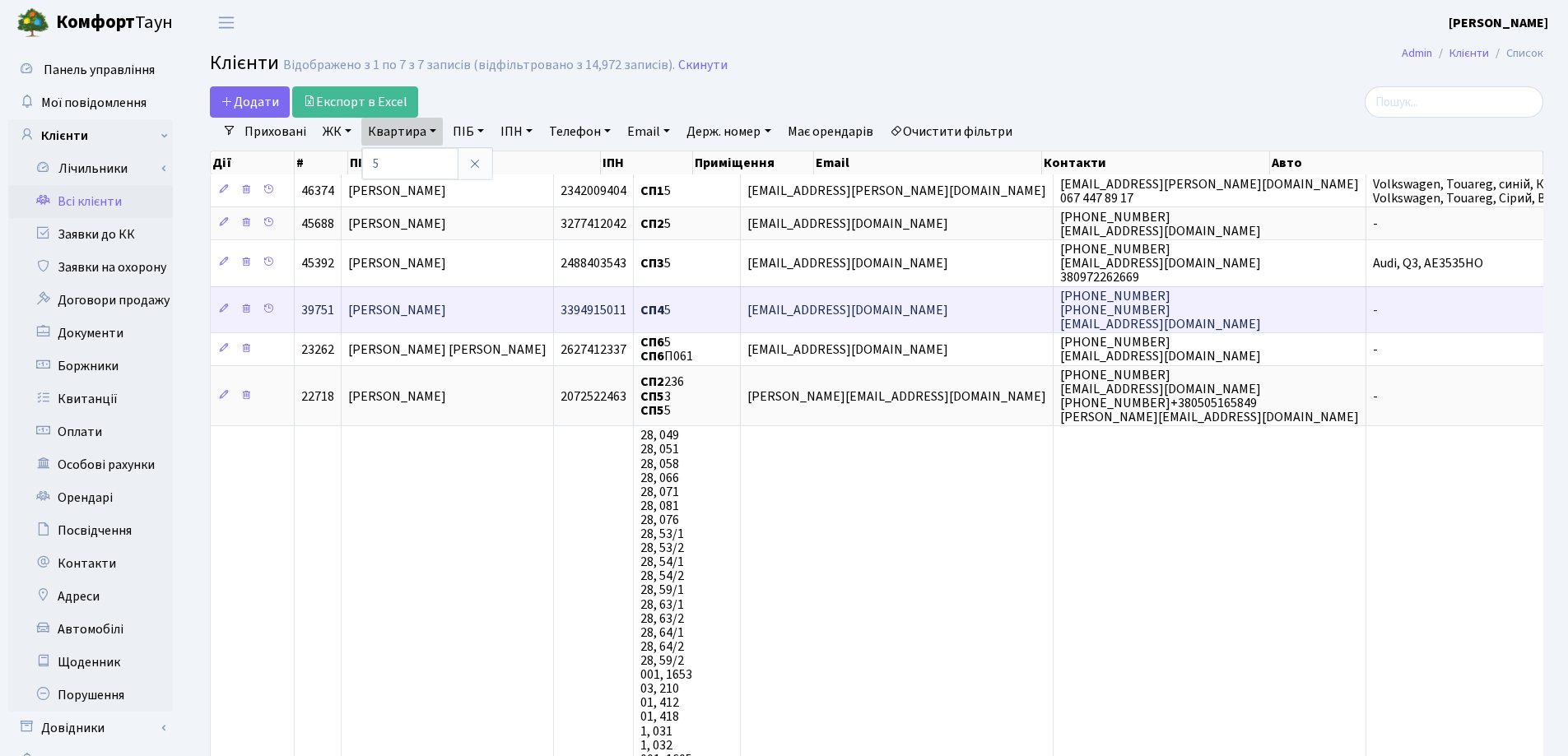
click at [546, 317] on td "[PERSON_NAME]" at bounding box center [447, 309] width 212 height 46
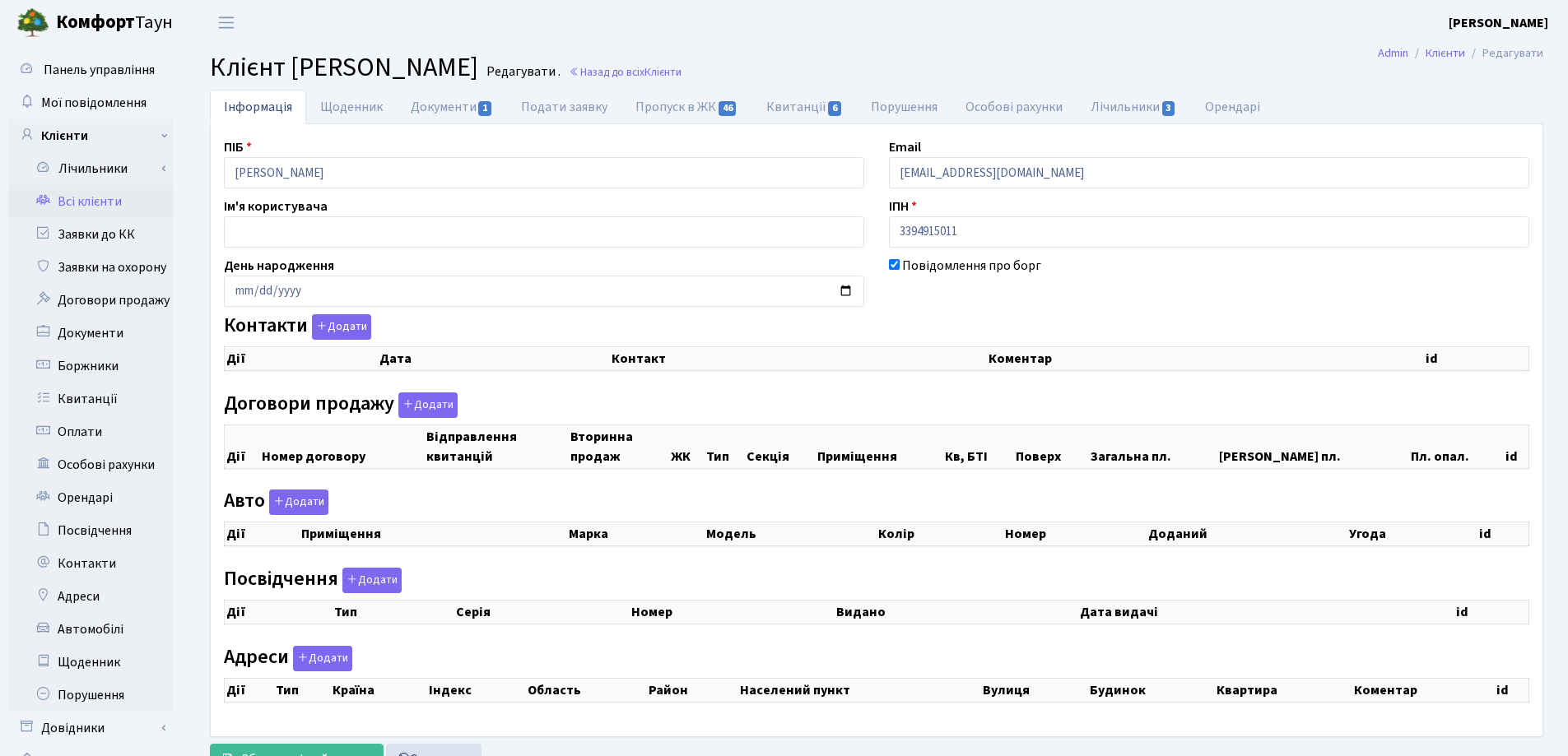
checkbox input "true"
select select "25"
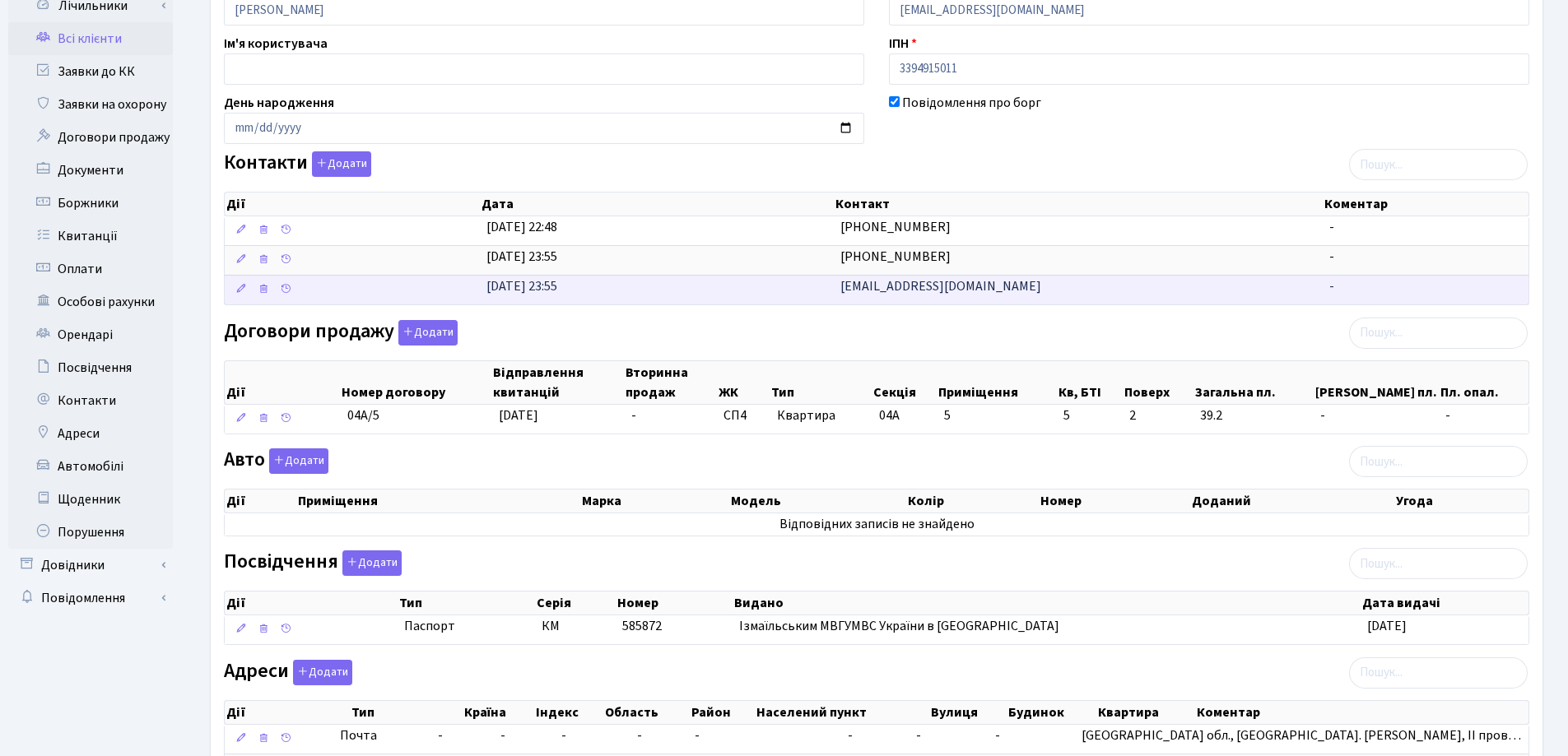
scroll to position [329, 0]
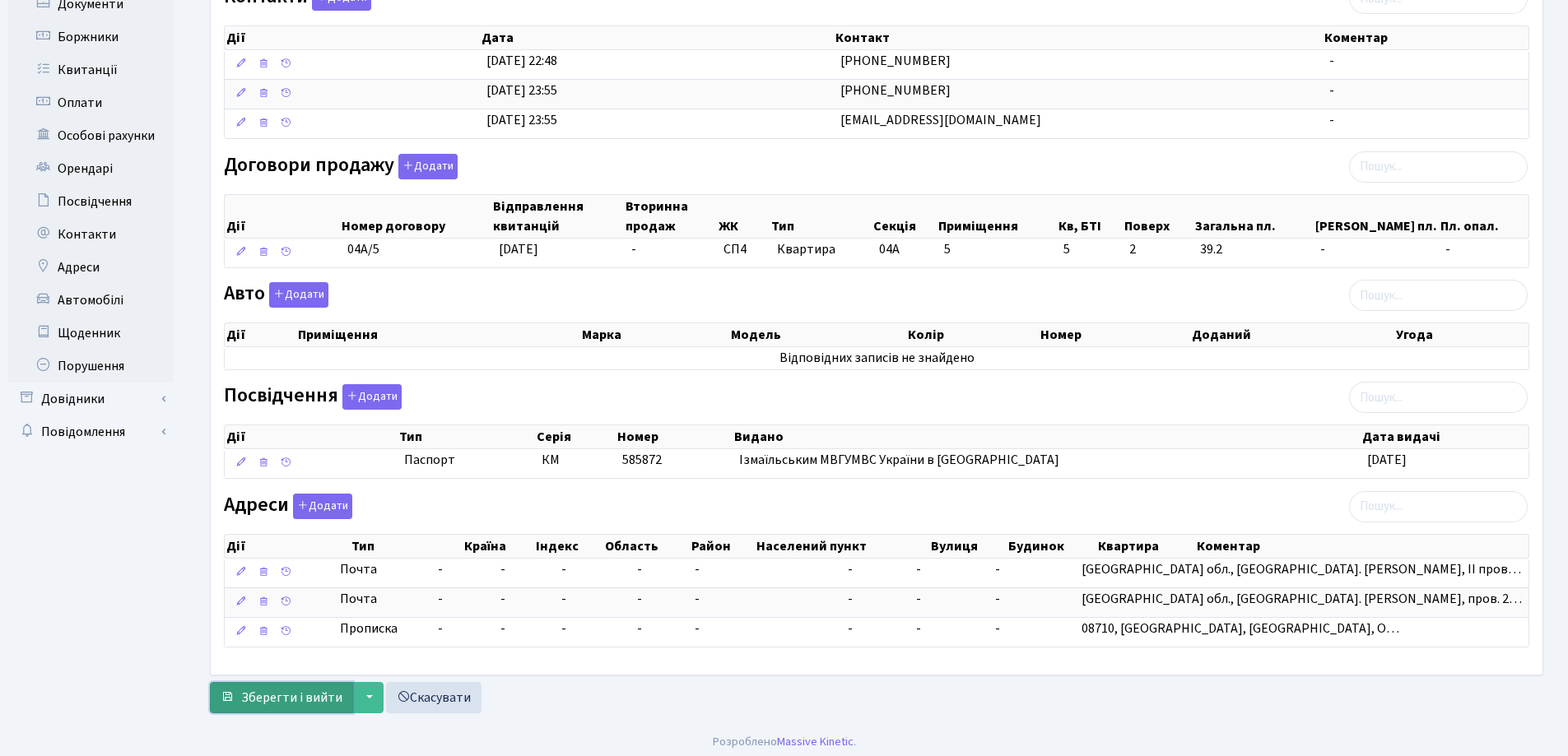
click at [288, 704] on span "Зберегти і вийти" at bounding box center [291, 698] width 101 height 18
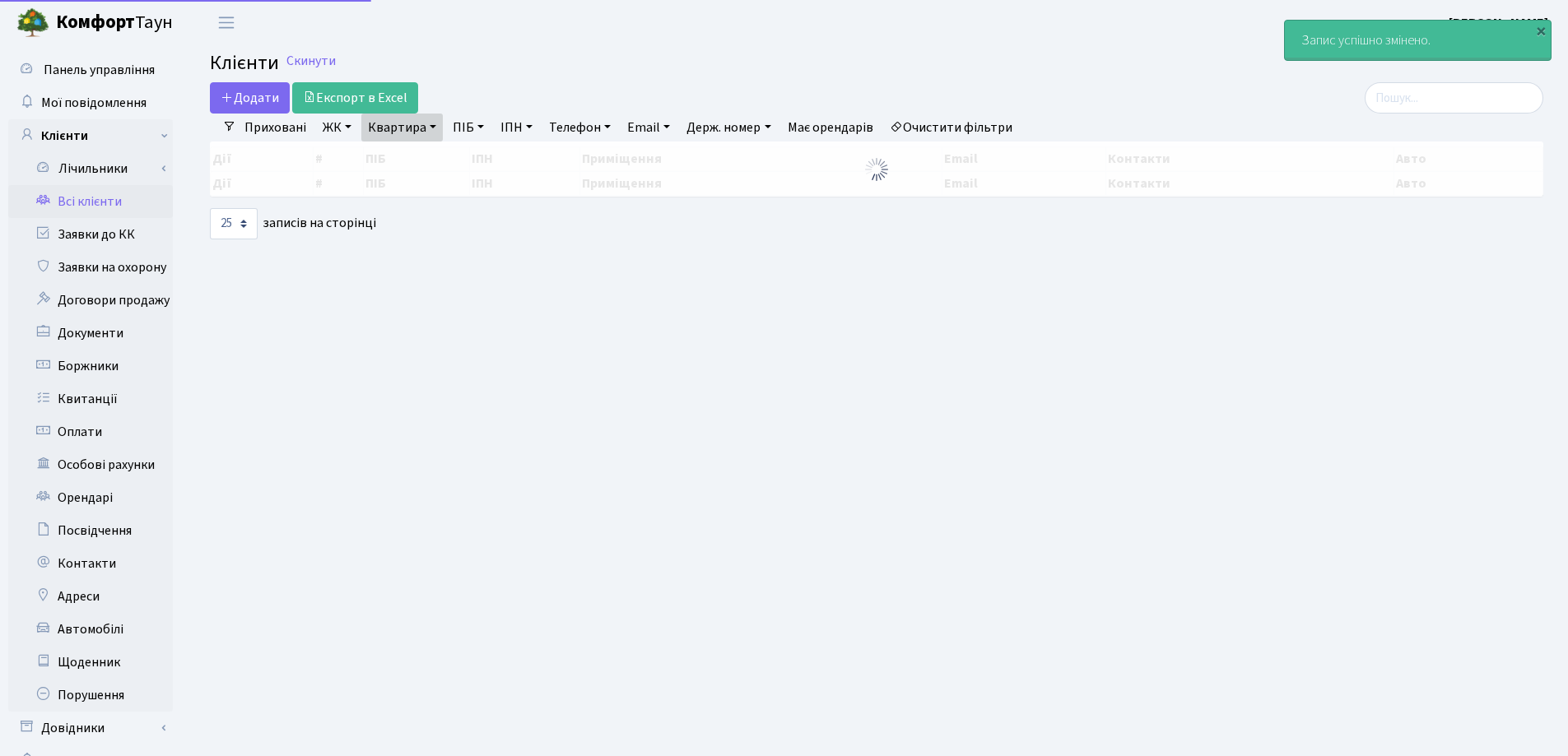
select select "25"
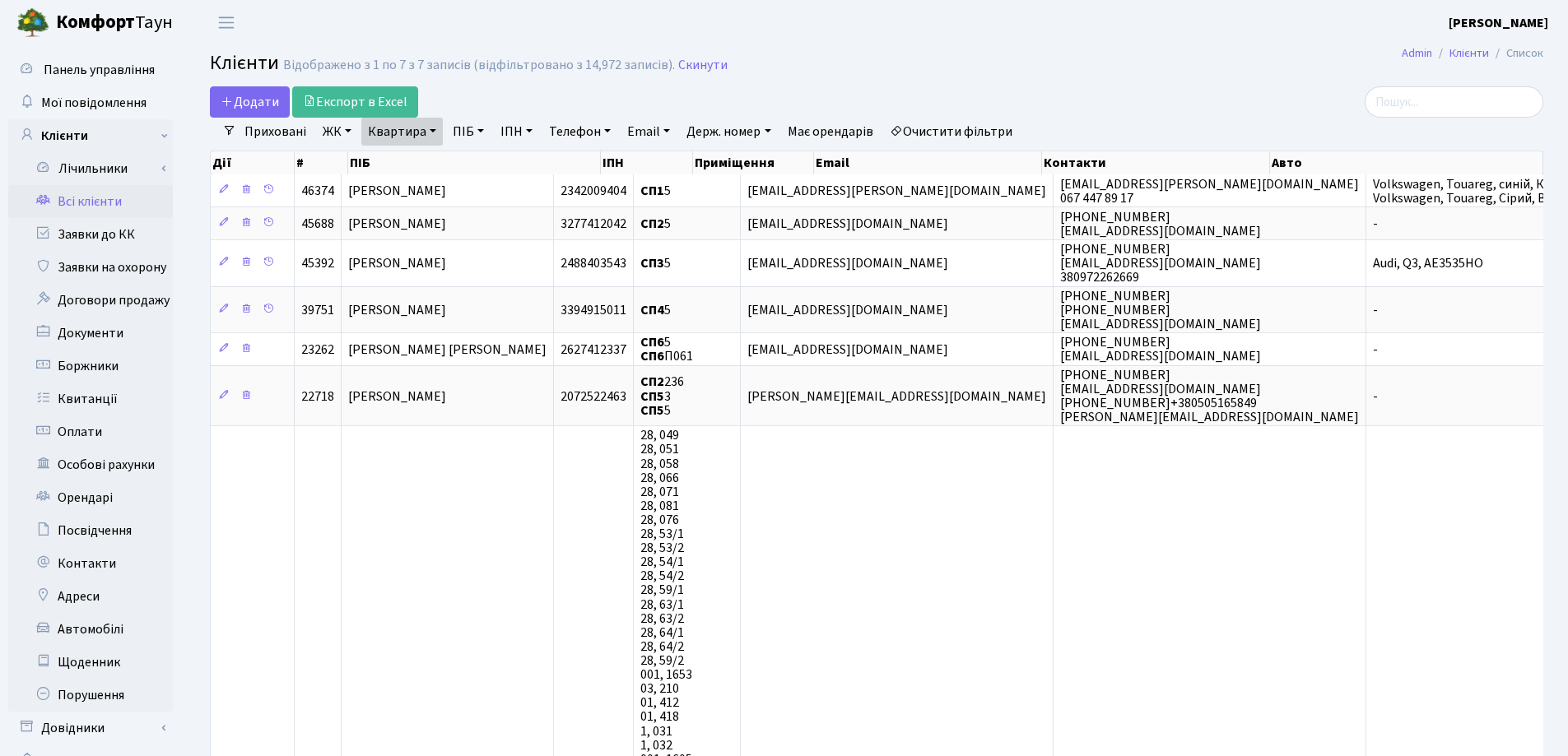
click at [435, 131] on link "Квартира" at bounding box center [402, 131] width 82 height 28
click at [430, 160] on input "5" at bounding box center [410, 164] width 96 height 31
click at [1460, 102] on input "search" at bounding box center [1453, 102] width 178 height 31
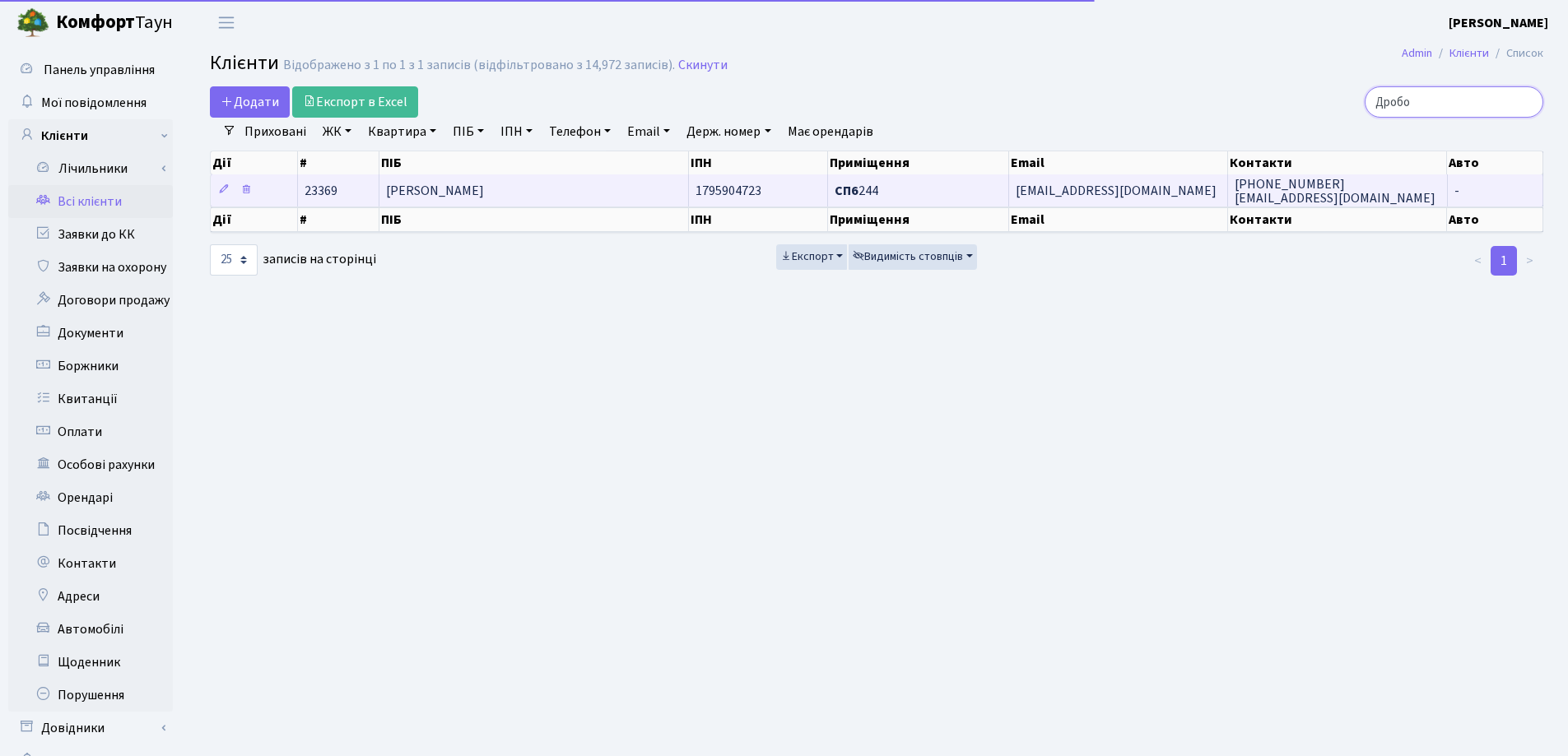
type input "Дробо"
click at [632, 188] on td "[PERSON_NAME]" at bounding box center [534, 190] width 309 height 32
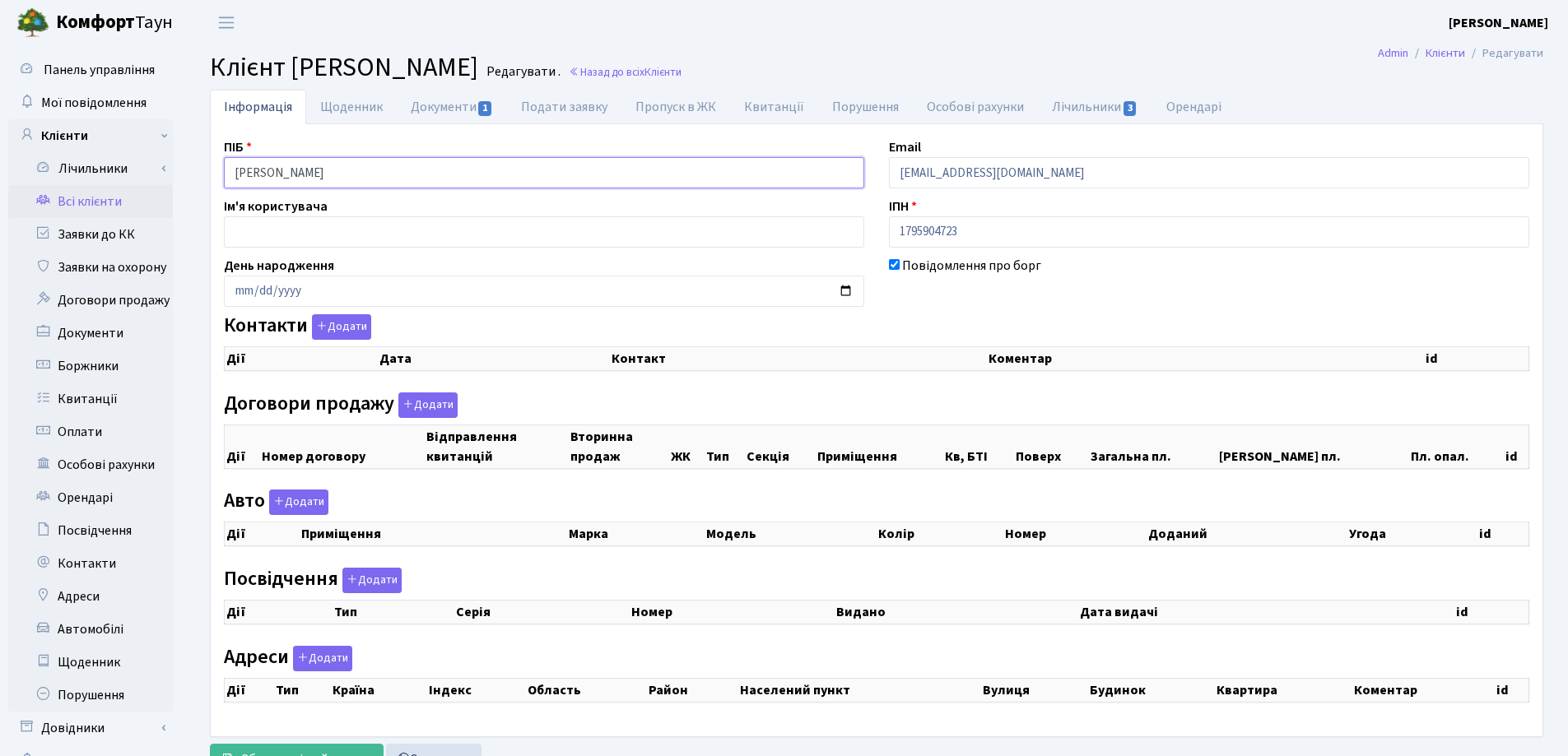
select select "25"
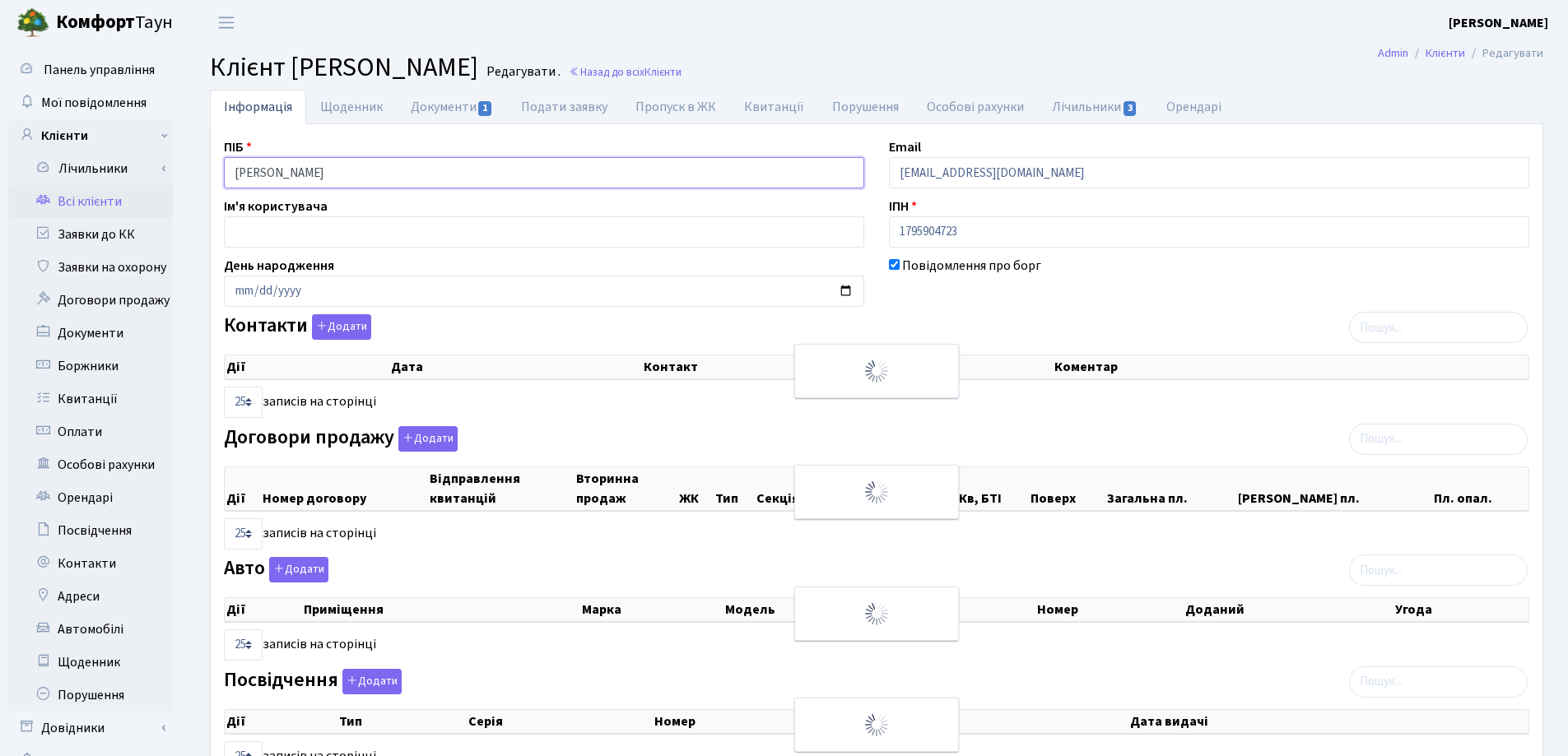
checkbox input "true"
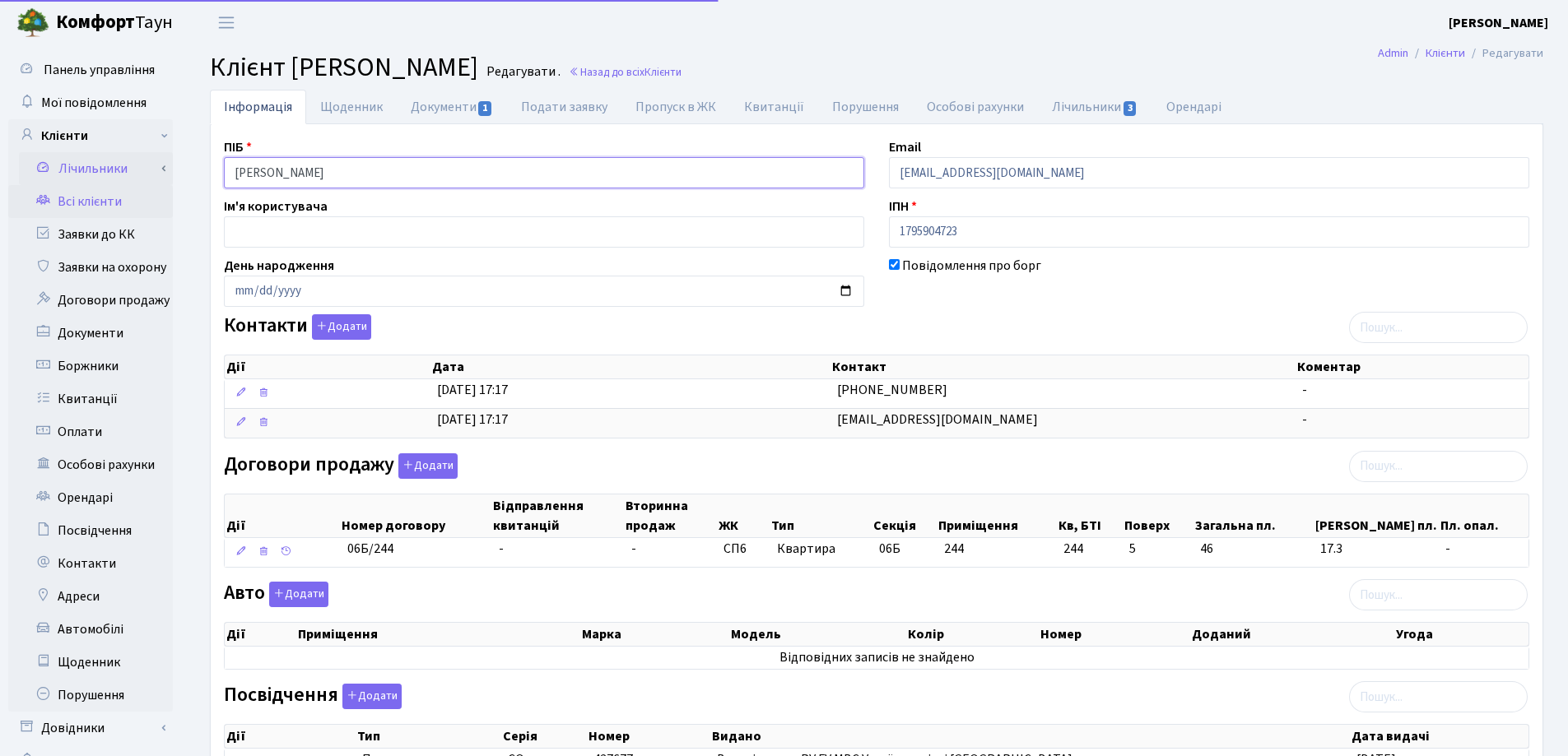
drag, startPoint x: 0, startPoint y: 0, endPoint x: 135, endPoint y: 181, distance: 225.8
click at [135, 181] on div "Панель управління Мої повідомлення Клієнти Лічильники Показання" at bounding box center [784, 578] width 1568 height 1064
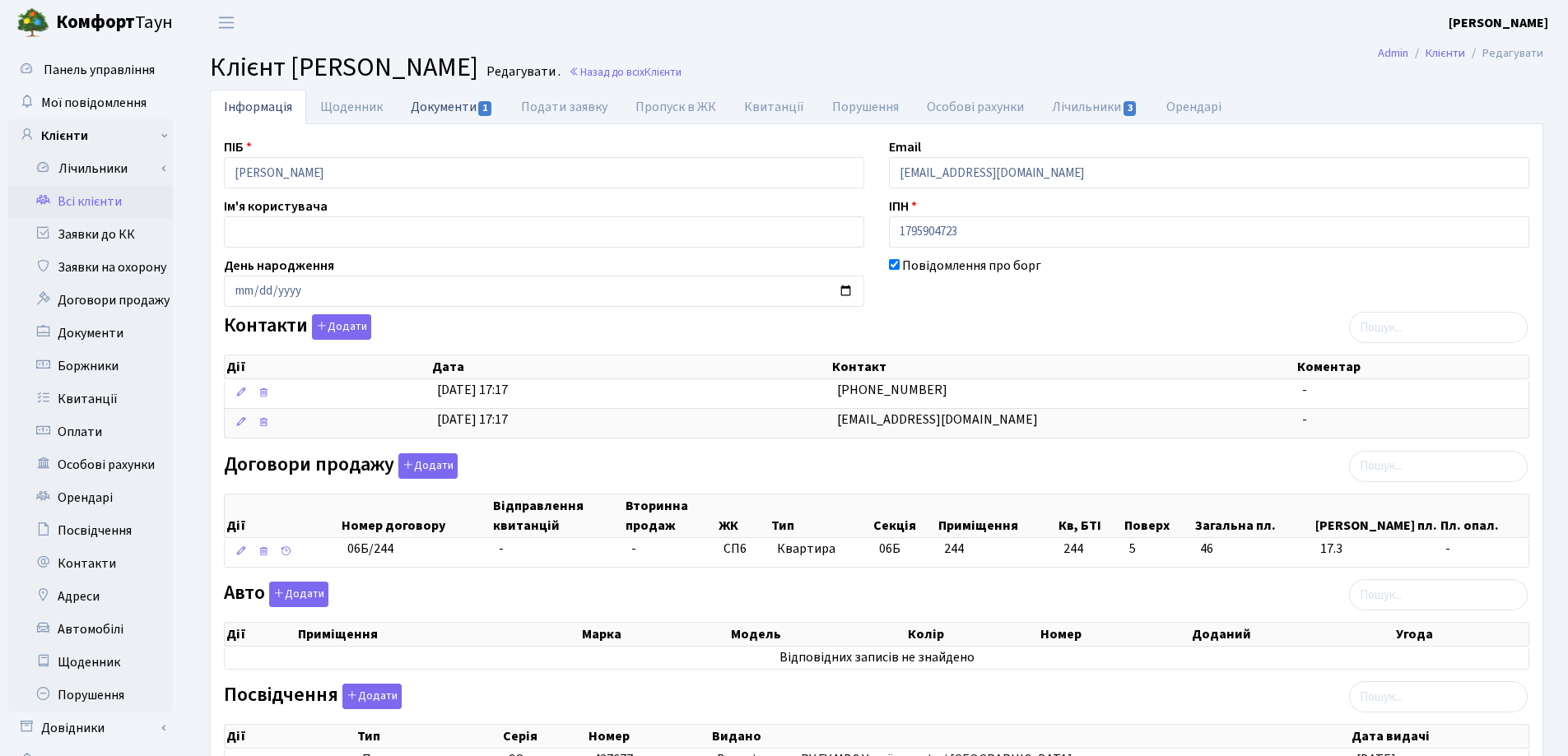
click at [430, 107] on link "Документи 1" at bounding box center [451, 106] width 110 height 34
select select "25"
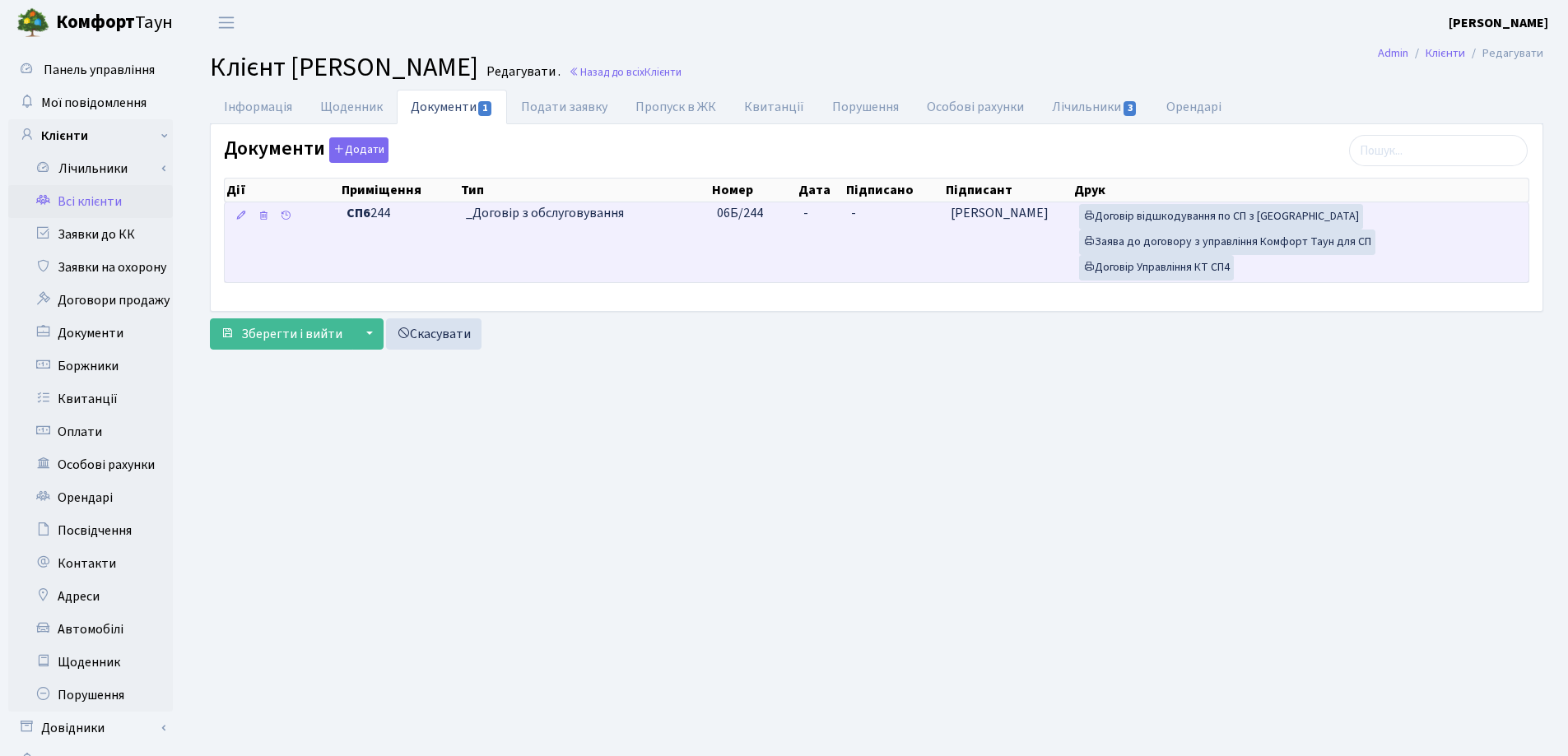
click at [824, 206] on td "-" at bounding box center [820, 242] width 47 height 80
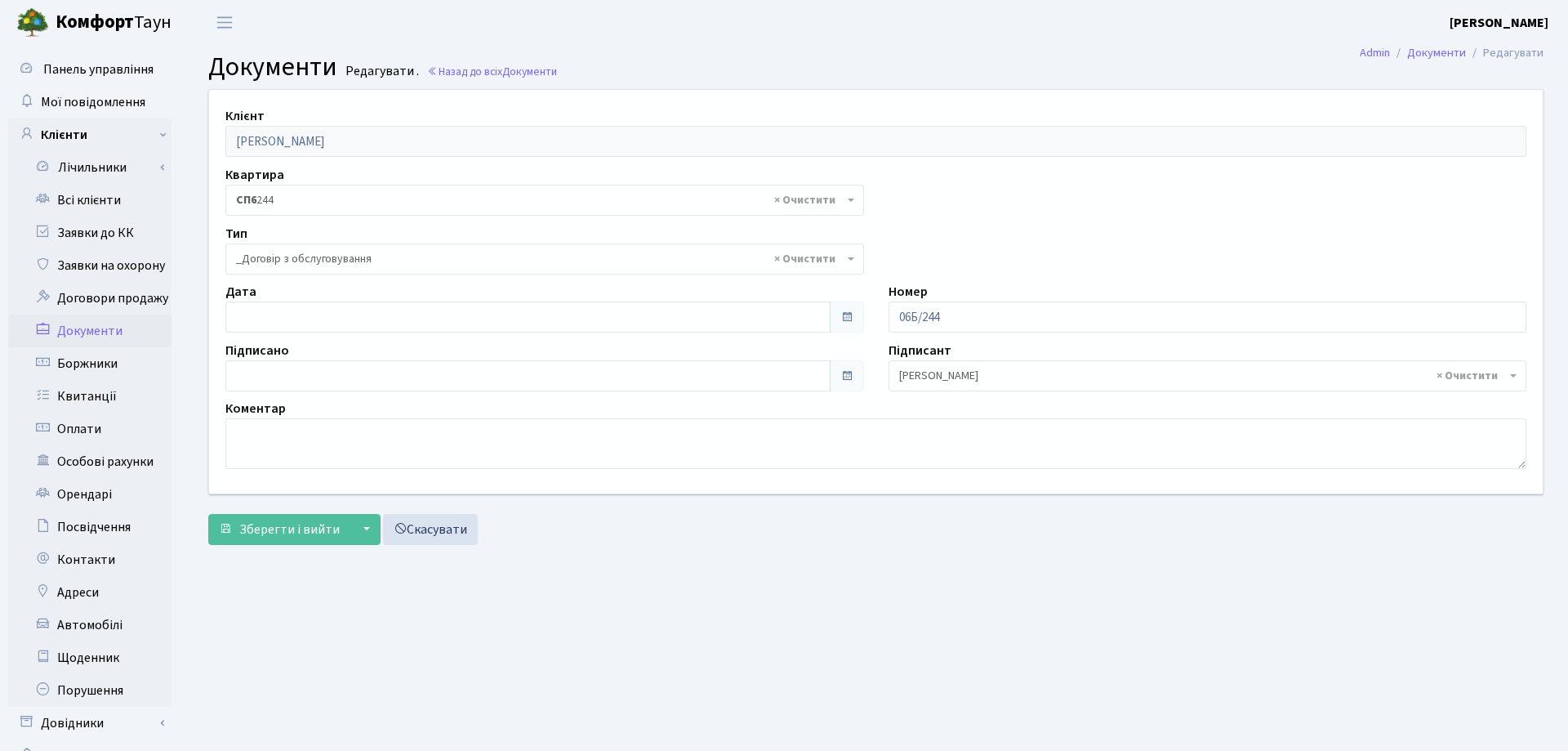
select select "289"
type input "[DATE]"
click at [291, 323] on input "04.09.2025" at bounding box center [525, 317] width 599 height 31
click at [252, 523] on span "Зберегти і вийти" at bounding box center [289, 530] width 100 height 18
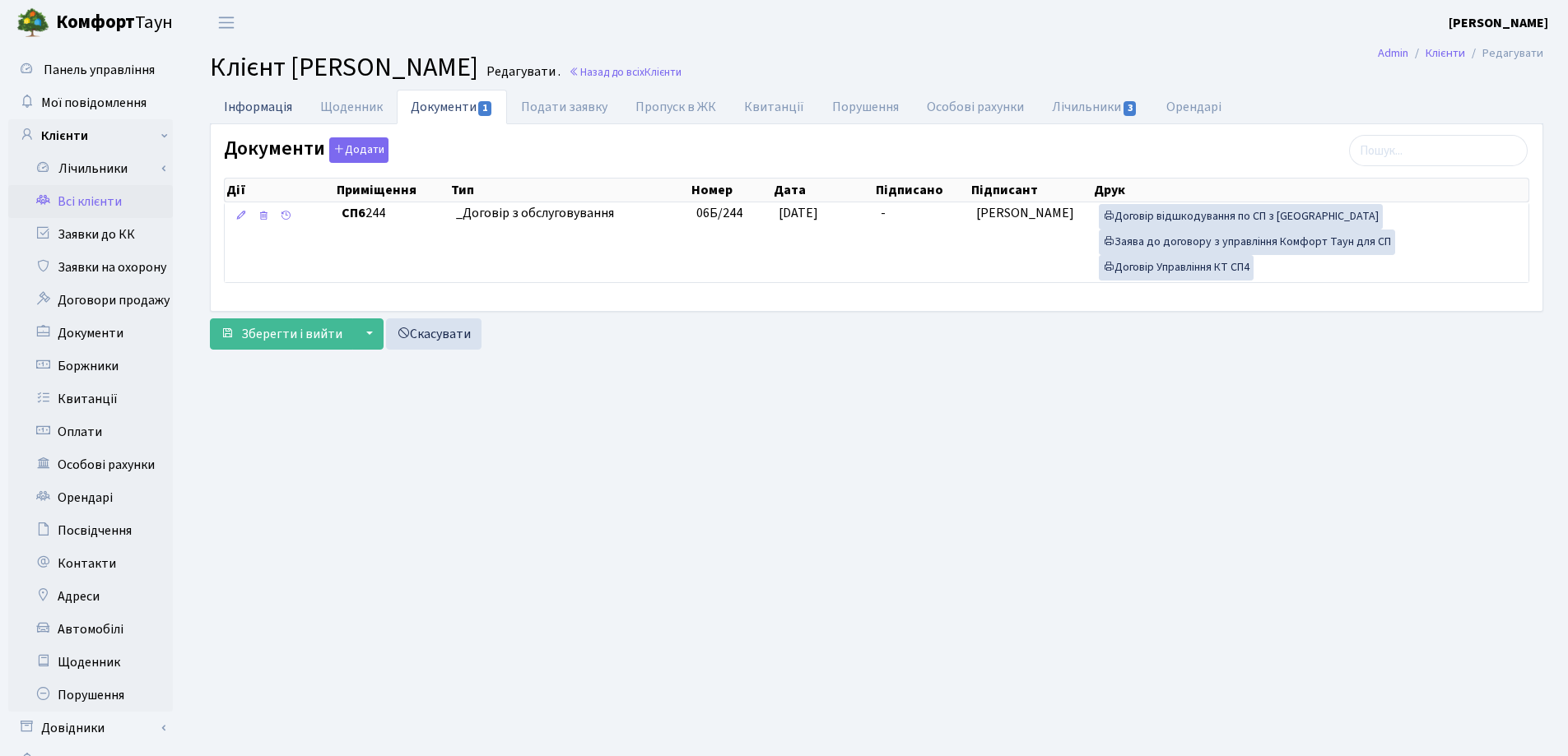
click at [221, 106] on link "Інформація" at bounding box center [258, 106] width 96 height 34
select select "25"
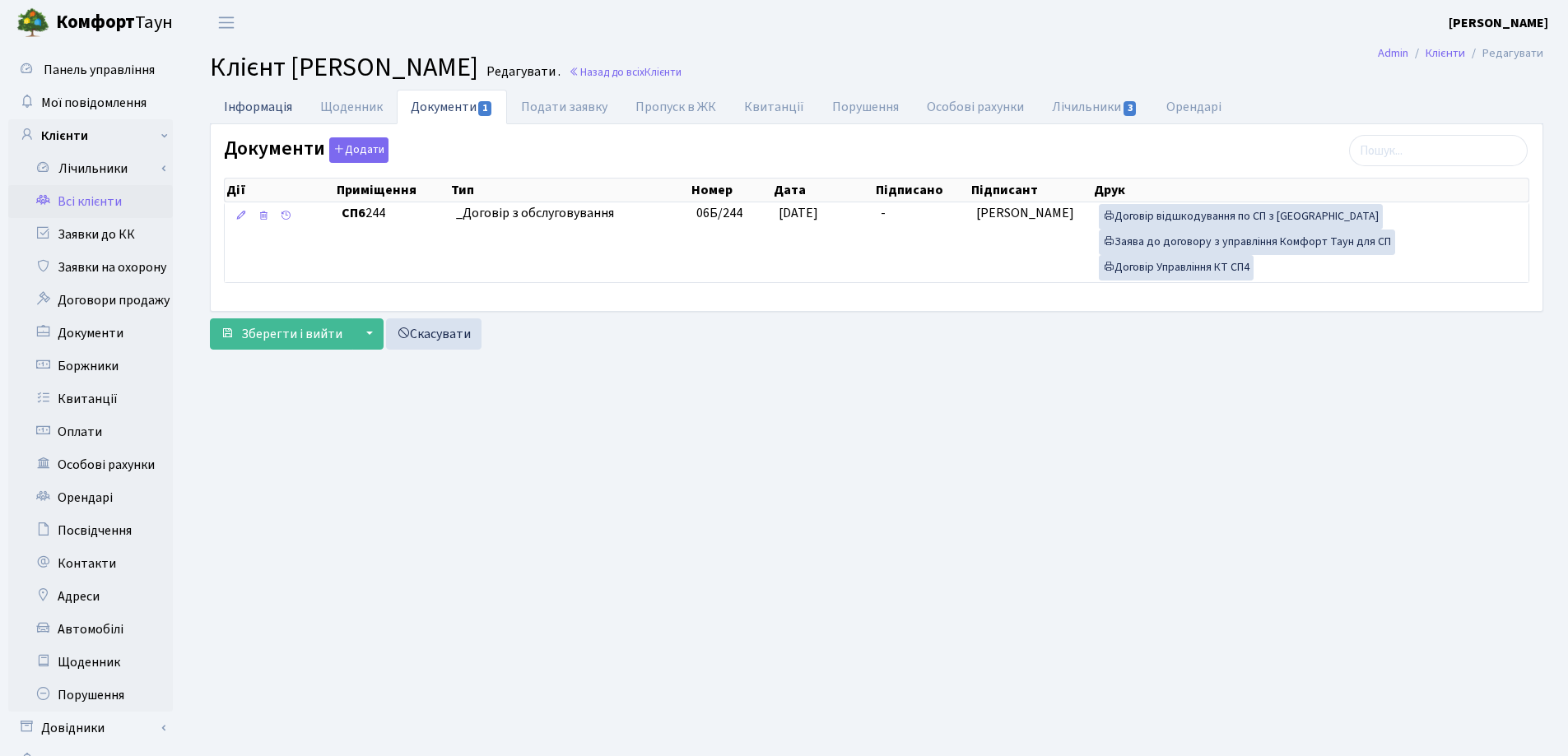
select select "25"
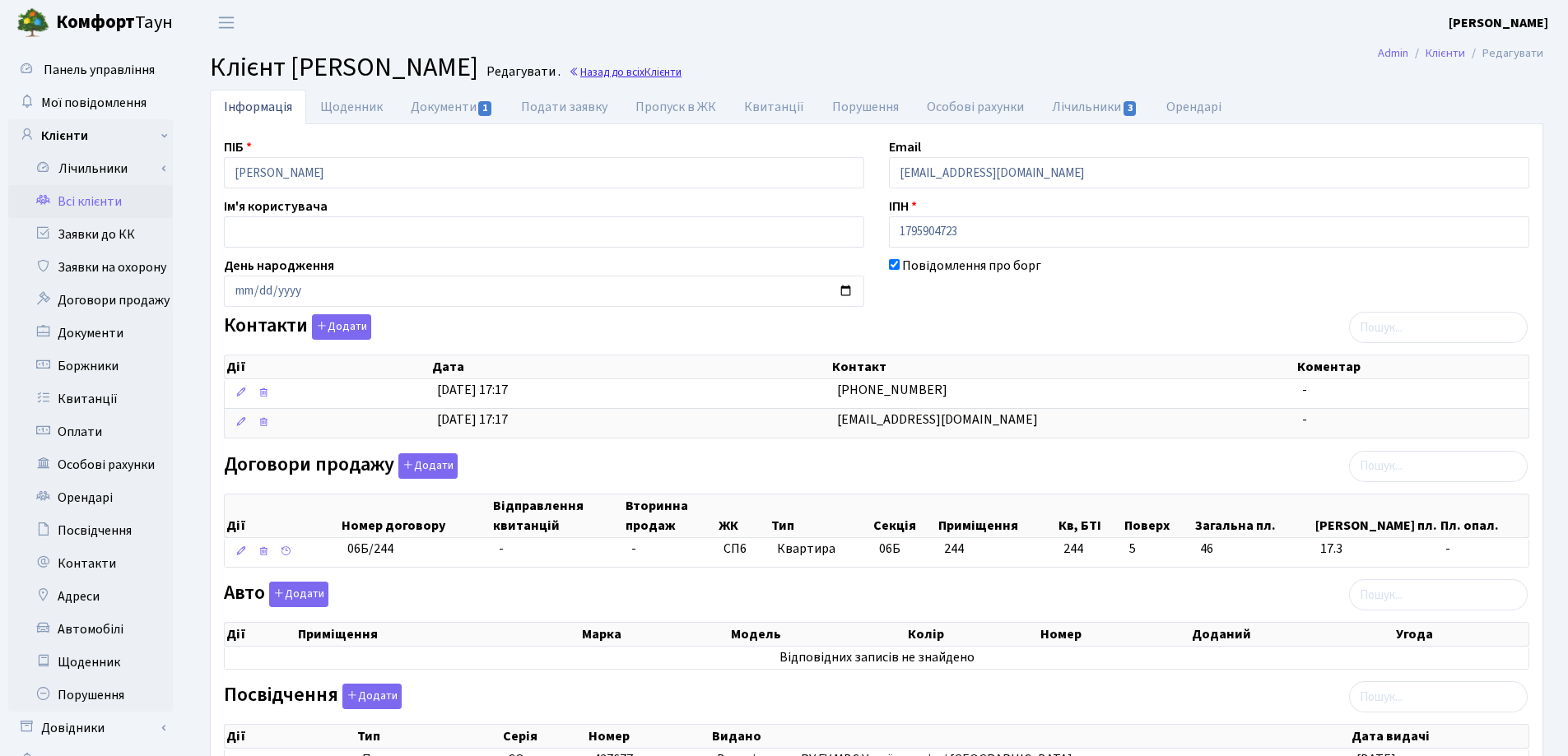
click at [682, 69] on link "Назад до всіх Клієнти" at bounding box center [625, 72] width 113 height 15
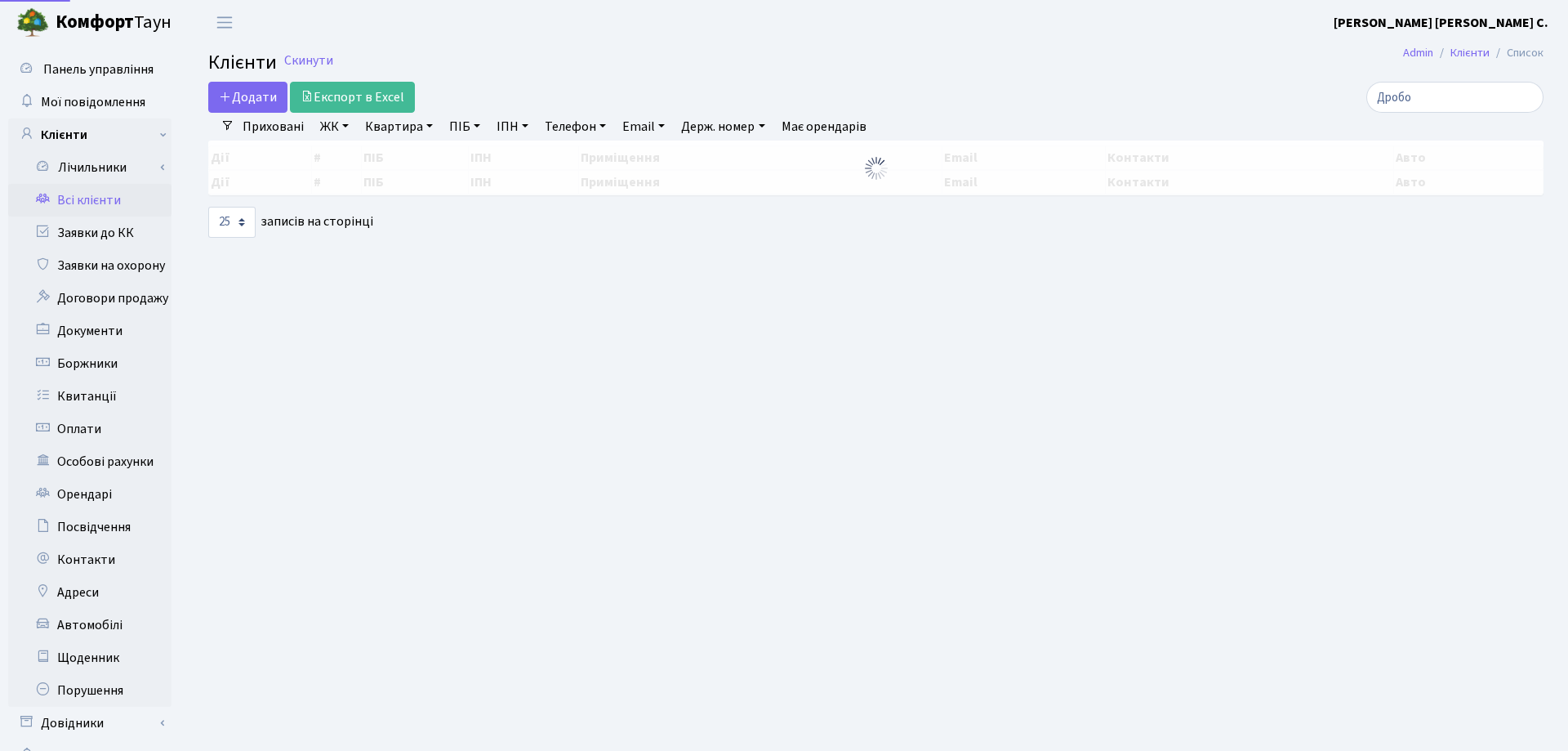
select select "25"
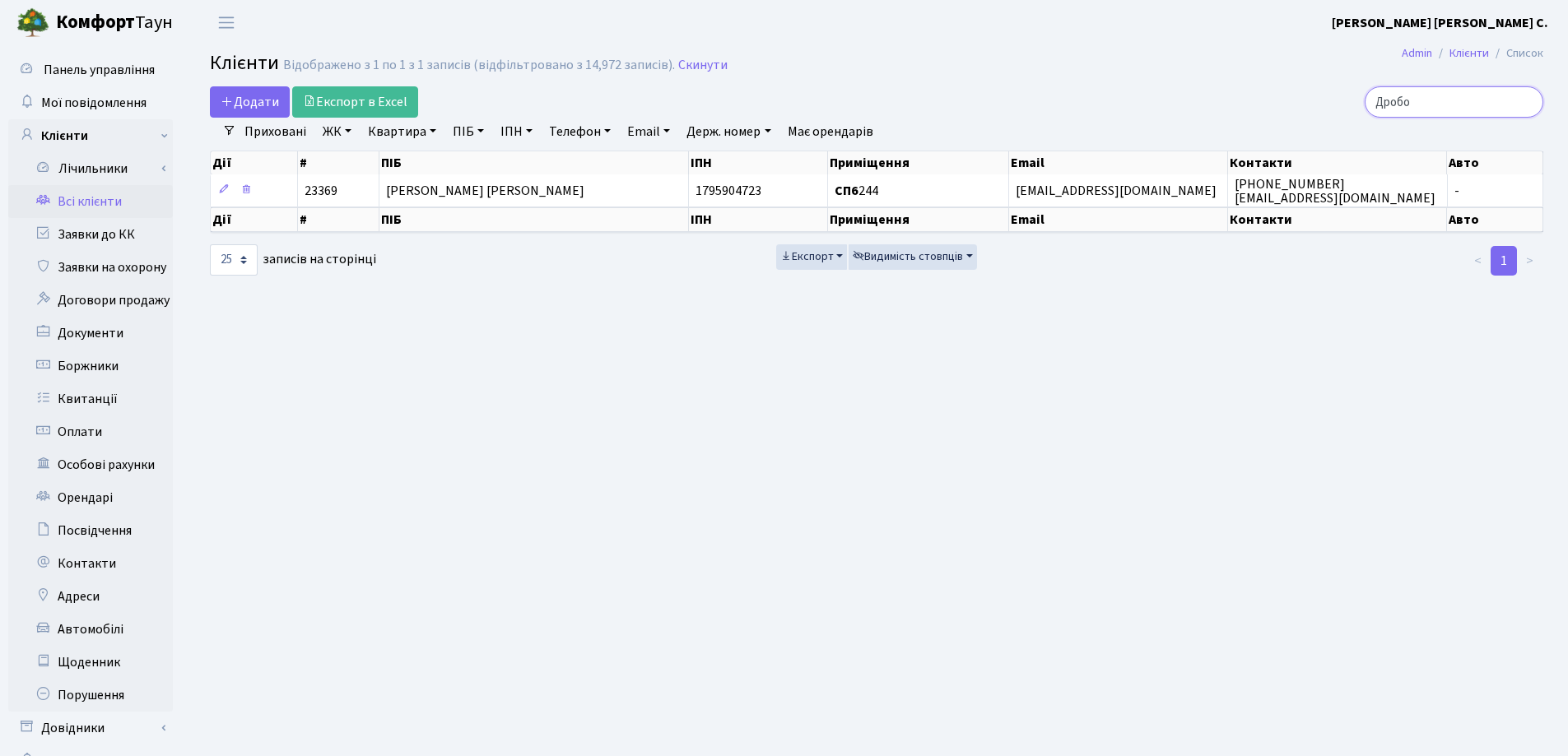
click at [1524, 103] on input "Дробо" at bounding box center [1453, 102] width 178 height 31
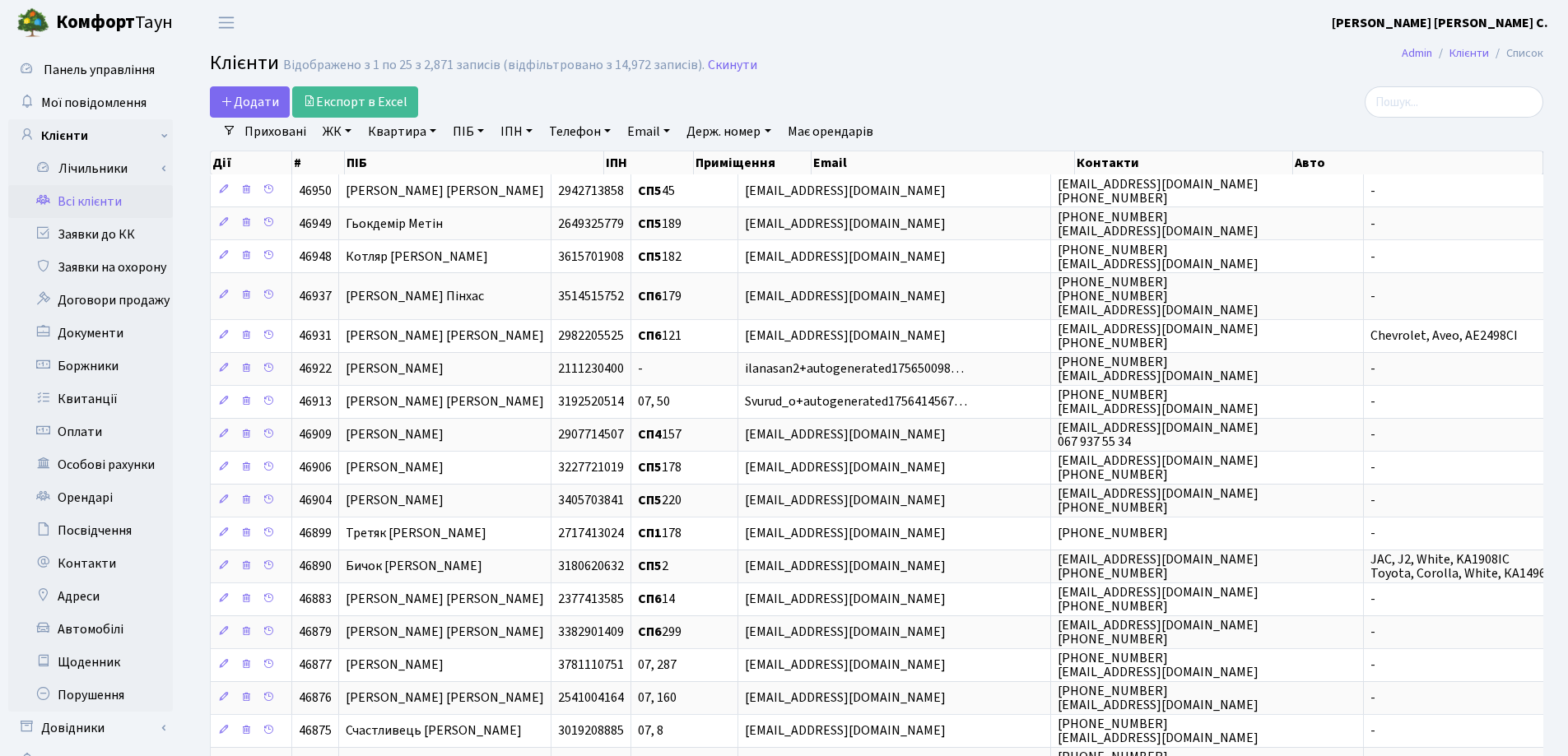
click at [434, 134] on link "Квартира" at bounding box center [402, 131] width 82 height 28
type input "179"
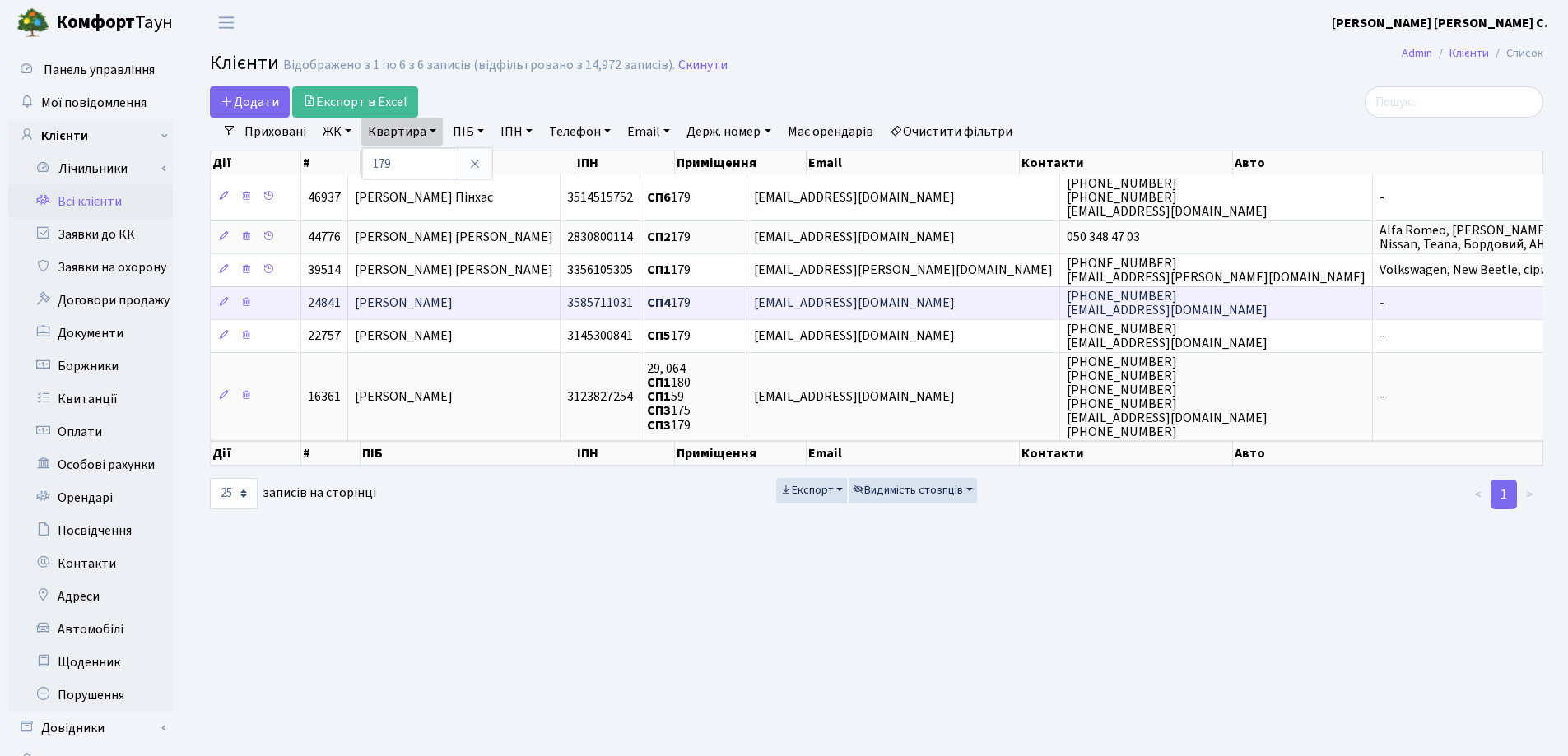
click at [452, 302] on span "[PERSON_NAME]" at bounding box center [404, 304] width 98 height 18
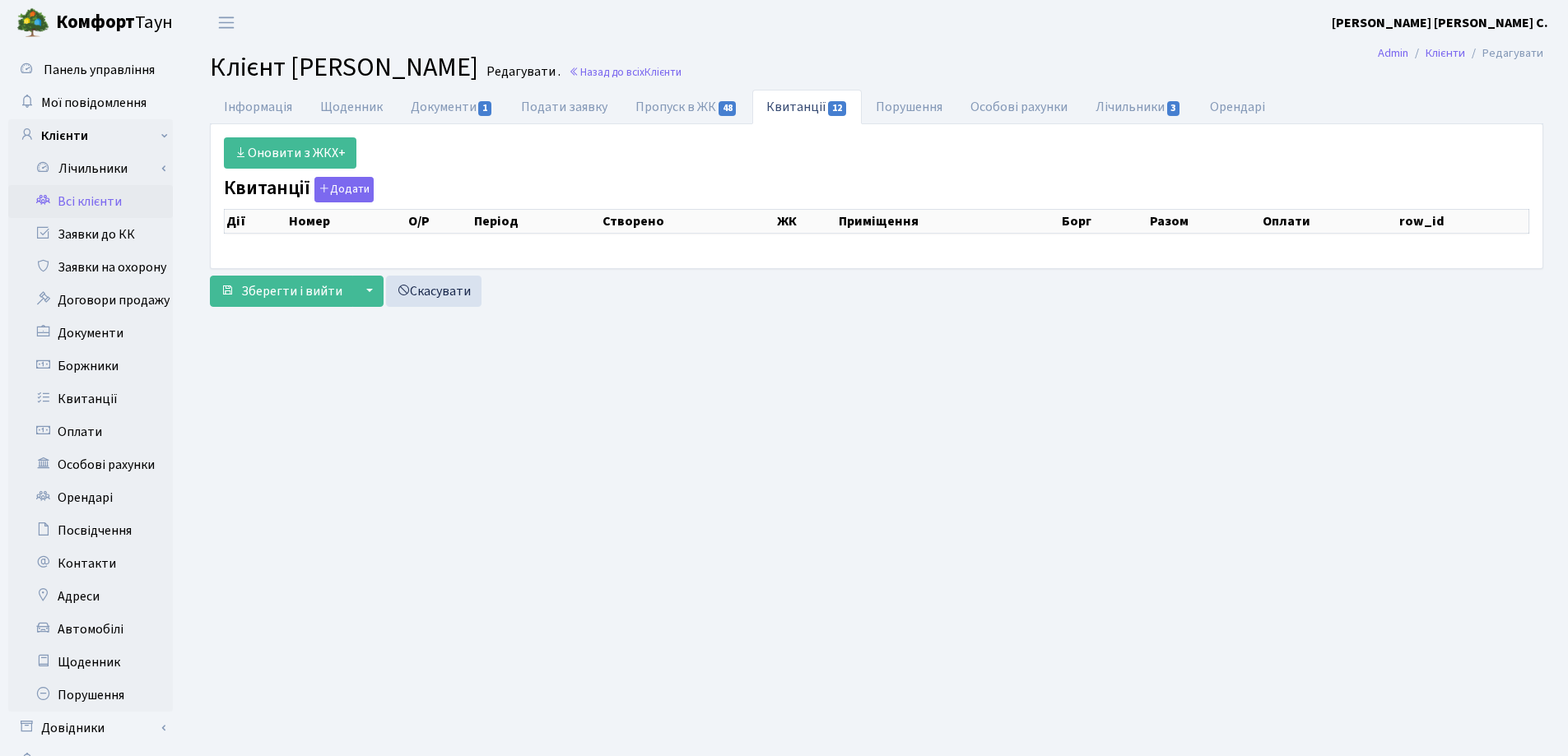
select select "25"
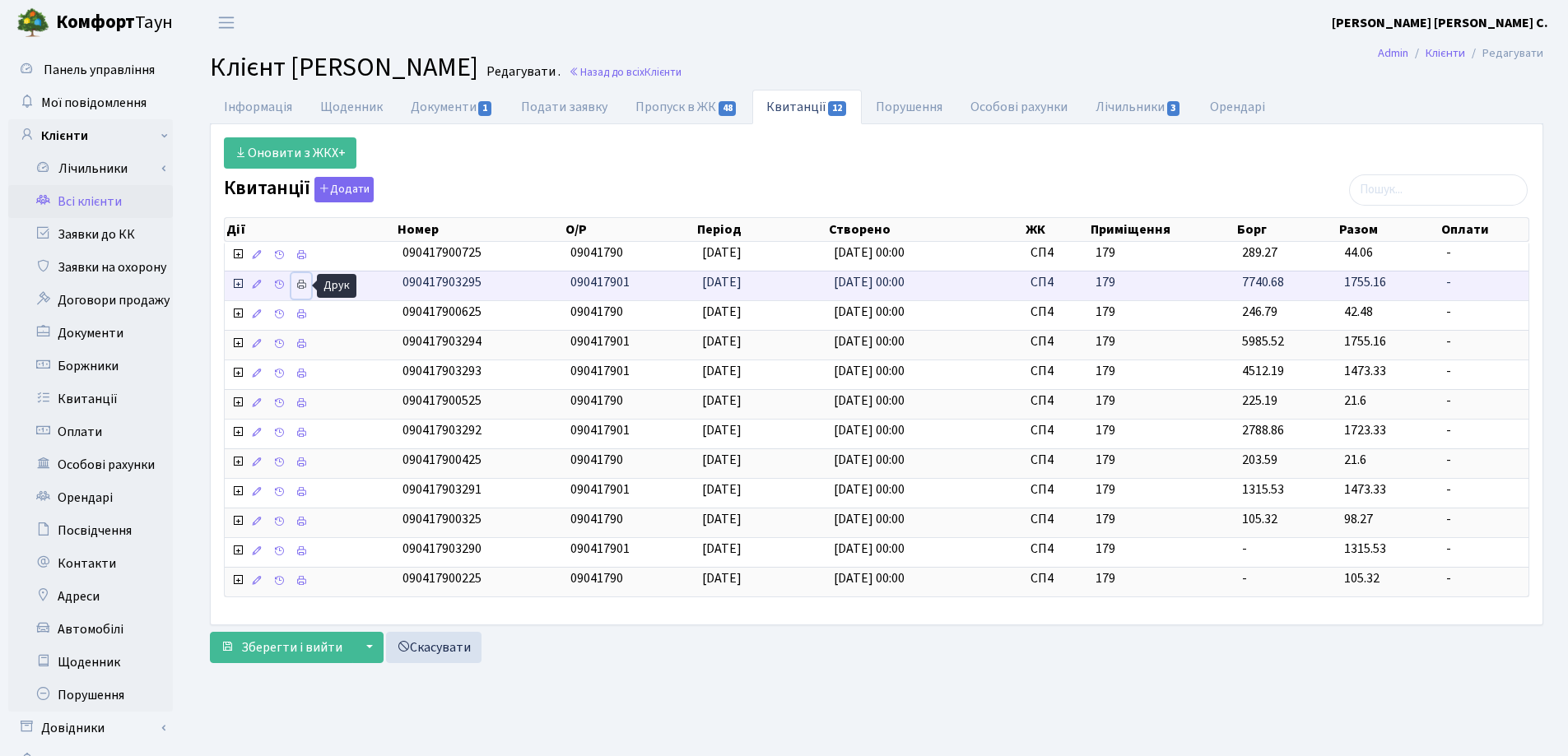
click at [300, 283] on icon at bounding box center [301, 285] width 12 height 12
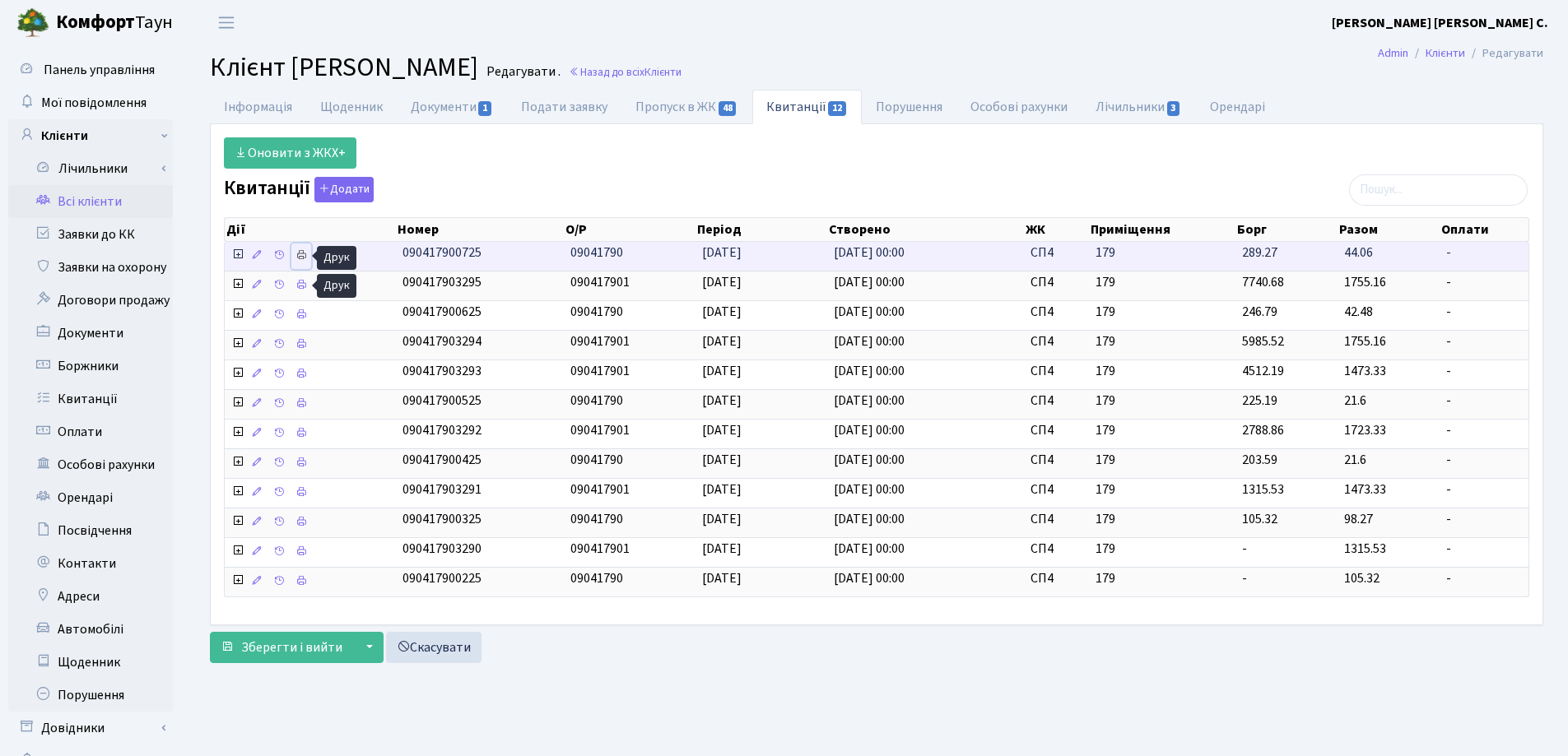
click at [299, 256] on icon at bounding box center [301, 255] width 12 height 12
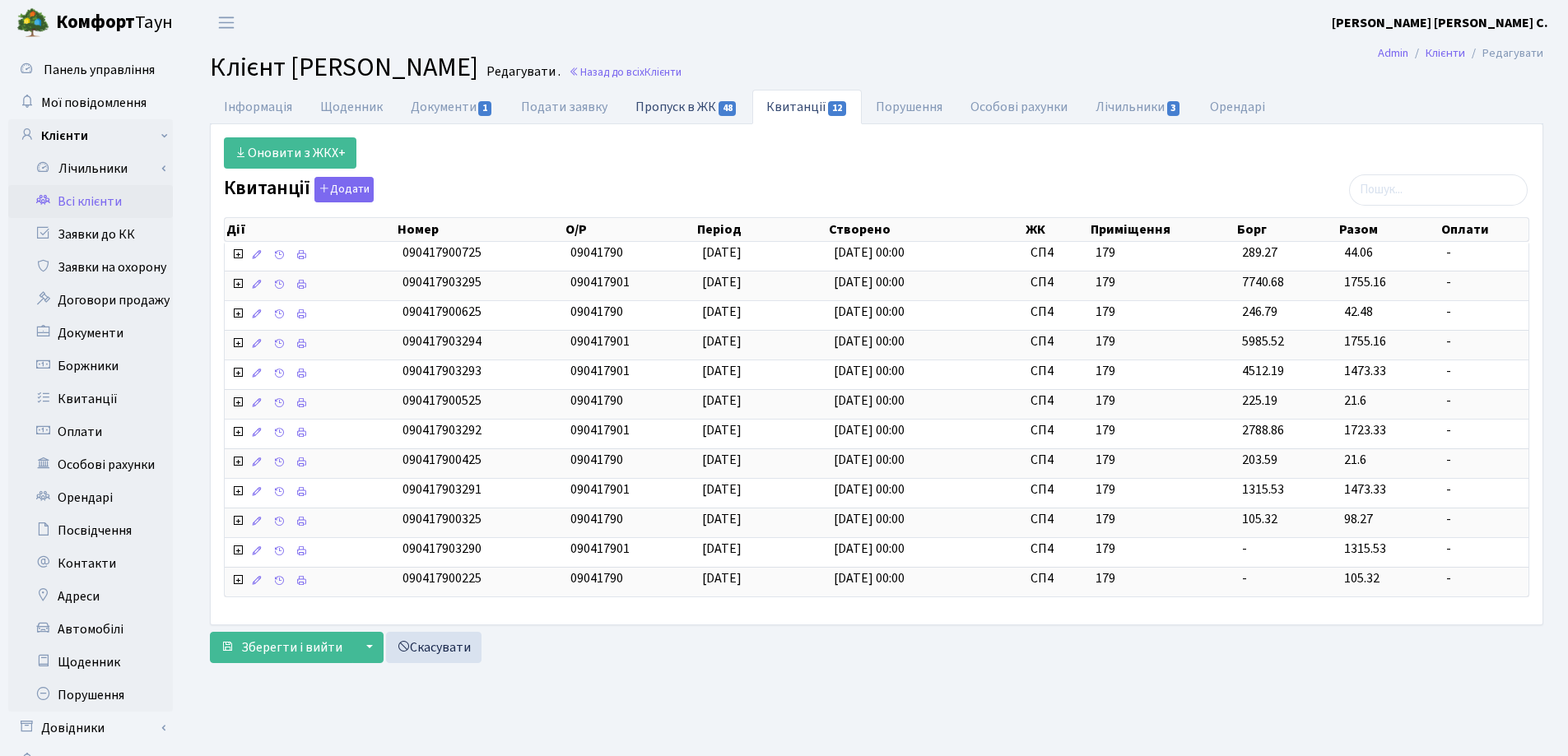
click at [660, 106] on link "Пропуск в ЖК 48" at bounding box center [686, 106] width 130 height 34
select select "25"
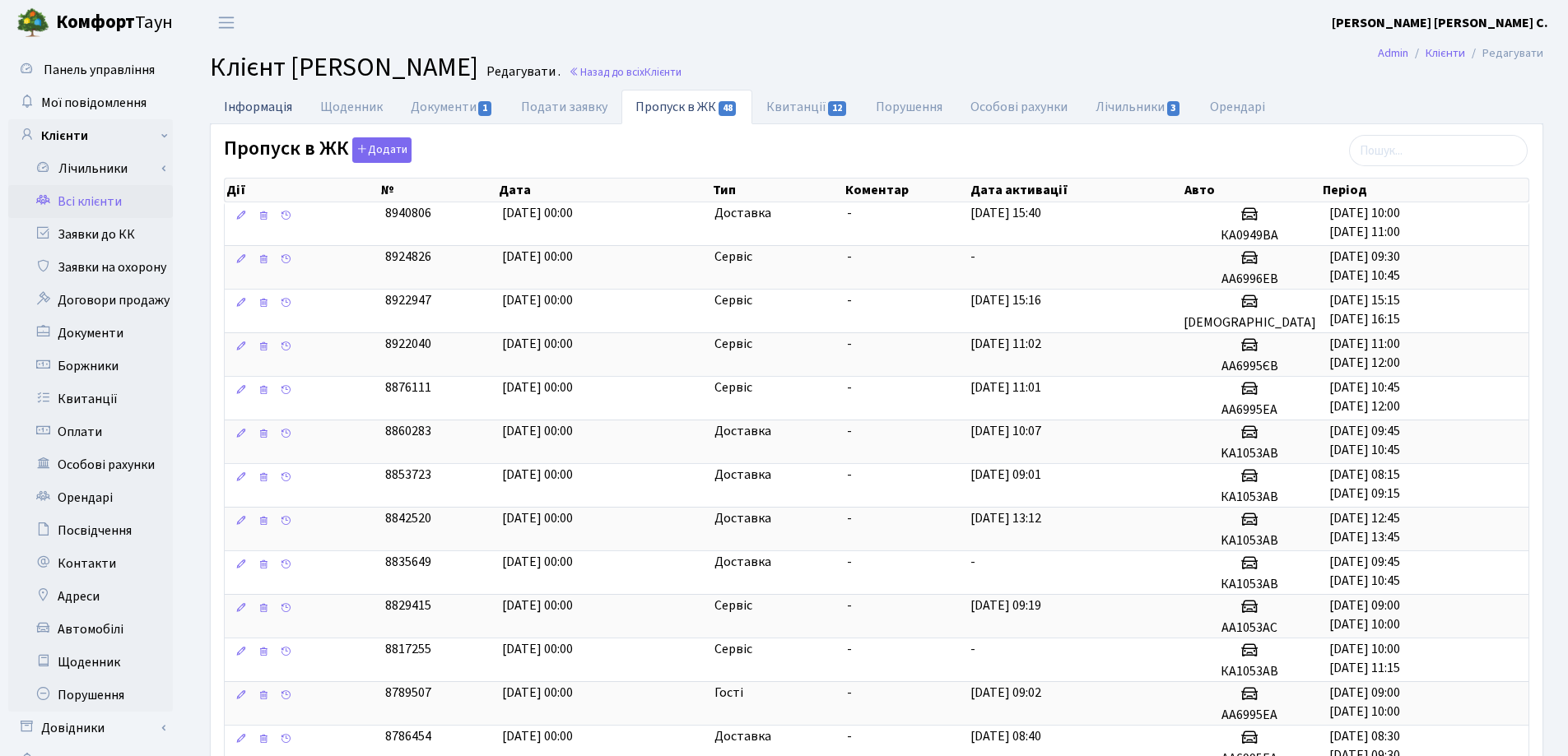
click at [254, 108] on link "Інформація" at bounding box center [258, 106] width 96 height 34
select select "25"
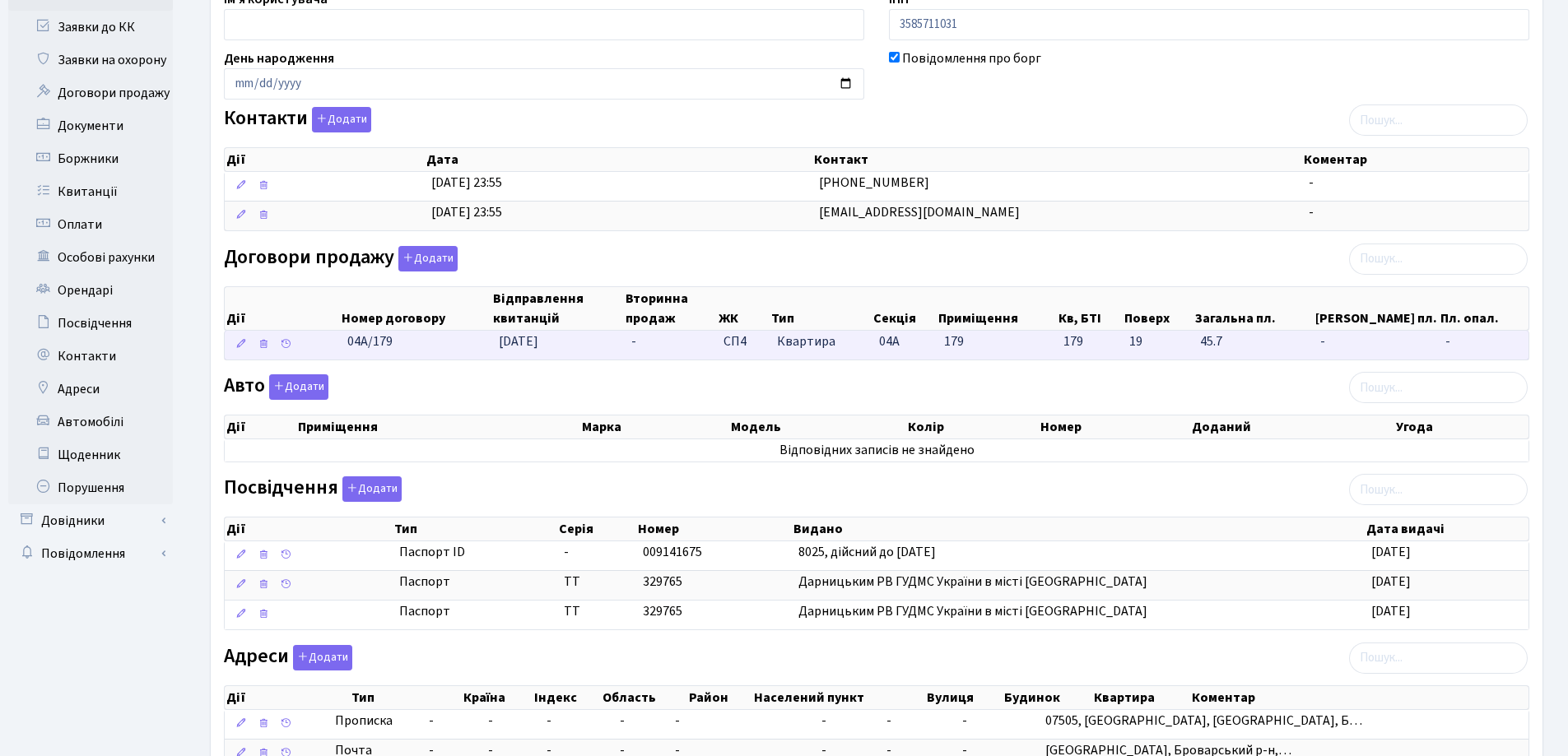
scroll to position [82, 0]
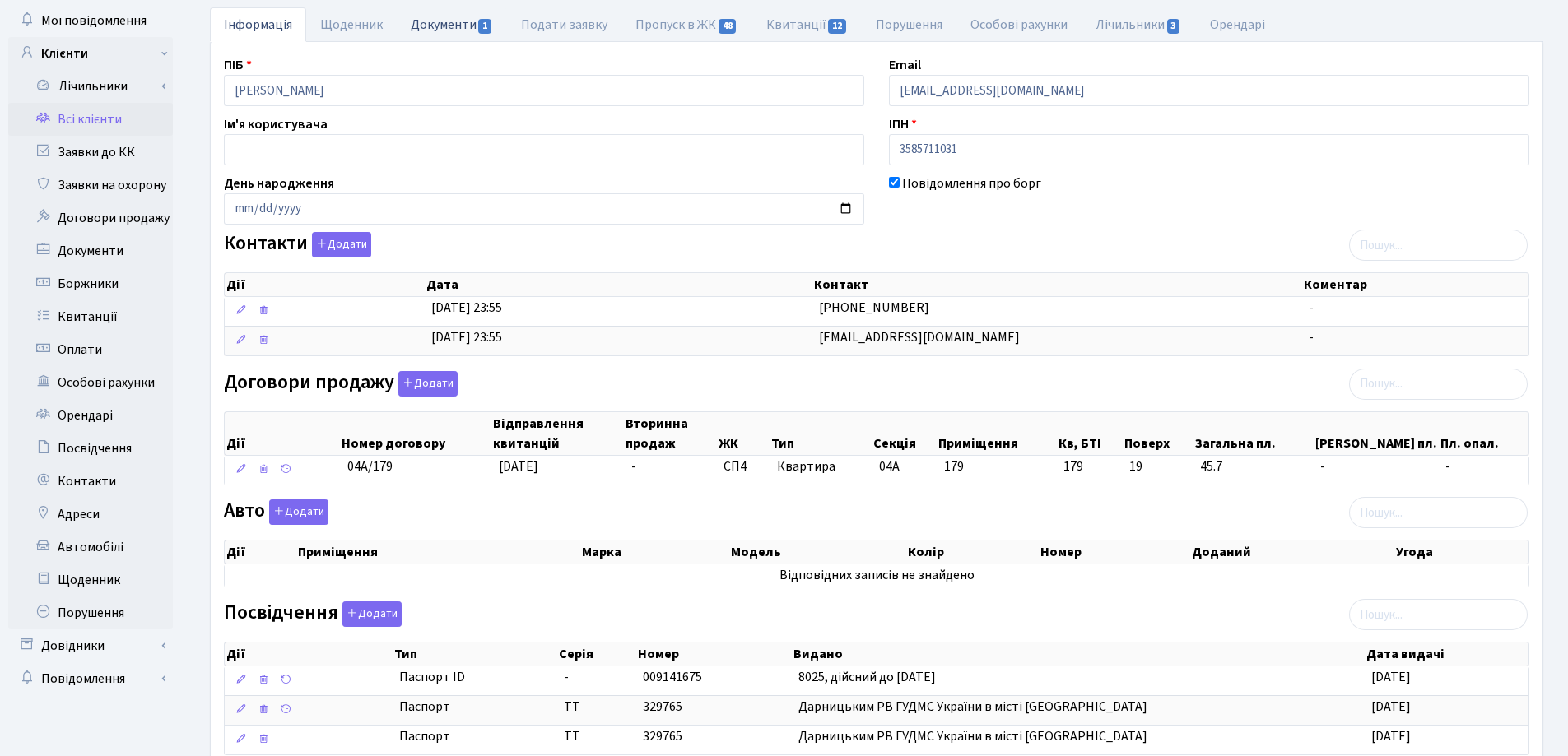
click at [445, 26] on link "Документи 1" at bounding box center [451, 24] width 110 height 34
select select "25"
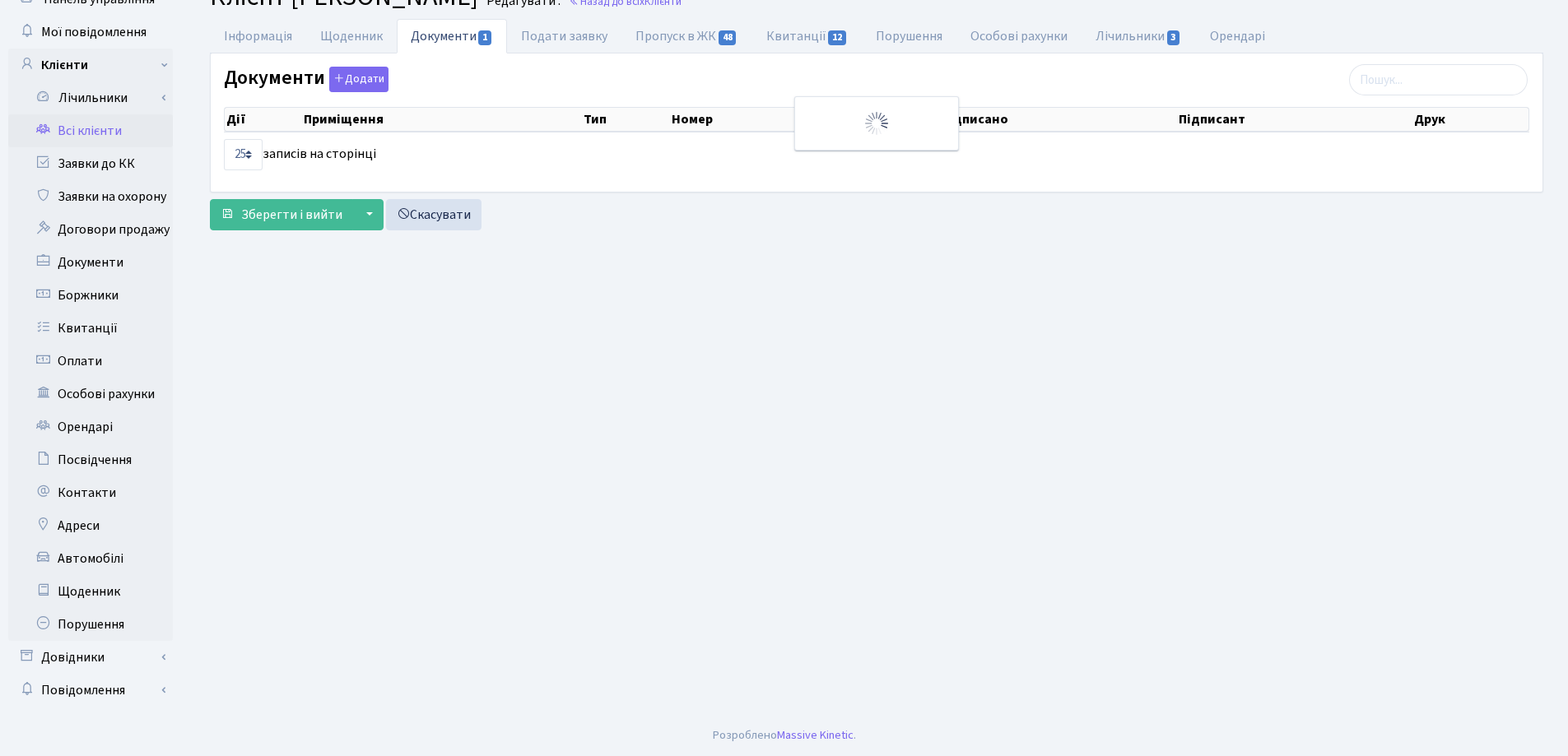
scroll to position [71, 0]
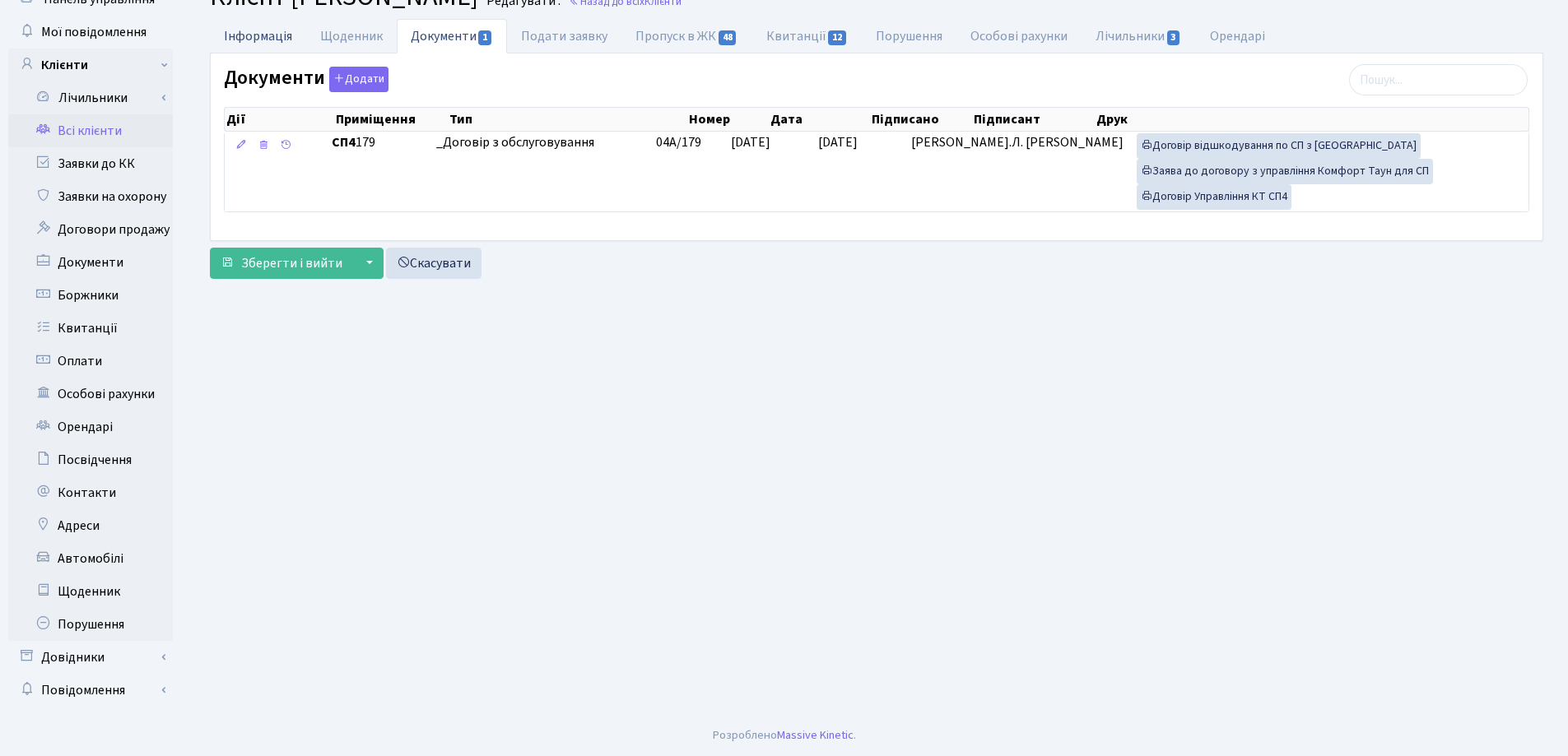
click at [236, 40] on link "Інформація" at bounding box center [258, 35] width 96 height 34
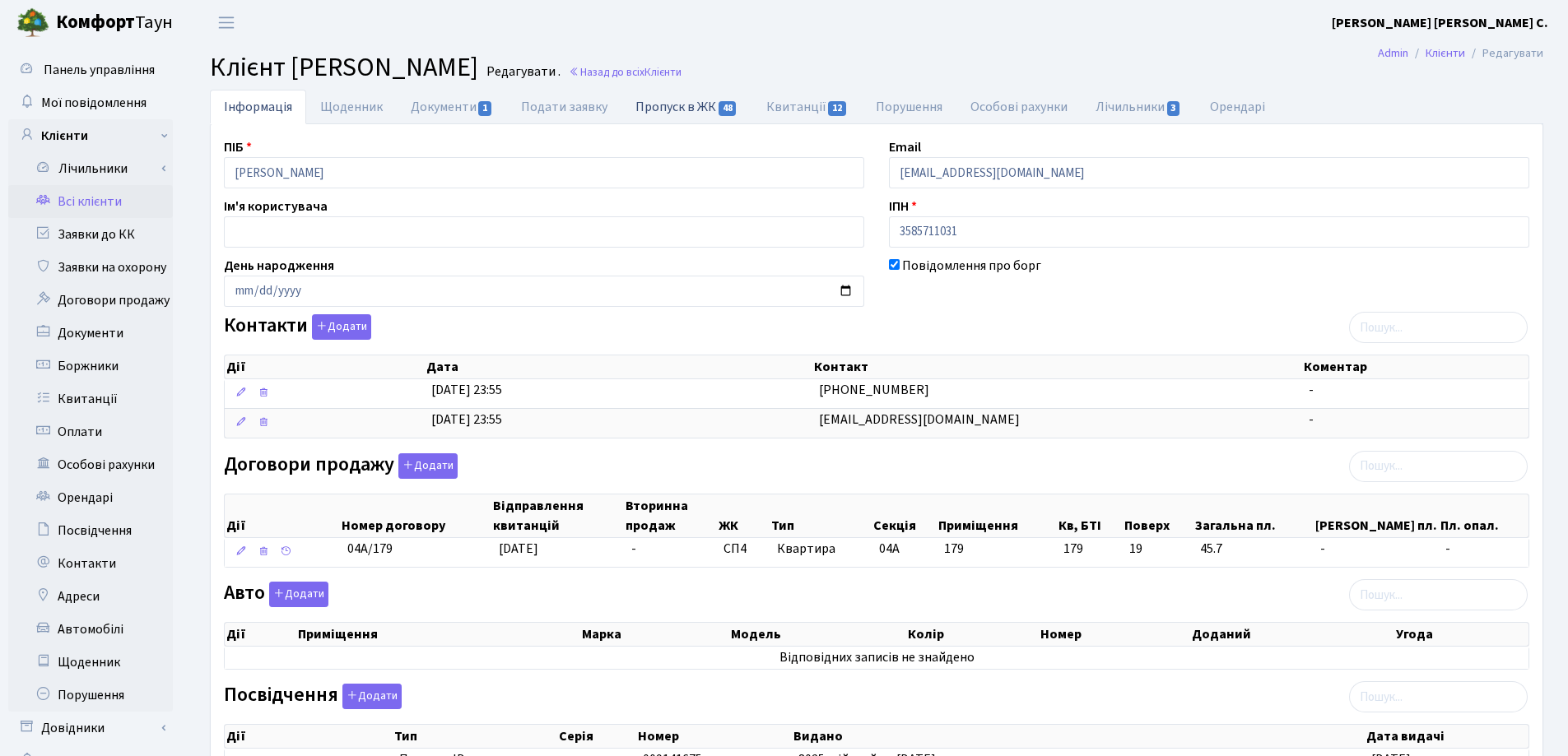
click at [672, 103] on link "Пропуск в ЖК 48" at bounding box center [686, 106] width 130 height 34
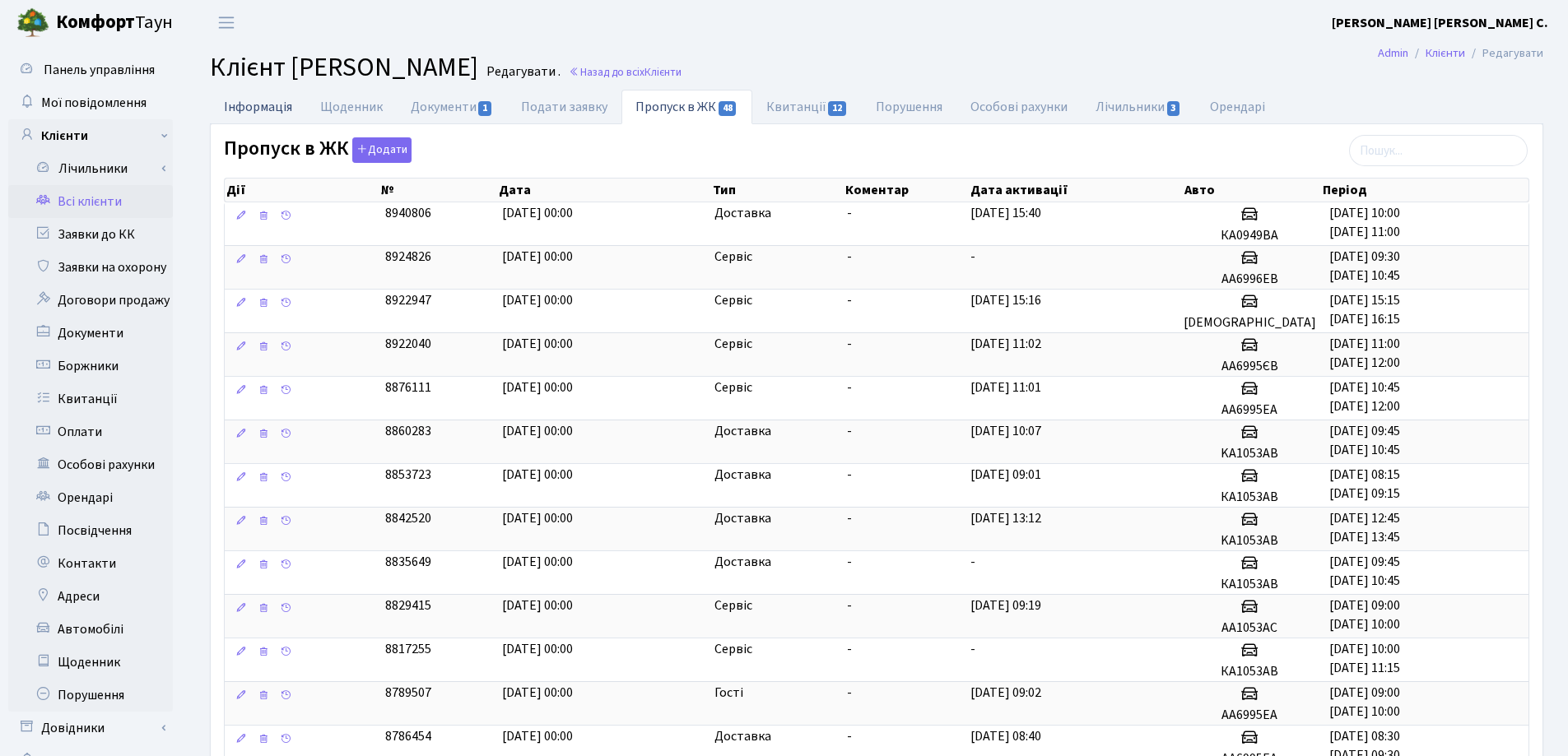
click at [239, 100] on link "Інформація" at bounding box center [258, 106] width 96 height 34
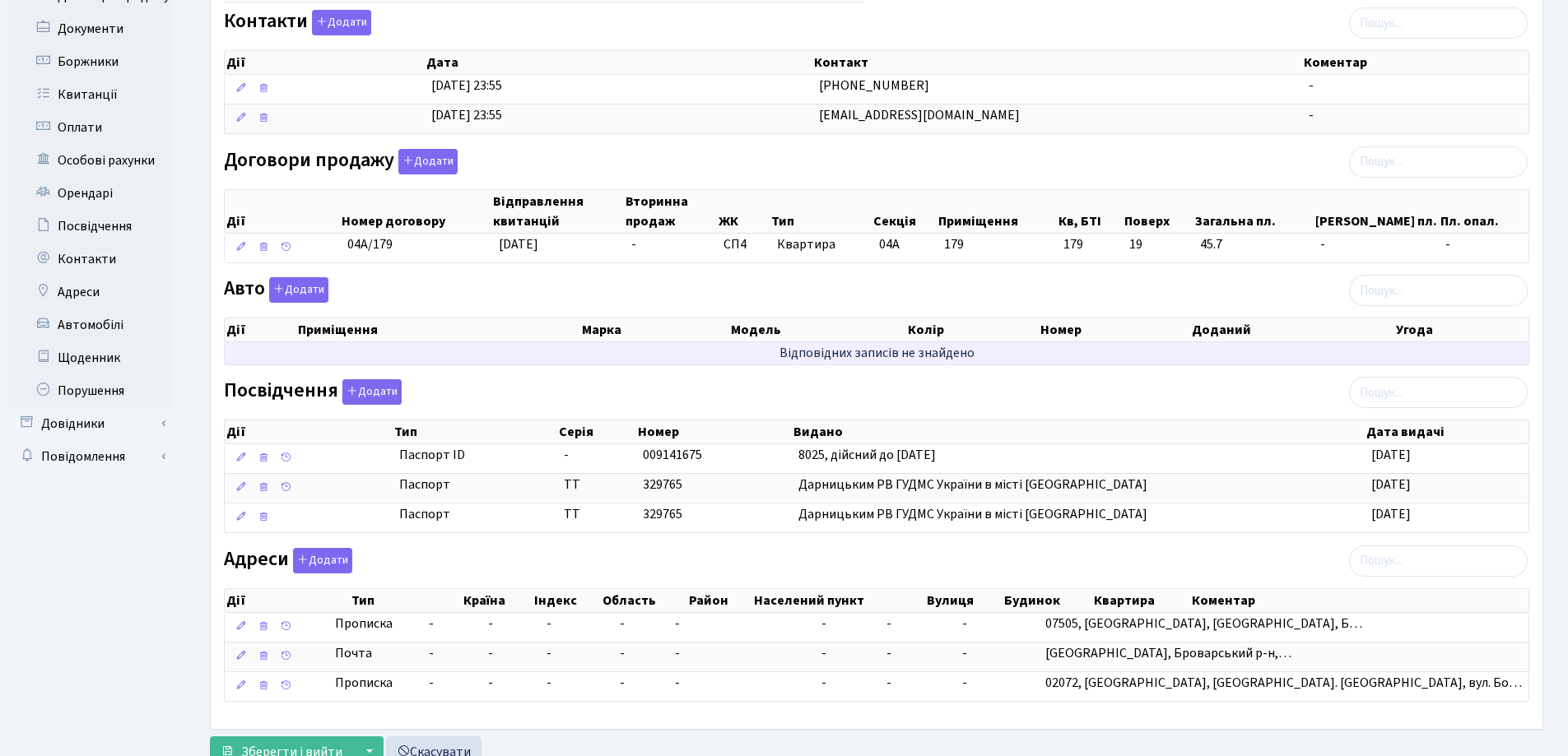
scroll to position [329, 0]
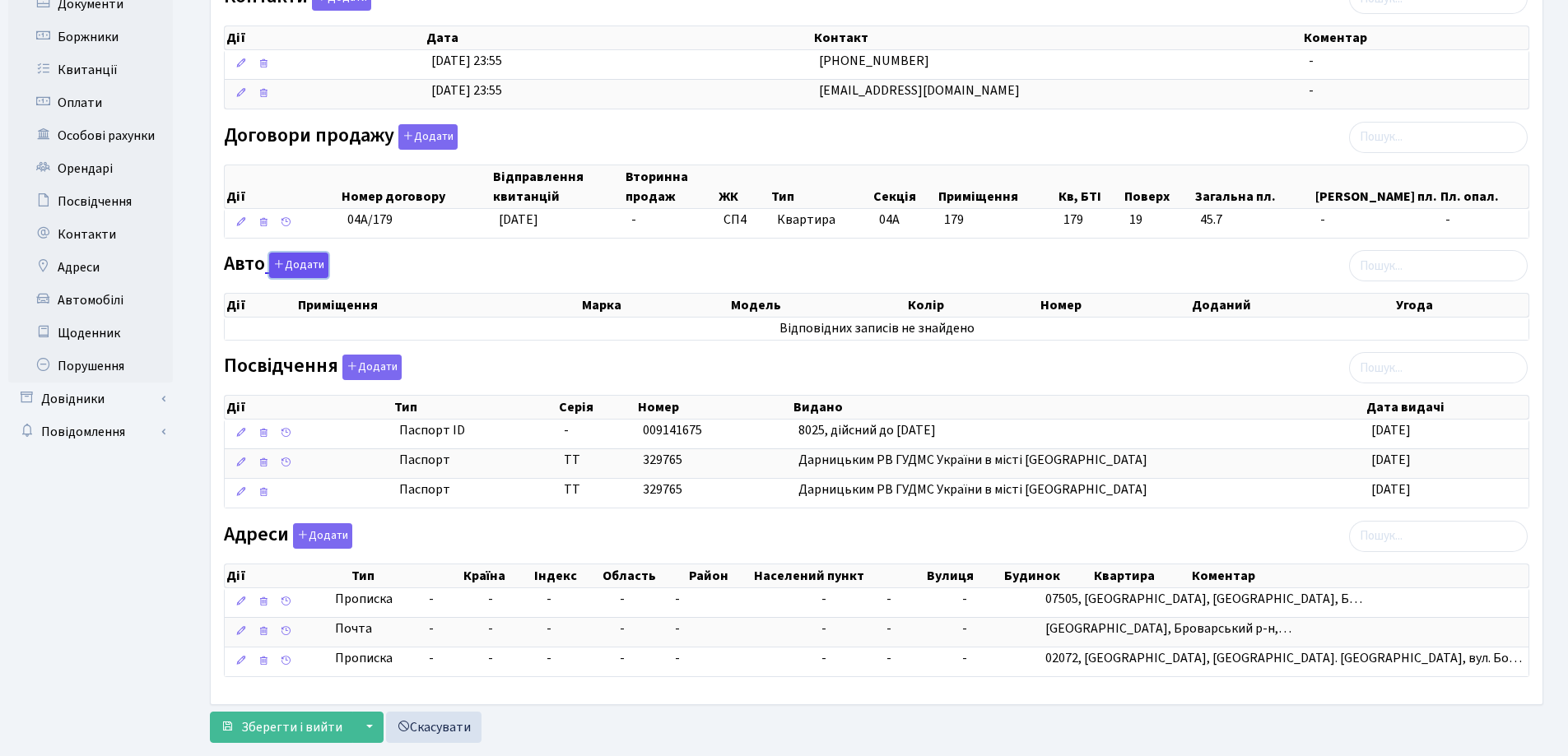
click at [308, 267] on button "Додати" at bounding box center [298, 266] width 59 height 25
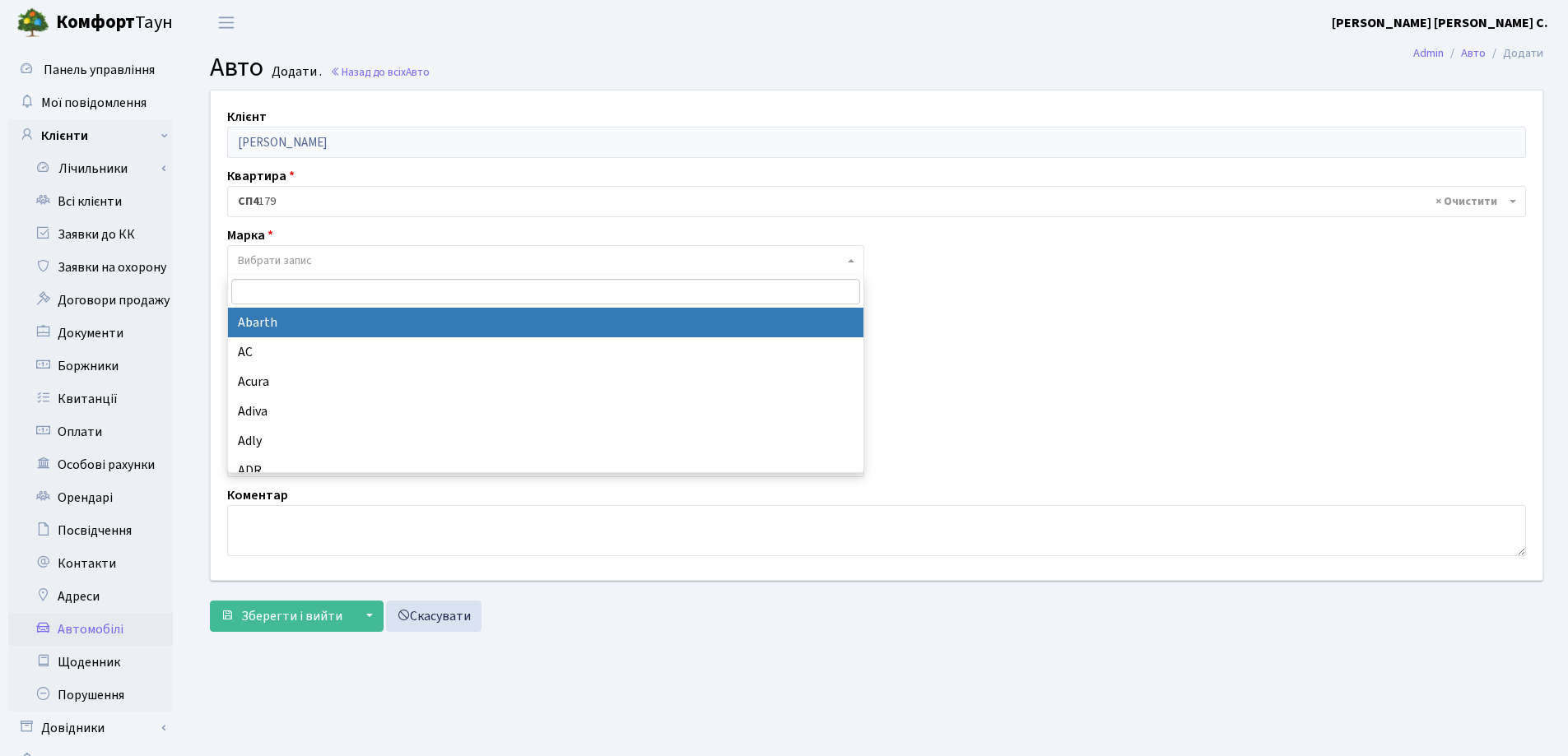
click at [408, 257] on span "Вибрати запис" at bounding box center [541, 261] width 606 height 16
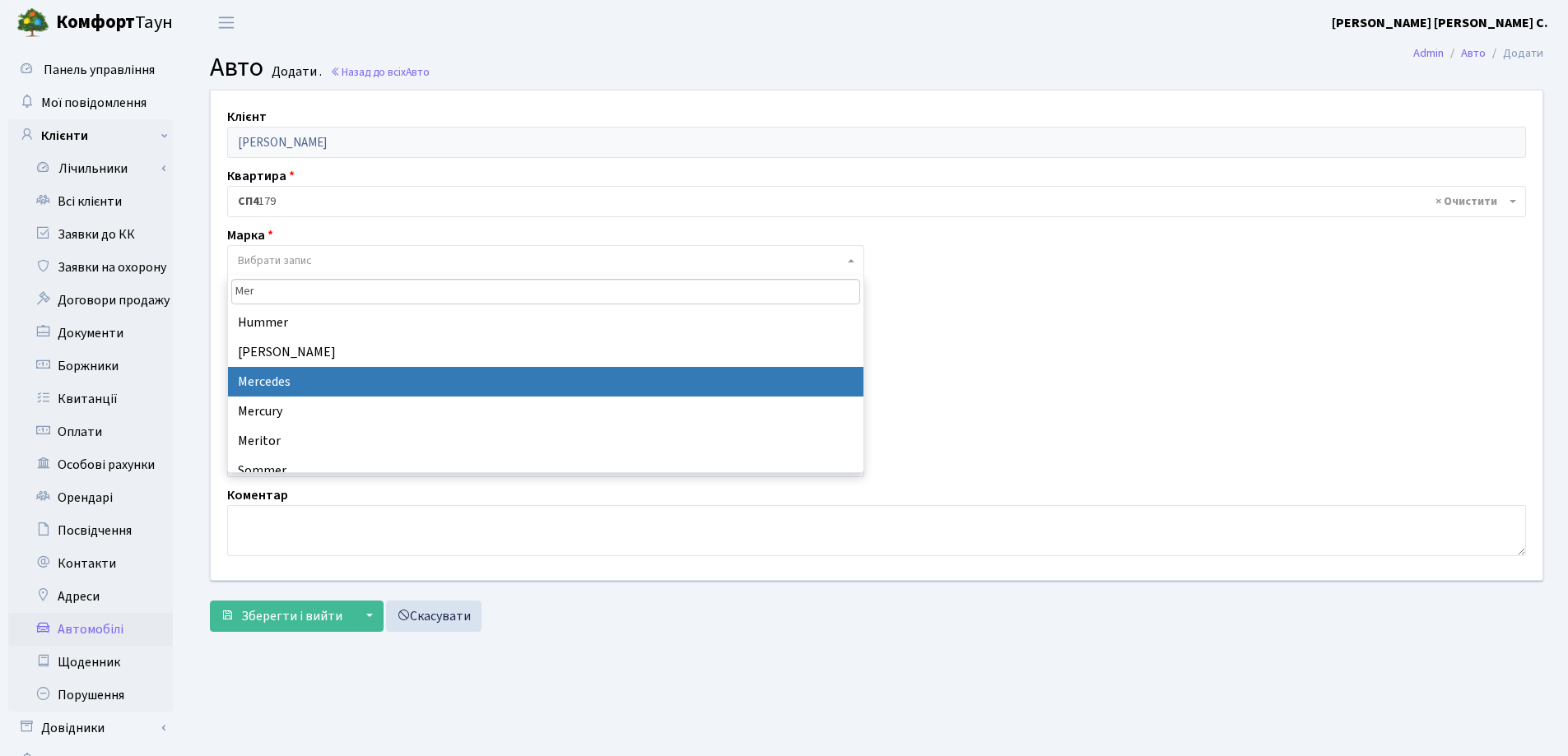
type input "Mer"
select select "89"
select select
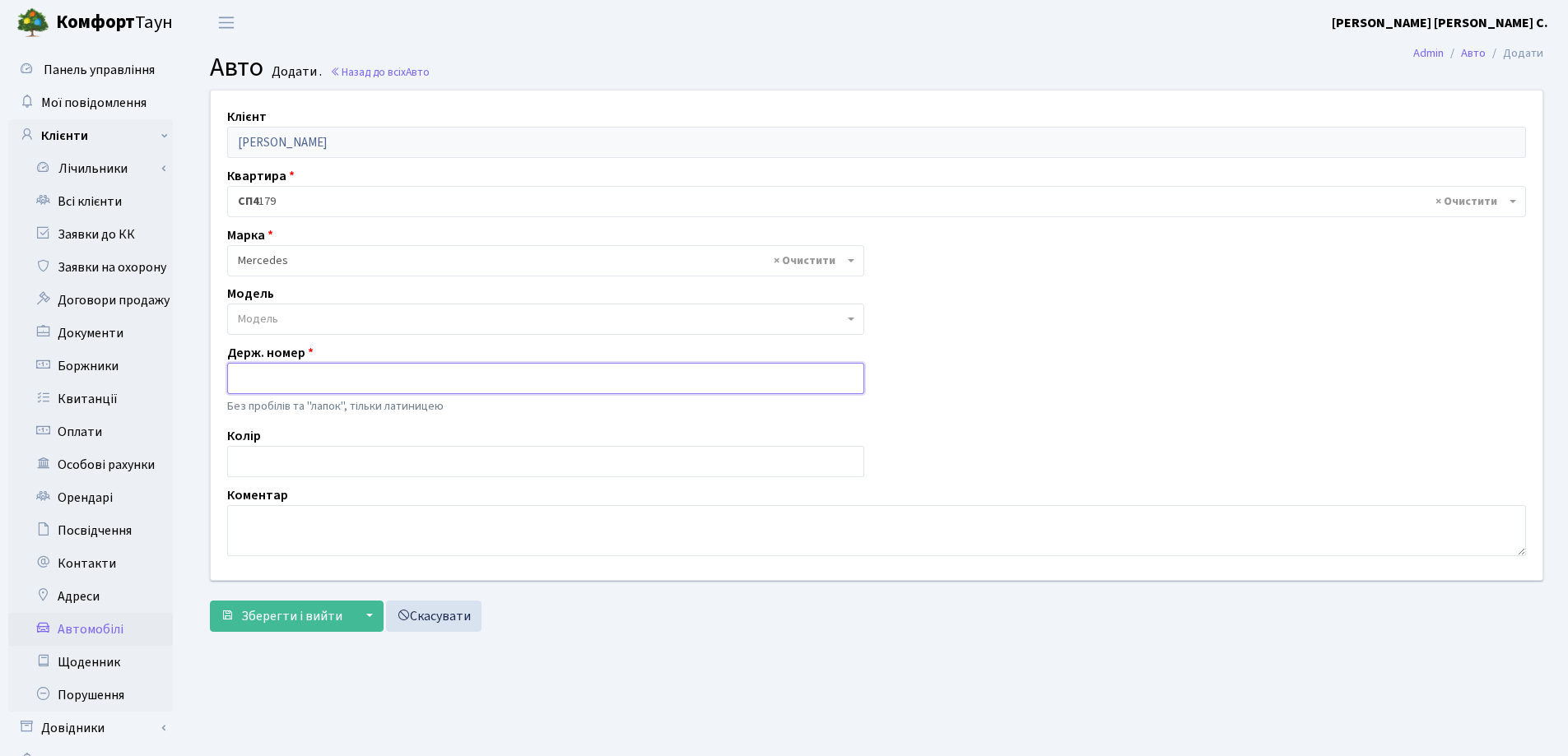
click at [335, 377] on input "text" at bounding box center [546, 378] width 637 height 31
type input "AA8844BX"
click at [283, 619] on span "Зберегти і вийти" at bounding box center [291, 616] width 101 height 18
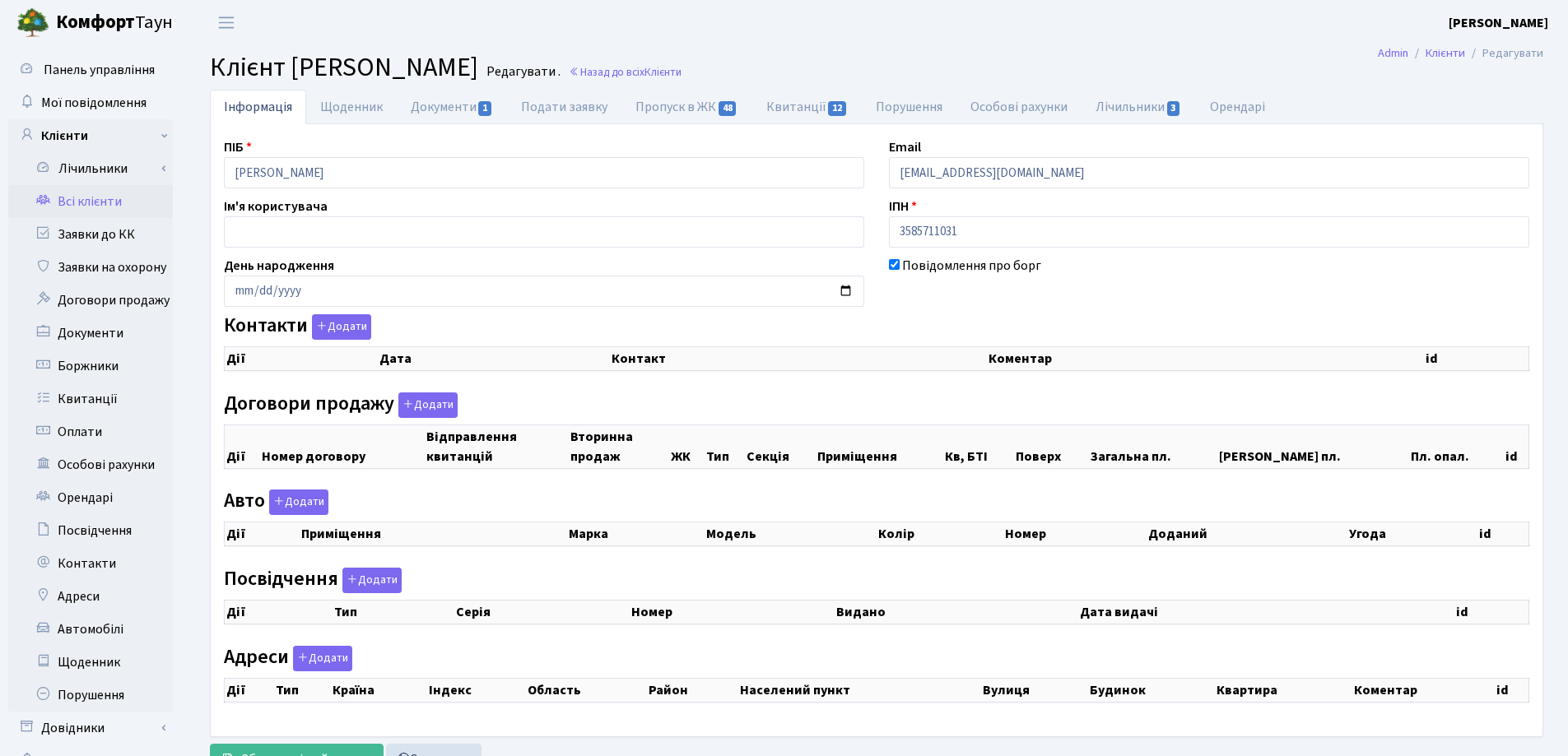
checkbox input "true"
select select "25"
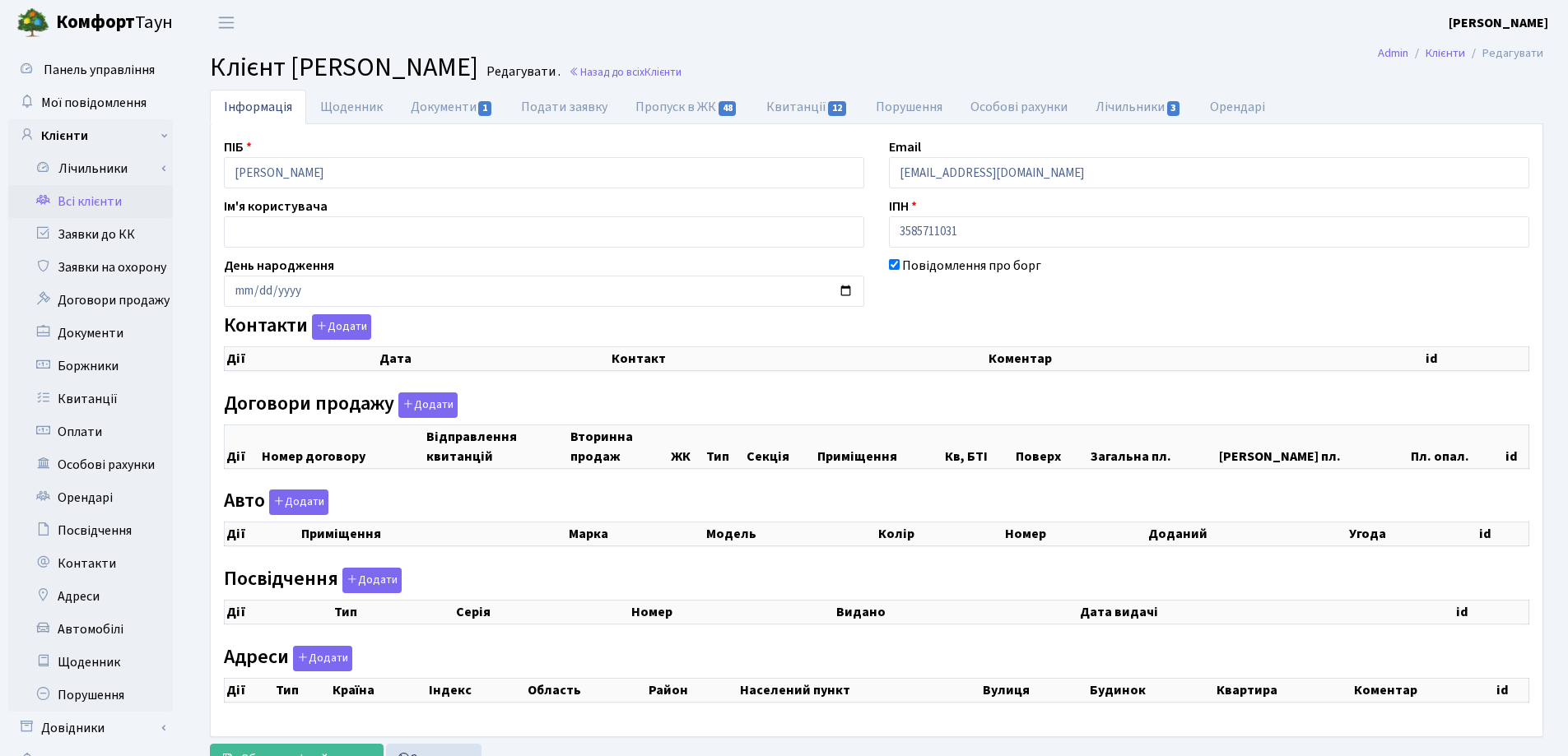
select select "25"
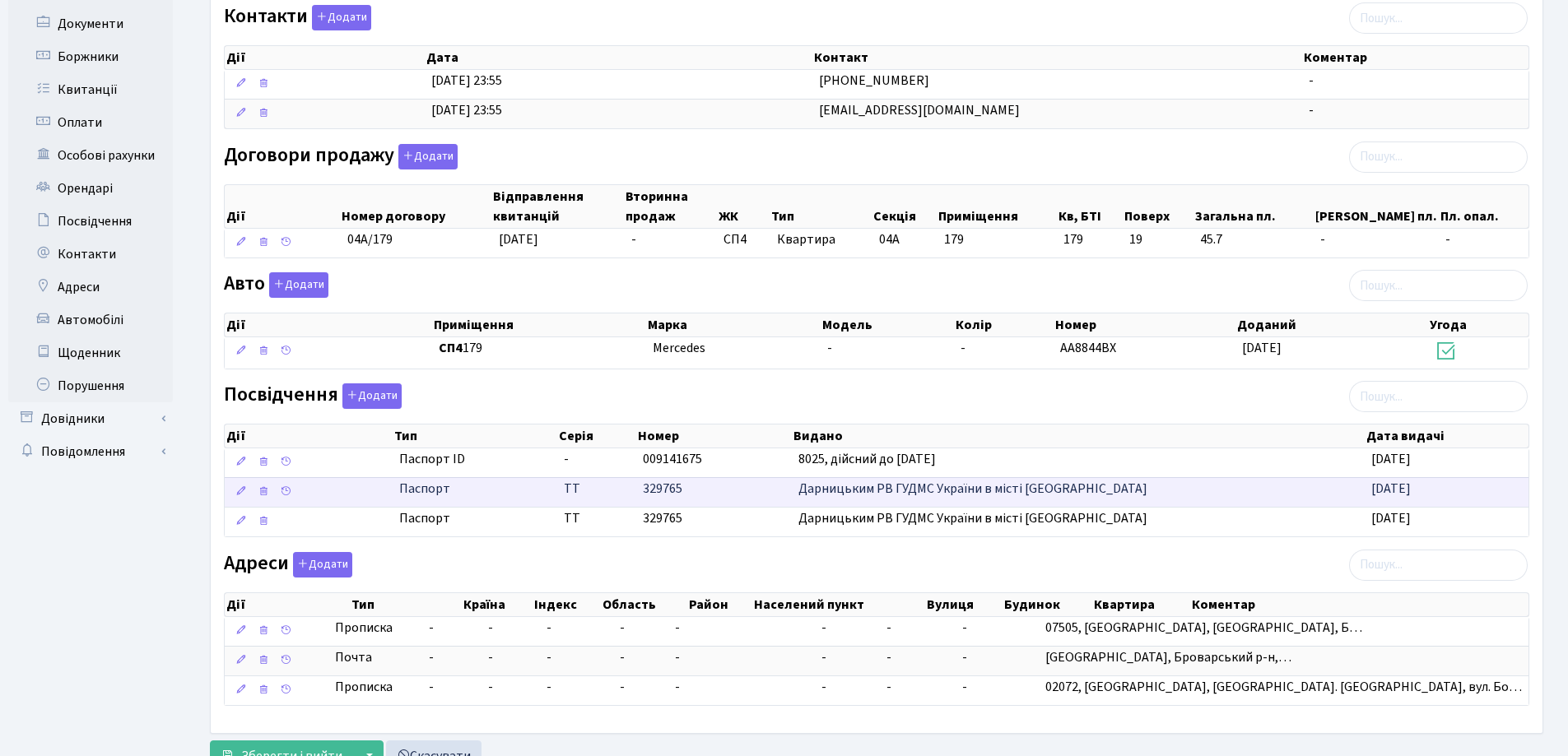
scroll to position [374, 0]
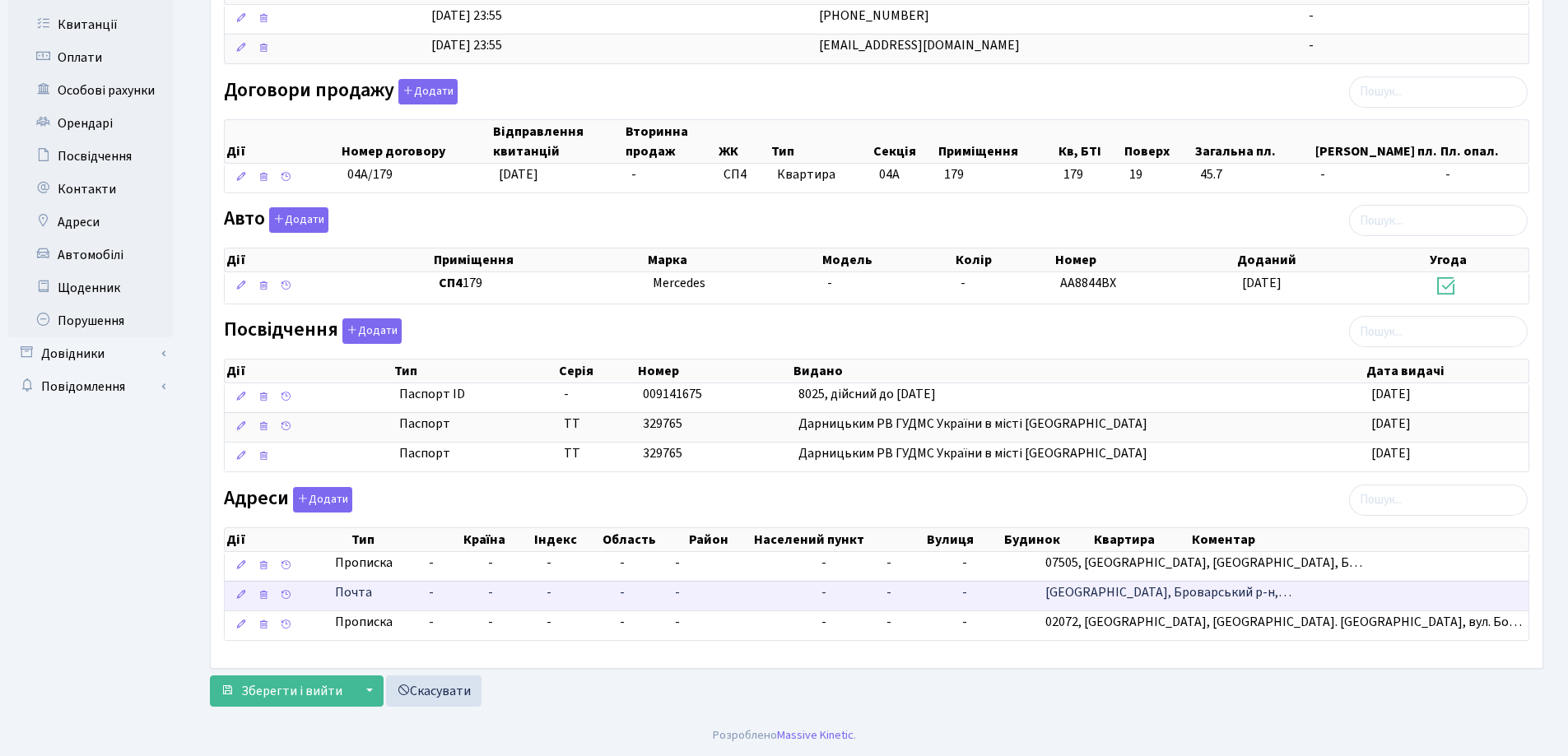
click at [1291, 599] on span "Київська обл., Броварський р-н,…" at bounding box center [1168, 592] width 246 height 18
click at [668, 591] on td "-" at bounding box center [641, 595] width 56 height 30
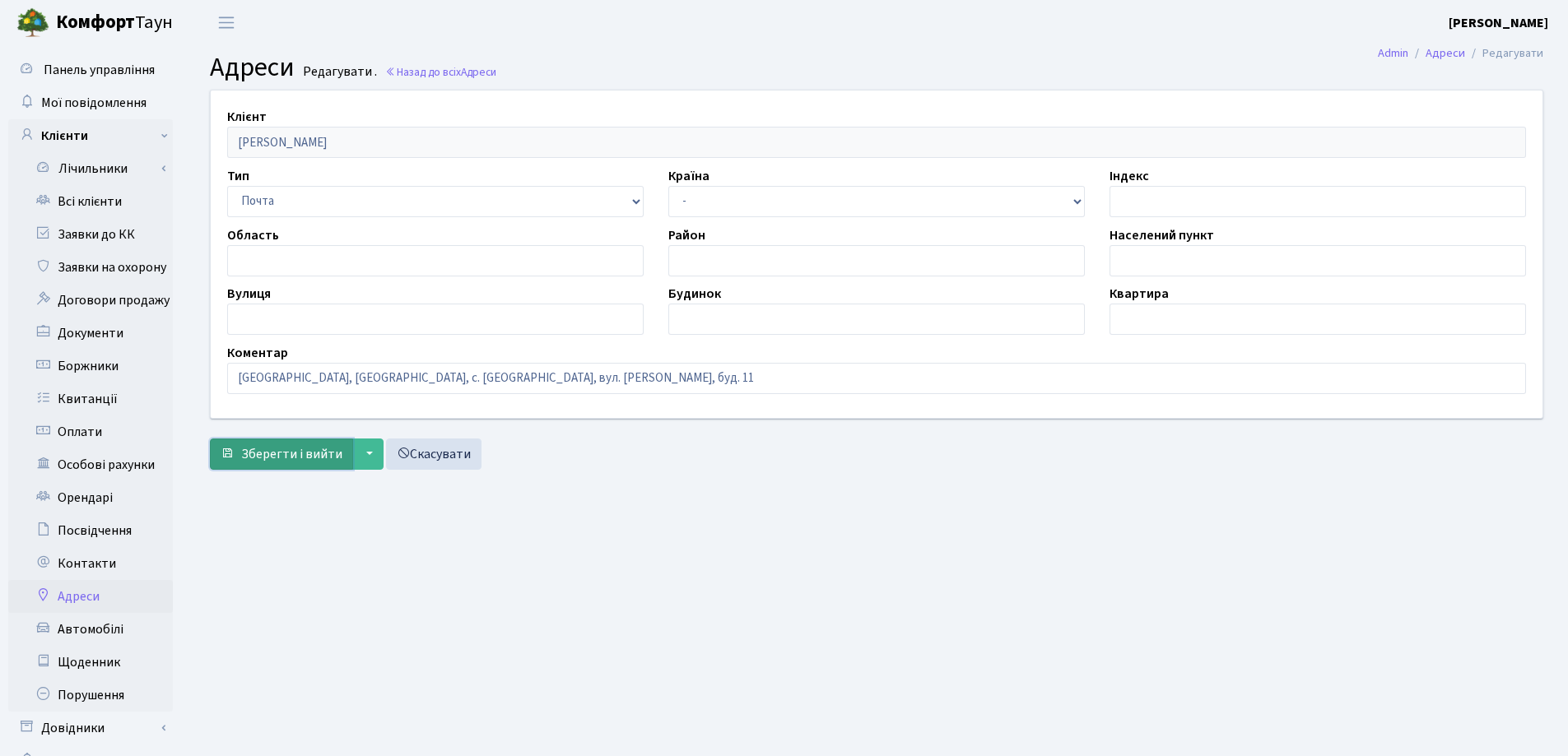
click at [264, 451] on span "Зберегти і вийти" at bounding box center [291, 454] width 101 height 18
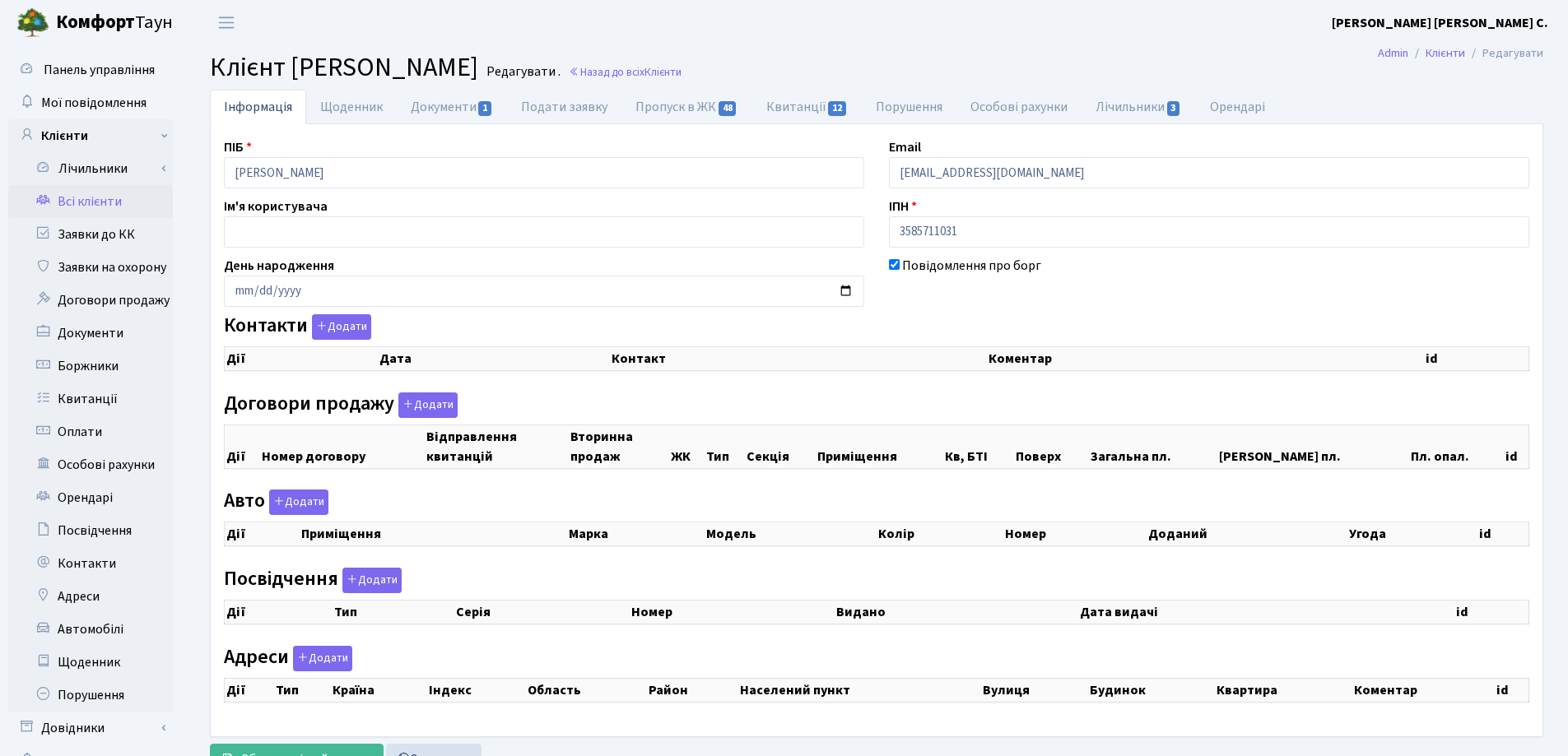
checkbox input "true"
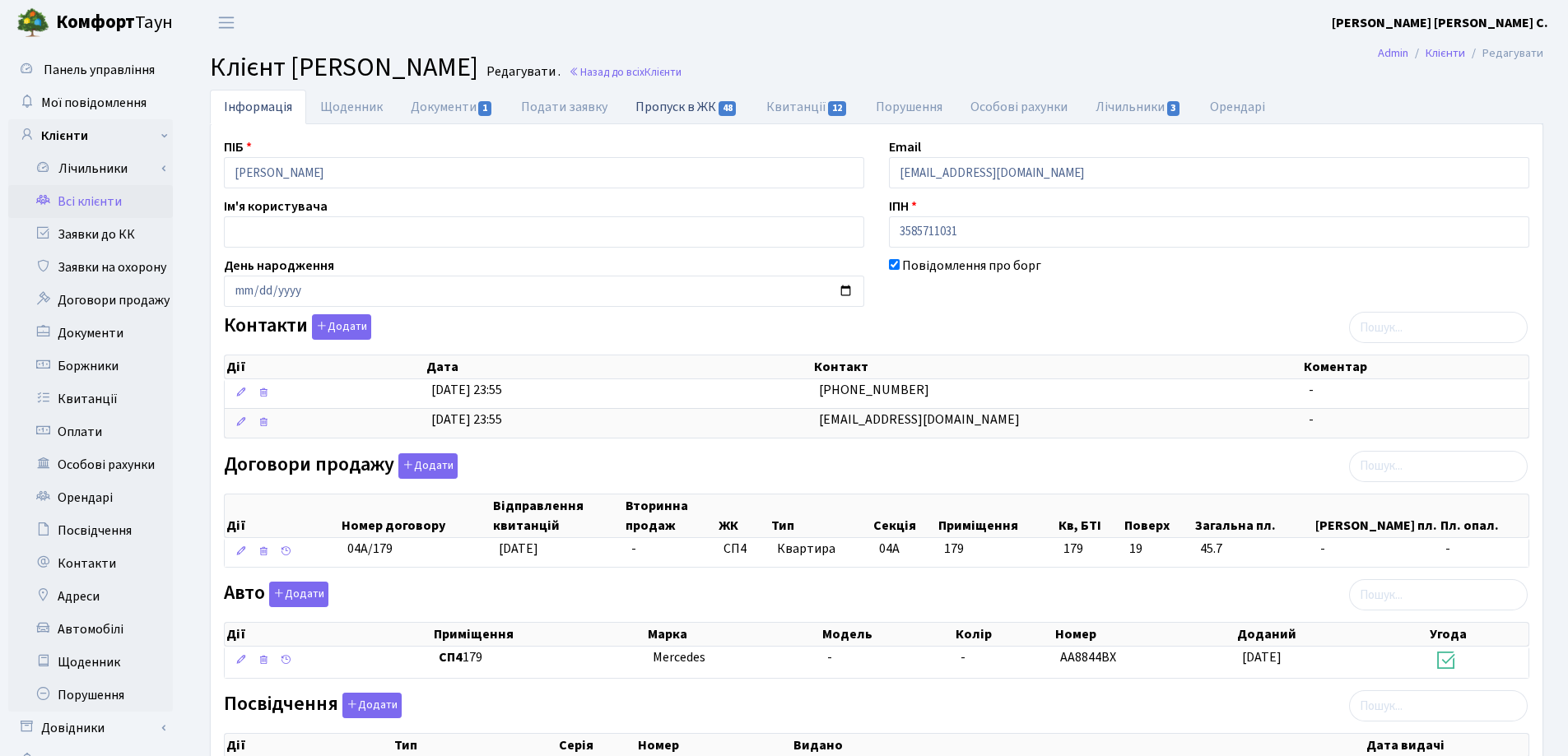
click at [670, 102] on link "Пропуск в ЖК 48" at bounding box center [686, 106] width 130 height 34
select select "25"
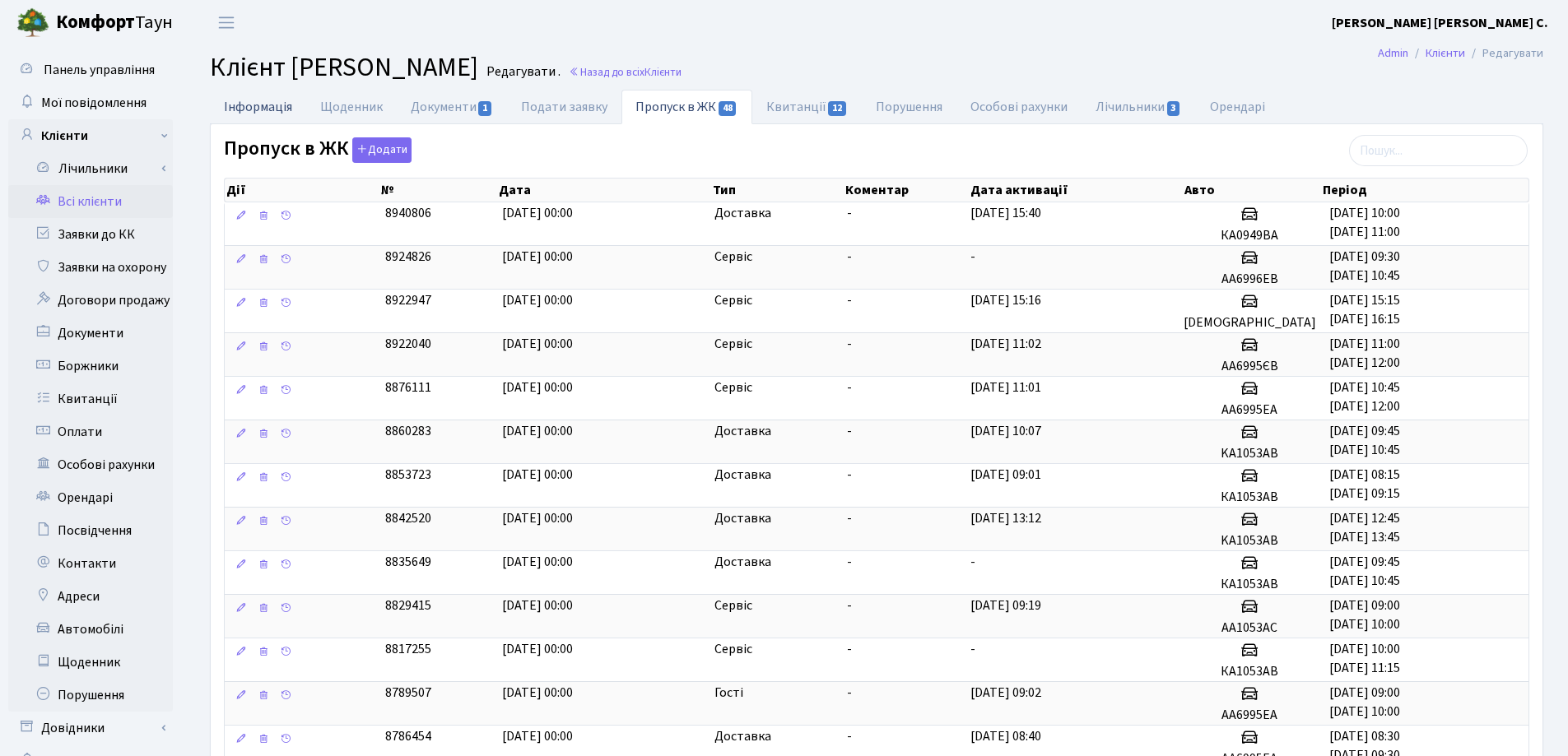
click at [276, 107] on link "Інформація" at bounding box center [258, 106] width 96 height 34
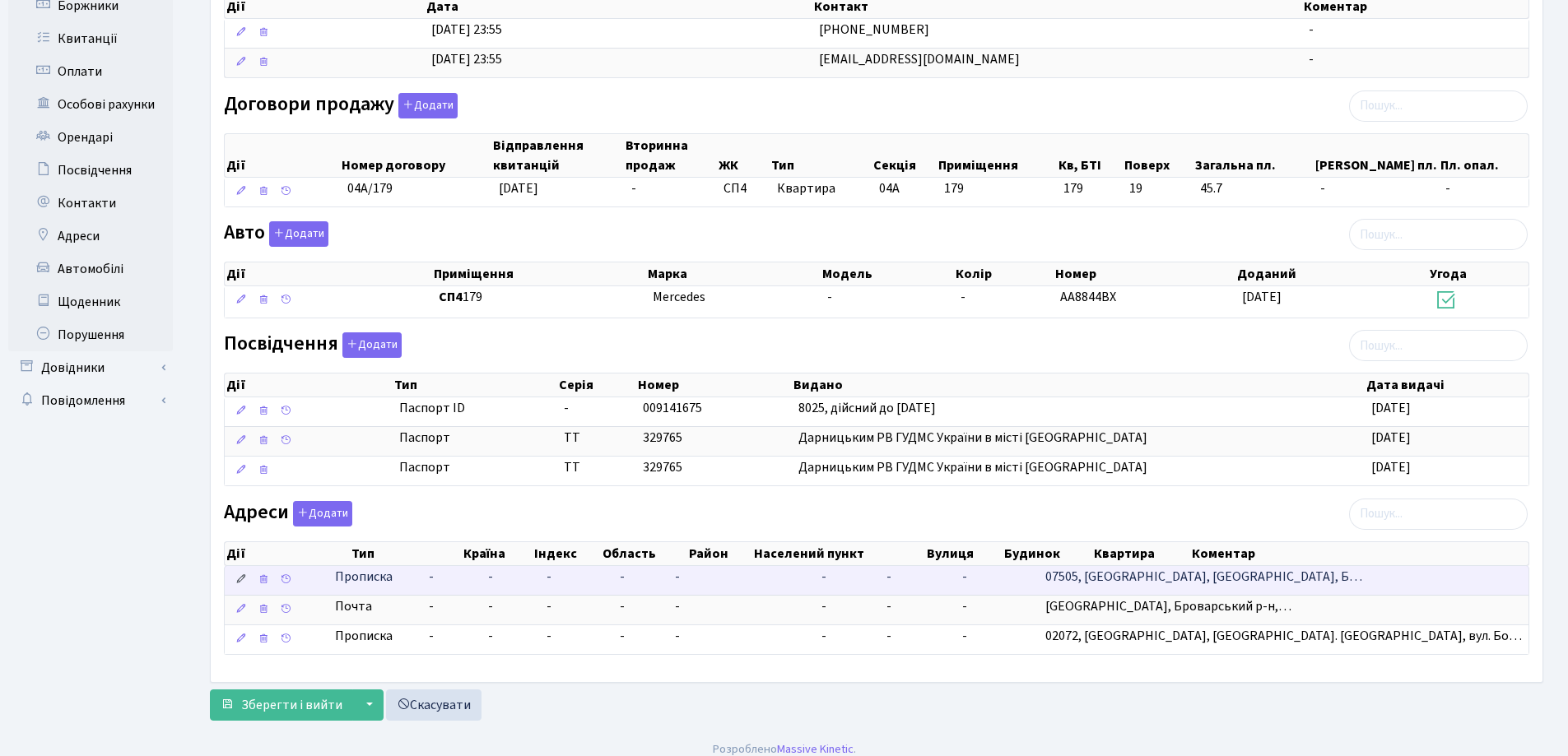
scroll to position [374, 0]
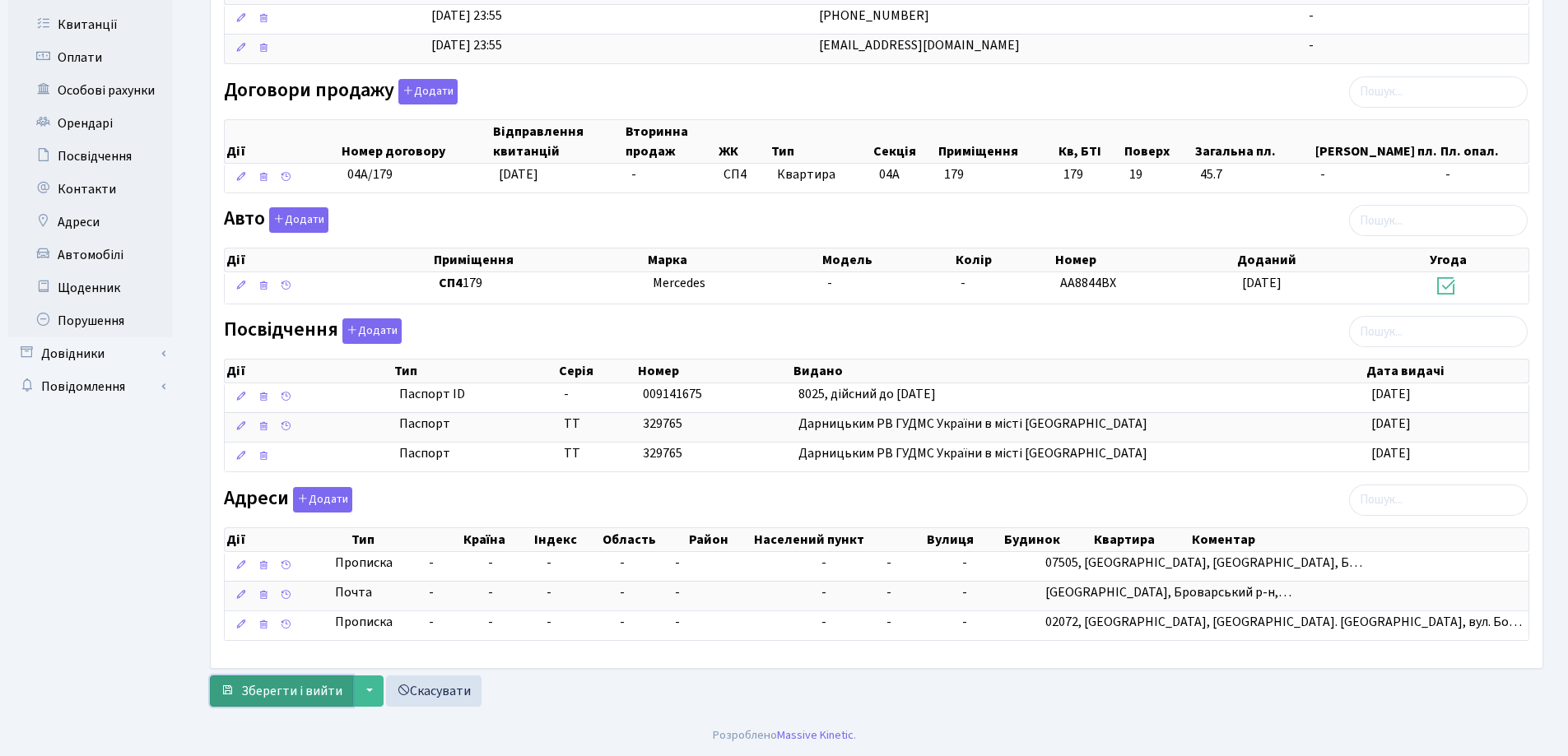
click at [298, 682] on span "Зберегти і вийти" at bounding box center [291, 691] width 101 height 18
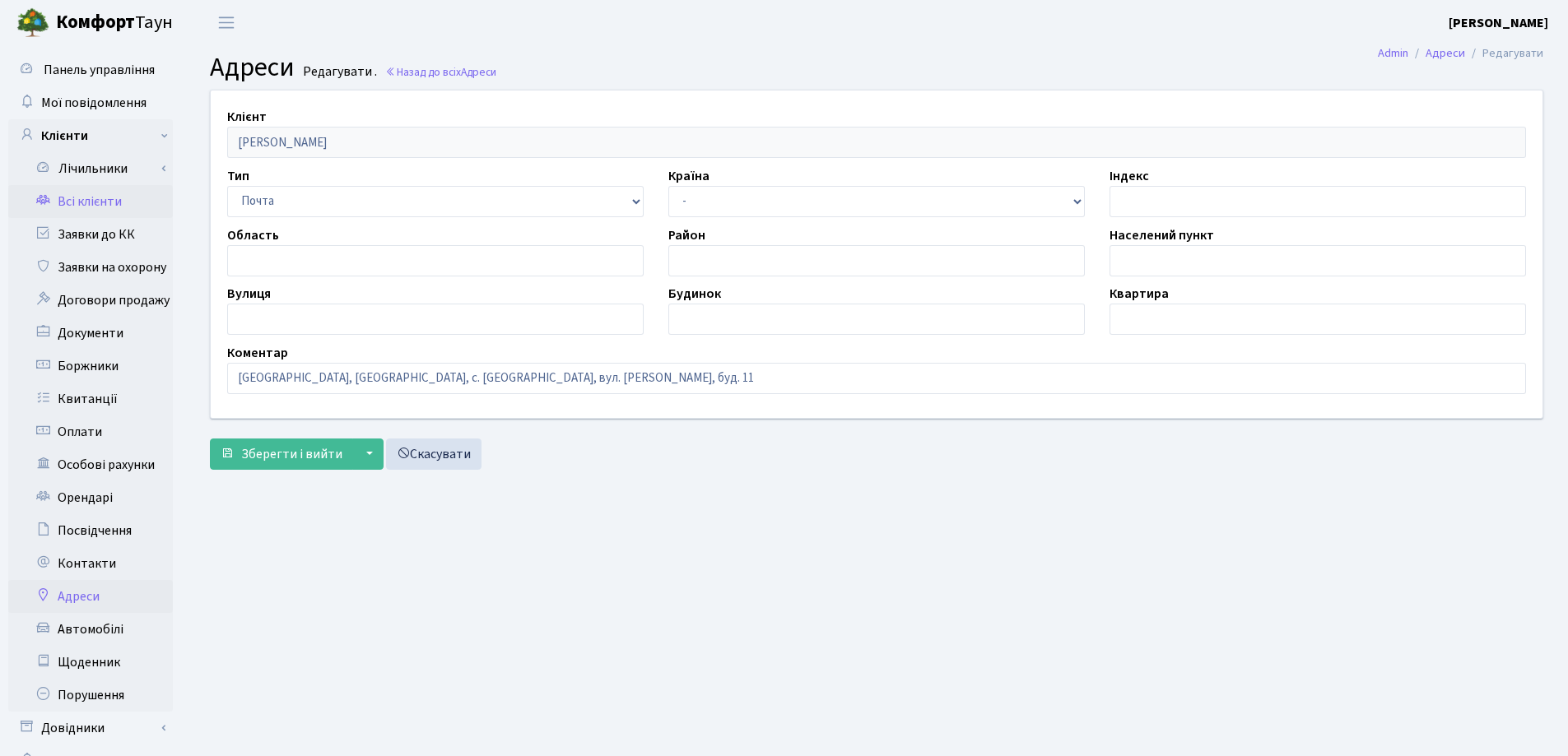
click at [56, 201] on link "Всі клієнти" at bounding box center [90, 201] width 165 height 33
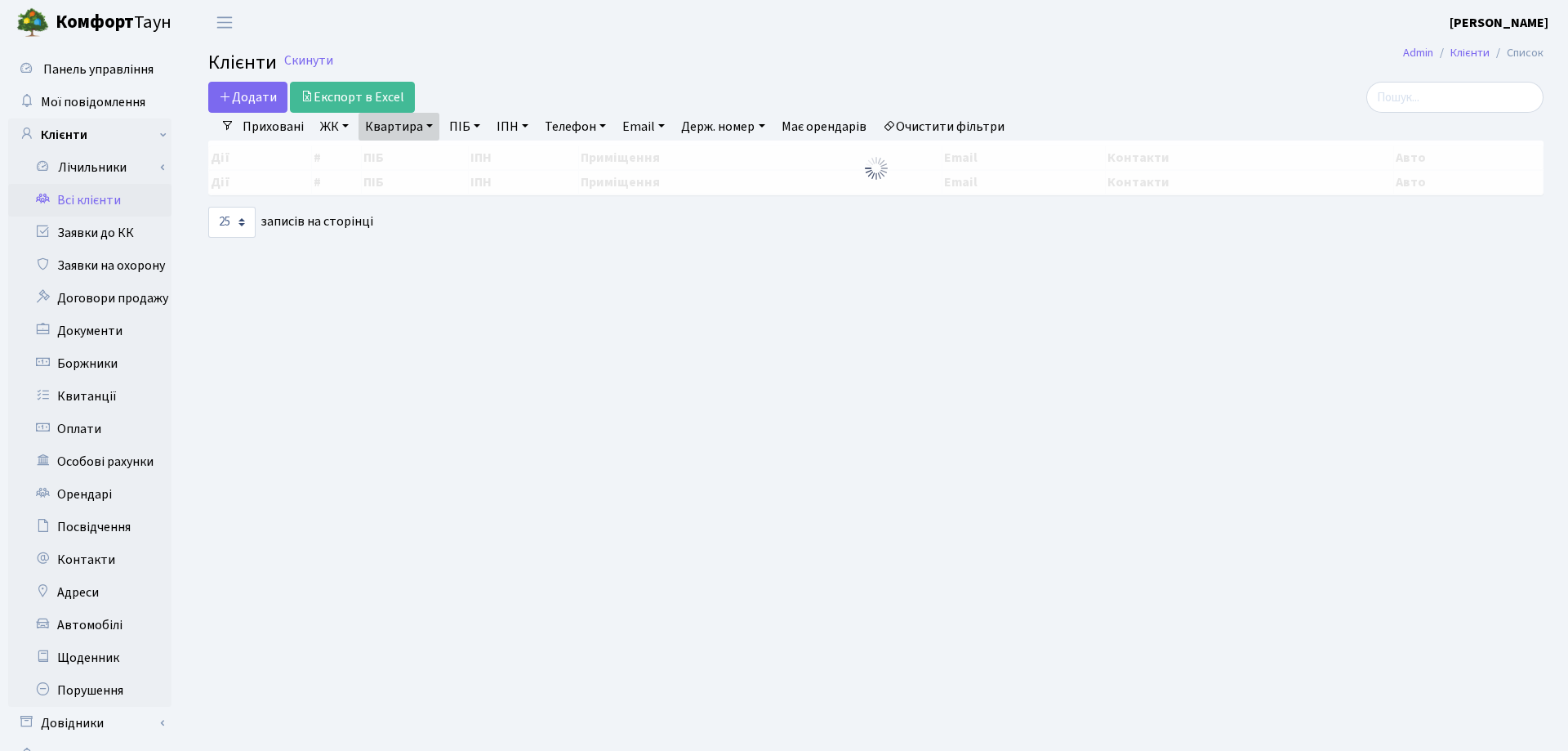
select select "25"
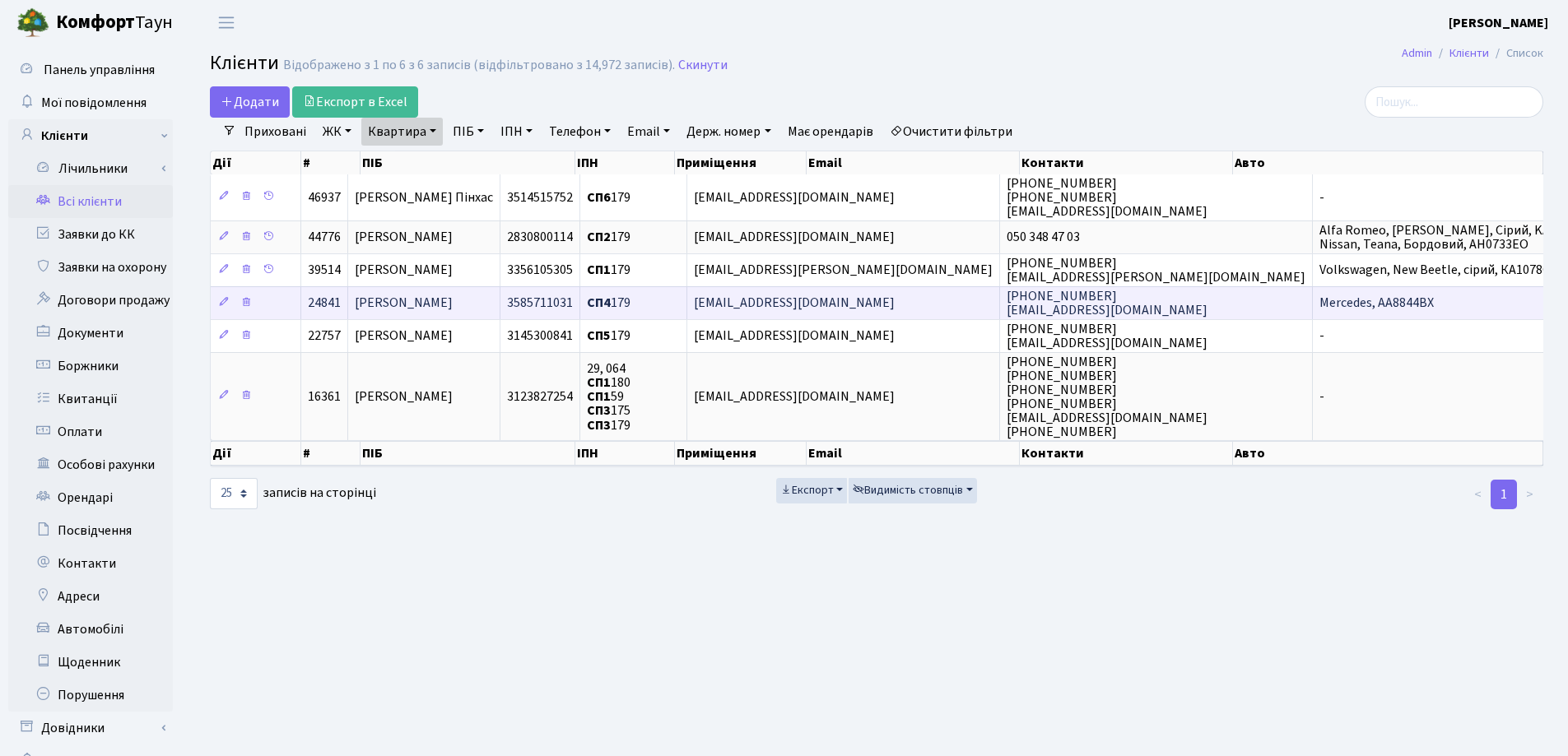
click at [491, 291] on td "[PERSON_NAME]" at bounding box center [424, 303] width 152 height 33
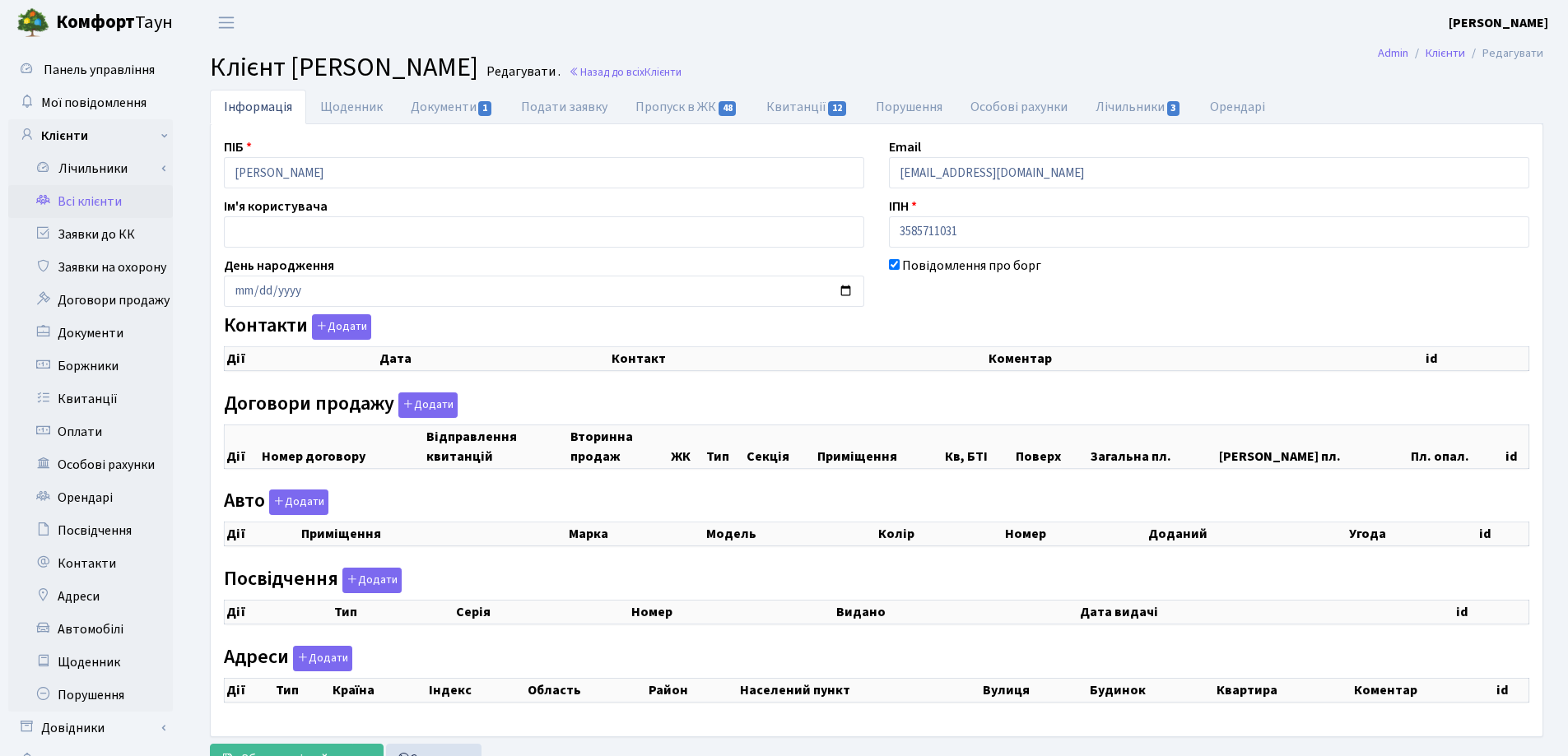
scroll to position [71, 0]
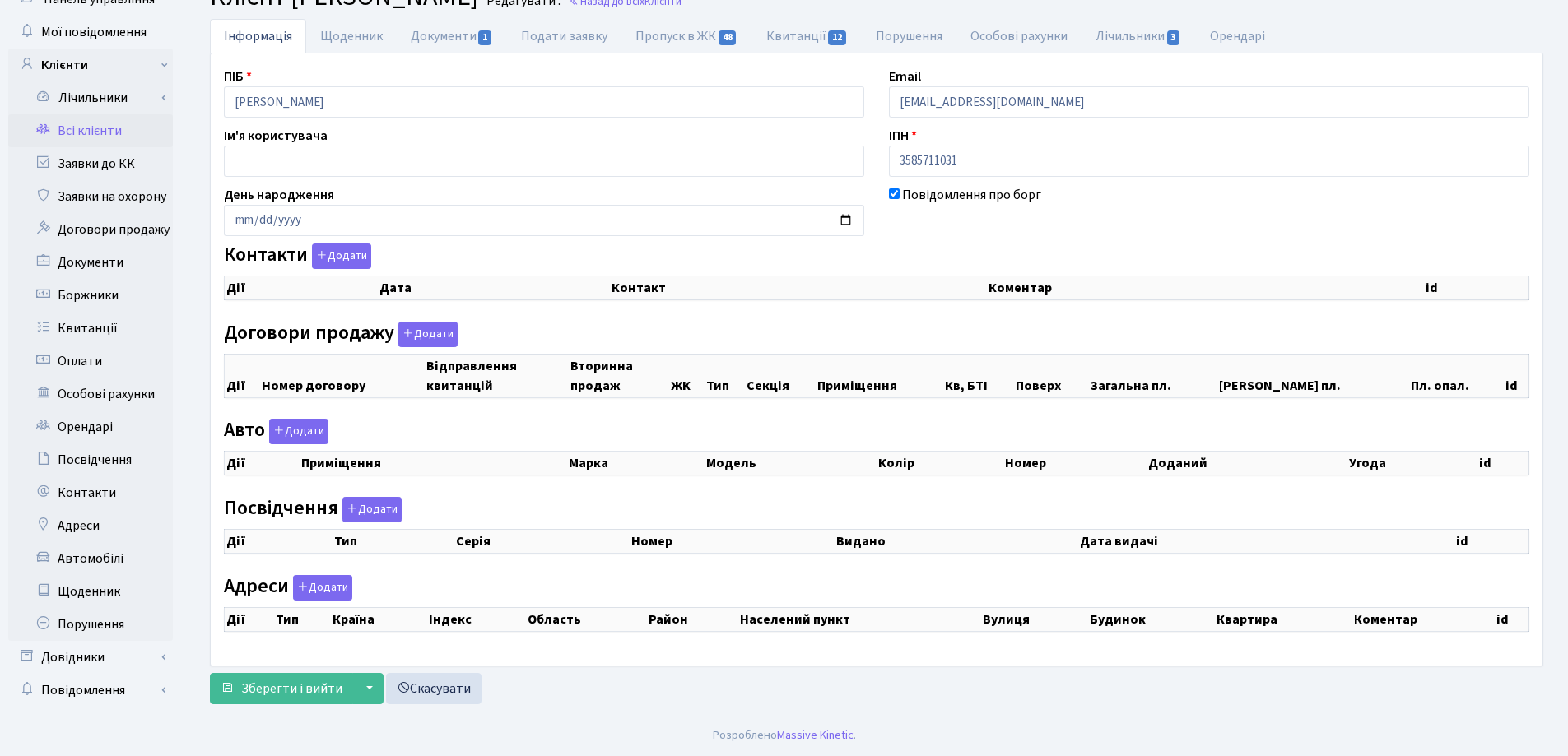
checkbox input "true"
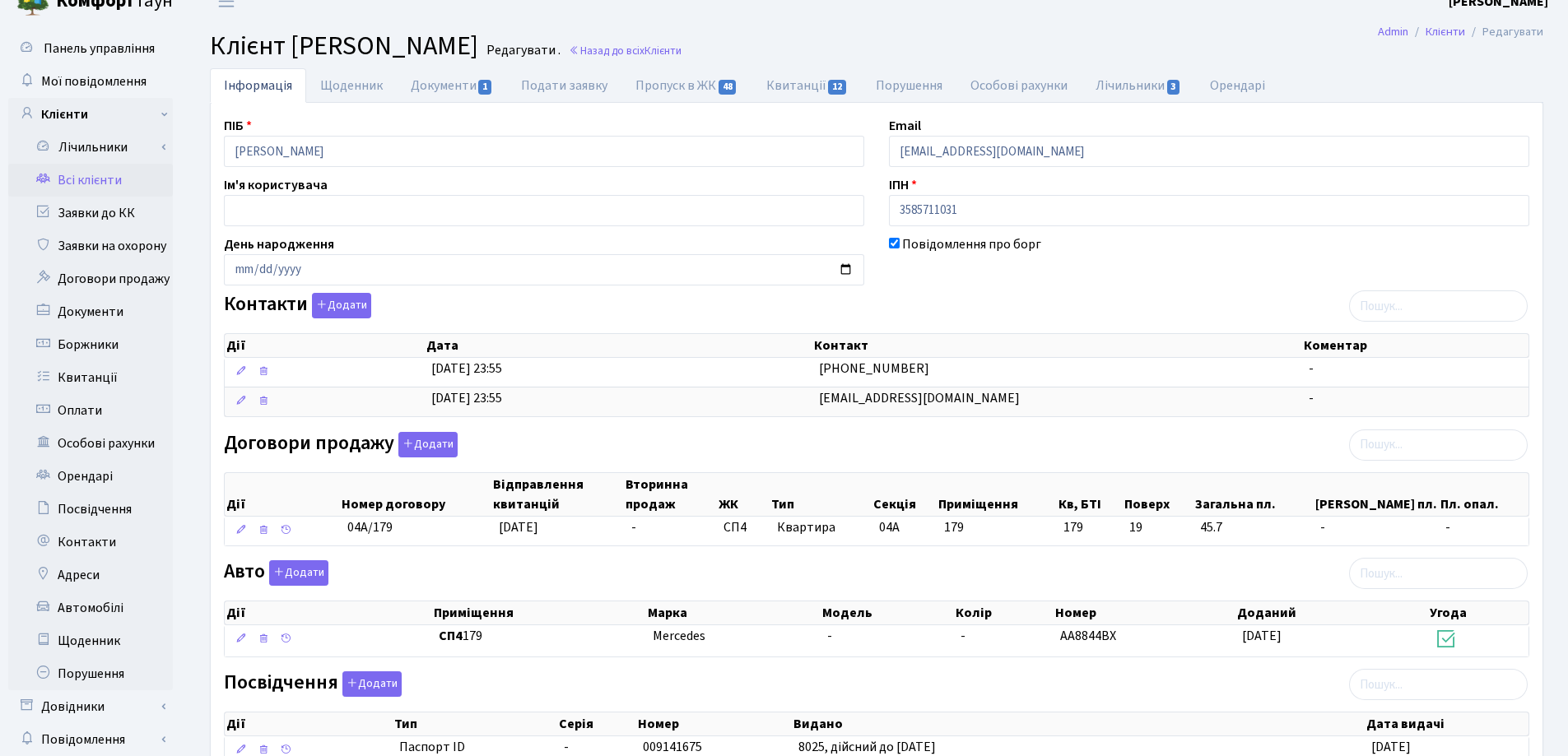
scroll to position [0, 0]
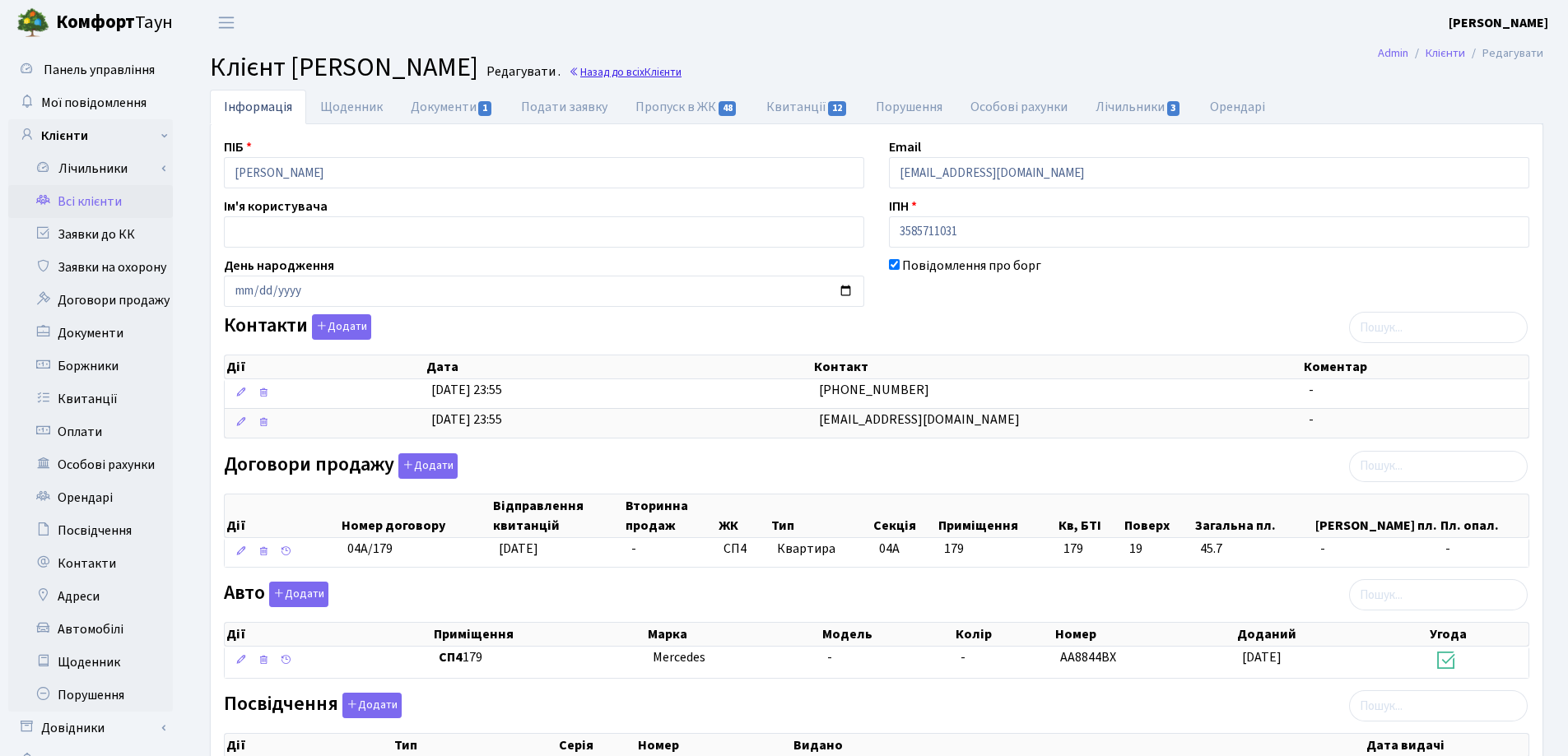
click at [682, 77] on link "Назад до всіх Клієнти" at bounding box center [625, 72] width 113 height 15
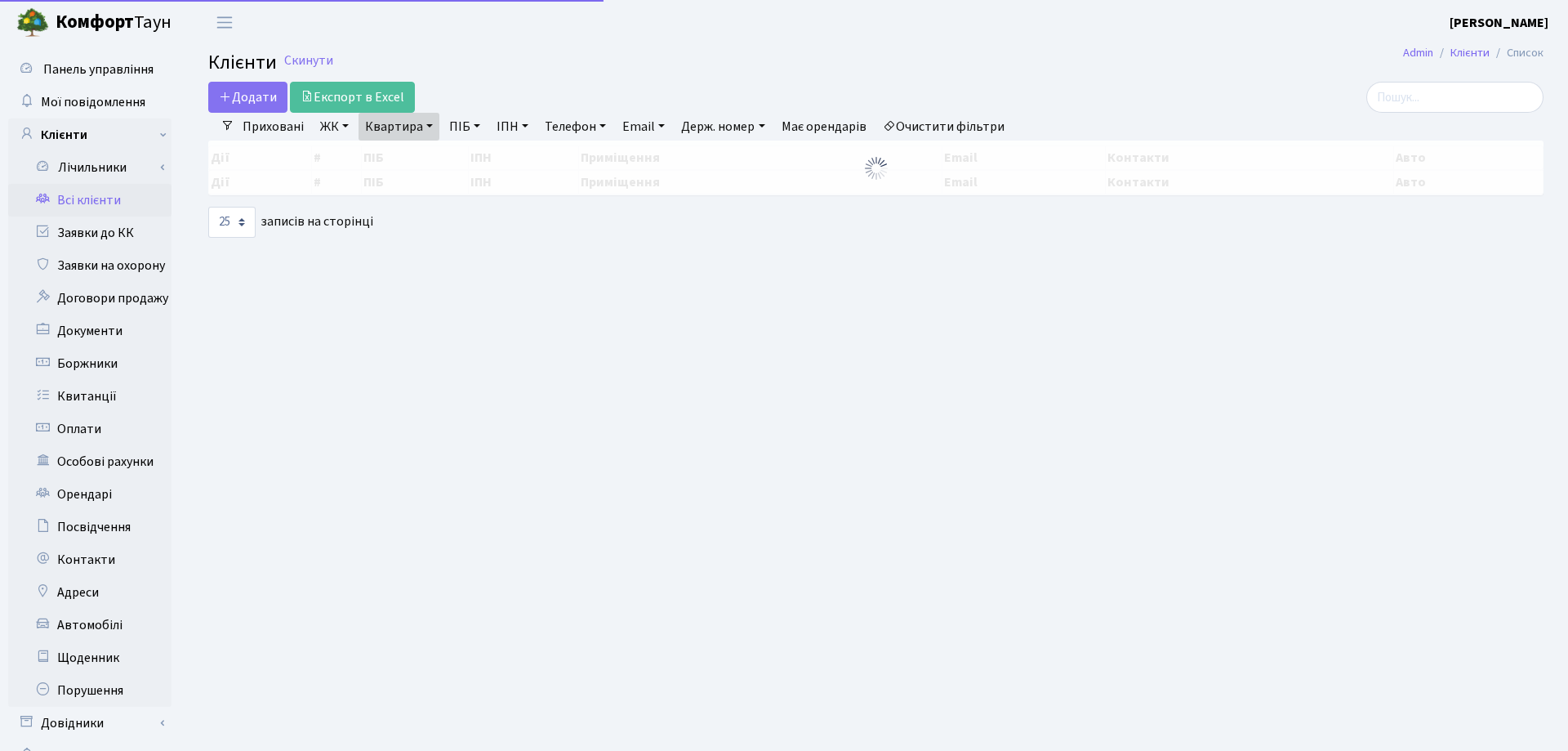
select select "25"
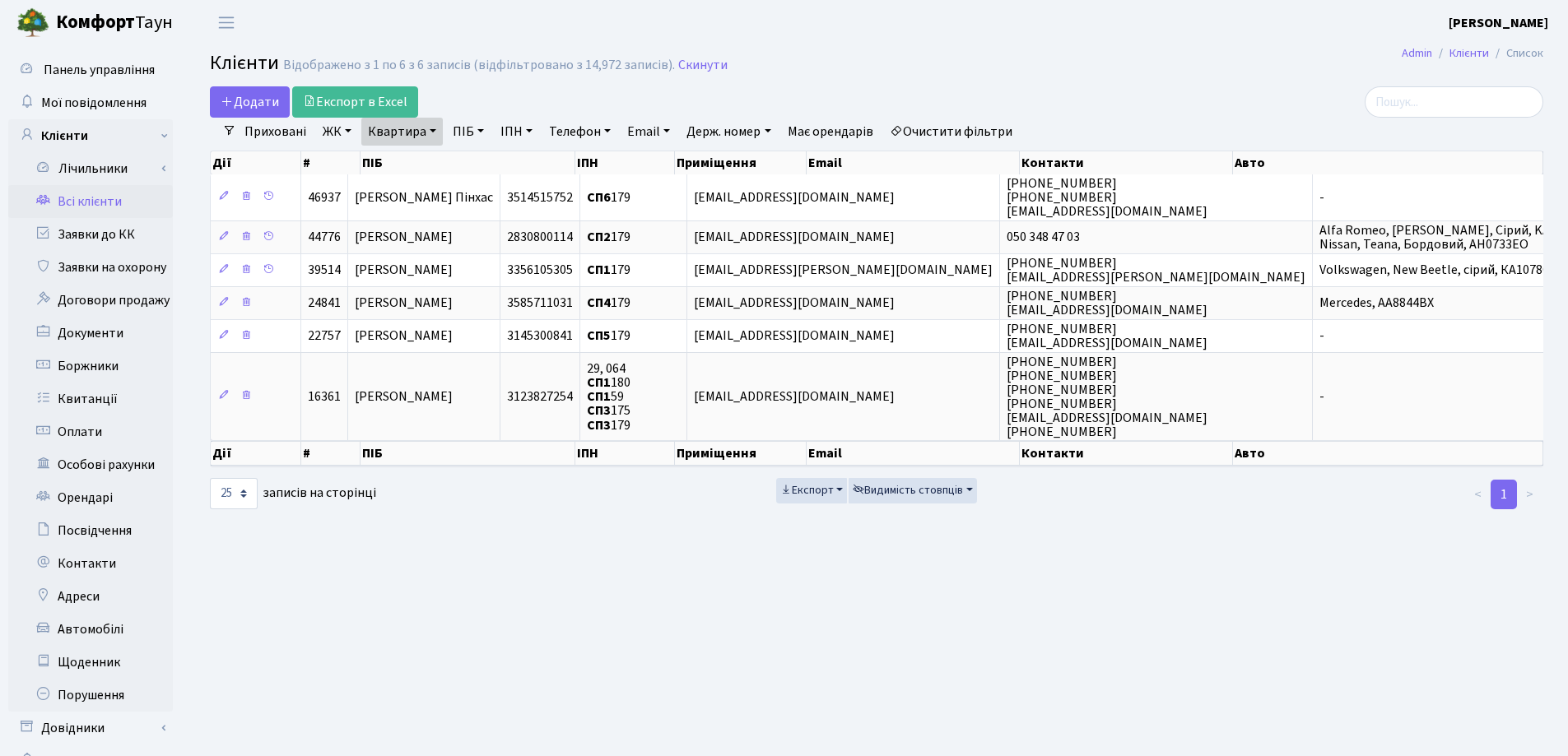
click at [430, 130] on link "Квартира" at bounding box center [402, 131] width 82 height 28
click at [477, 164] on icon at bounding box center [475, 164] width 13 height 13
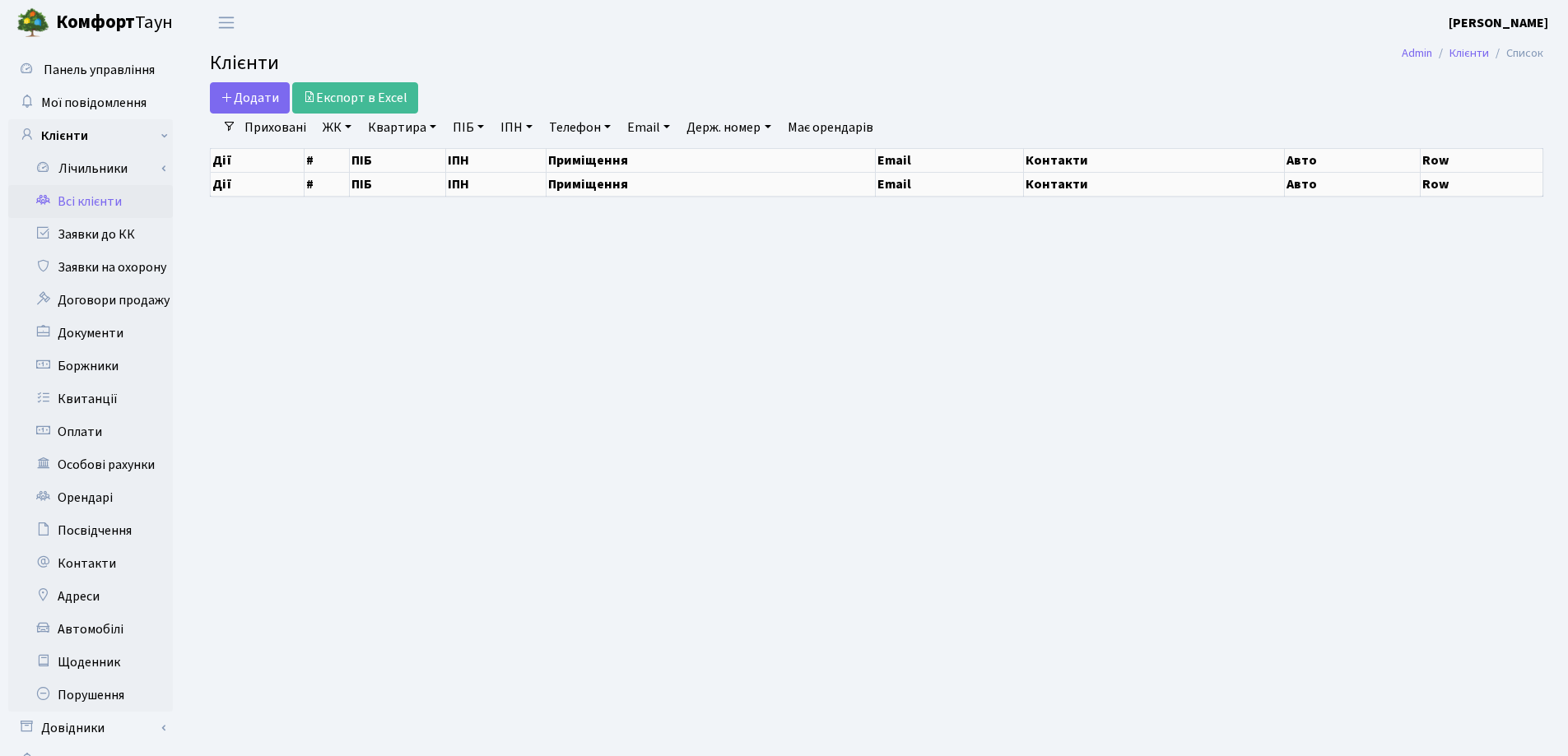
select select "25"
